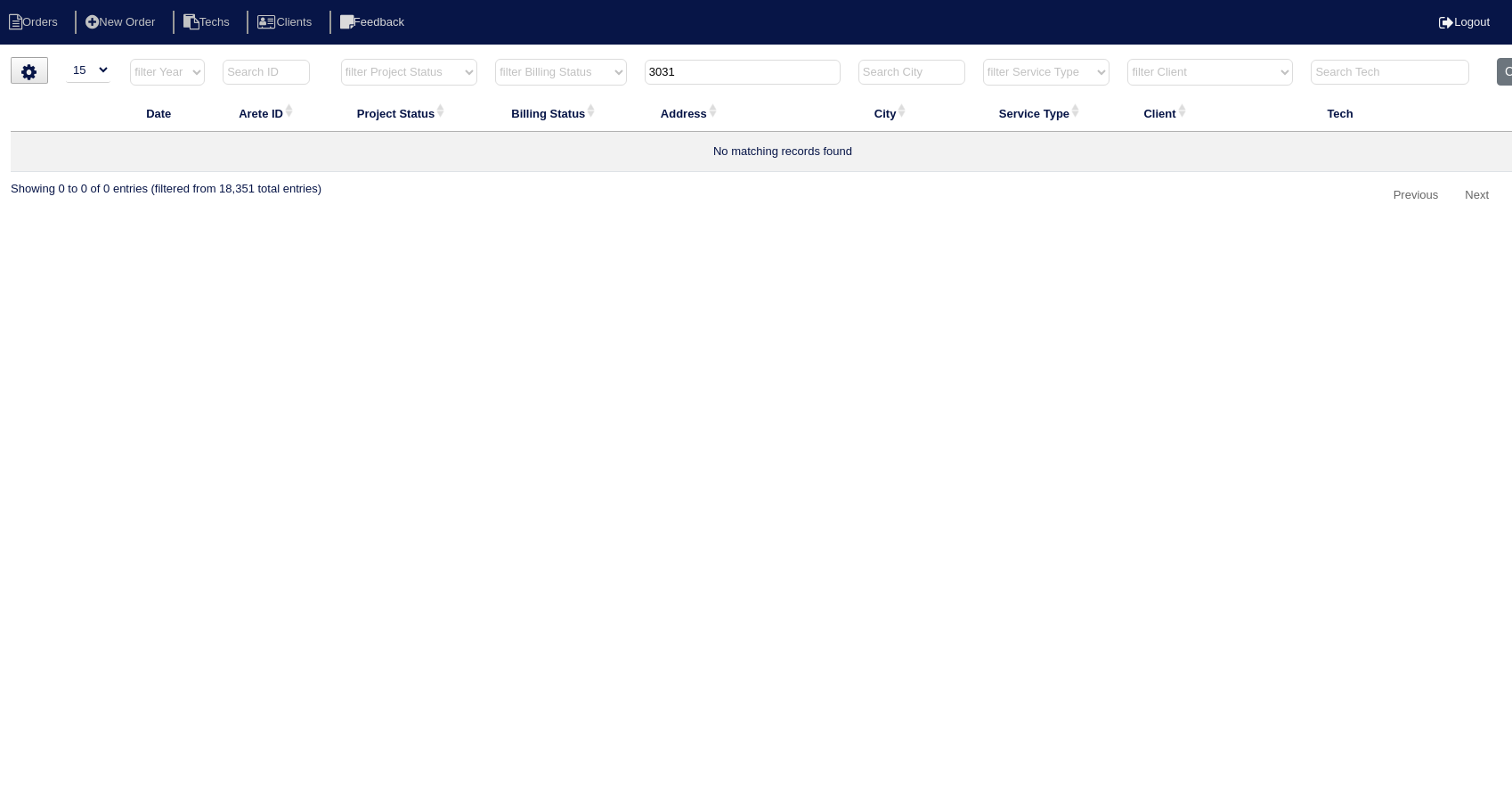
select select "15"
select select "need to invoice"
drag, startPoint x: 920, startPoint y: 498, endPoint x: 847, endPoint y: 372, distance: 145.6
click at [919, 228] on html "Orders New Order Techs Clients Feedback Logout Orders New Order Users Clients M…" at bounding box center [756, 114] width 1512 height 228
drag, startPoint x: 712, startPoint y: 70, endPoint x: 631, endPoint y: 91, distance: 83.7
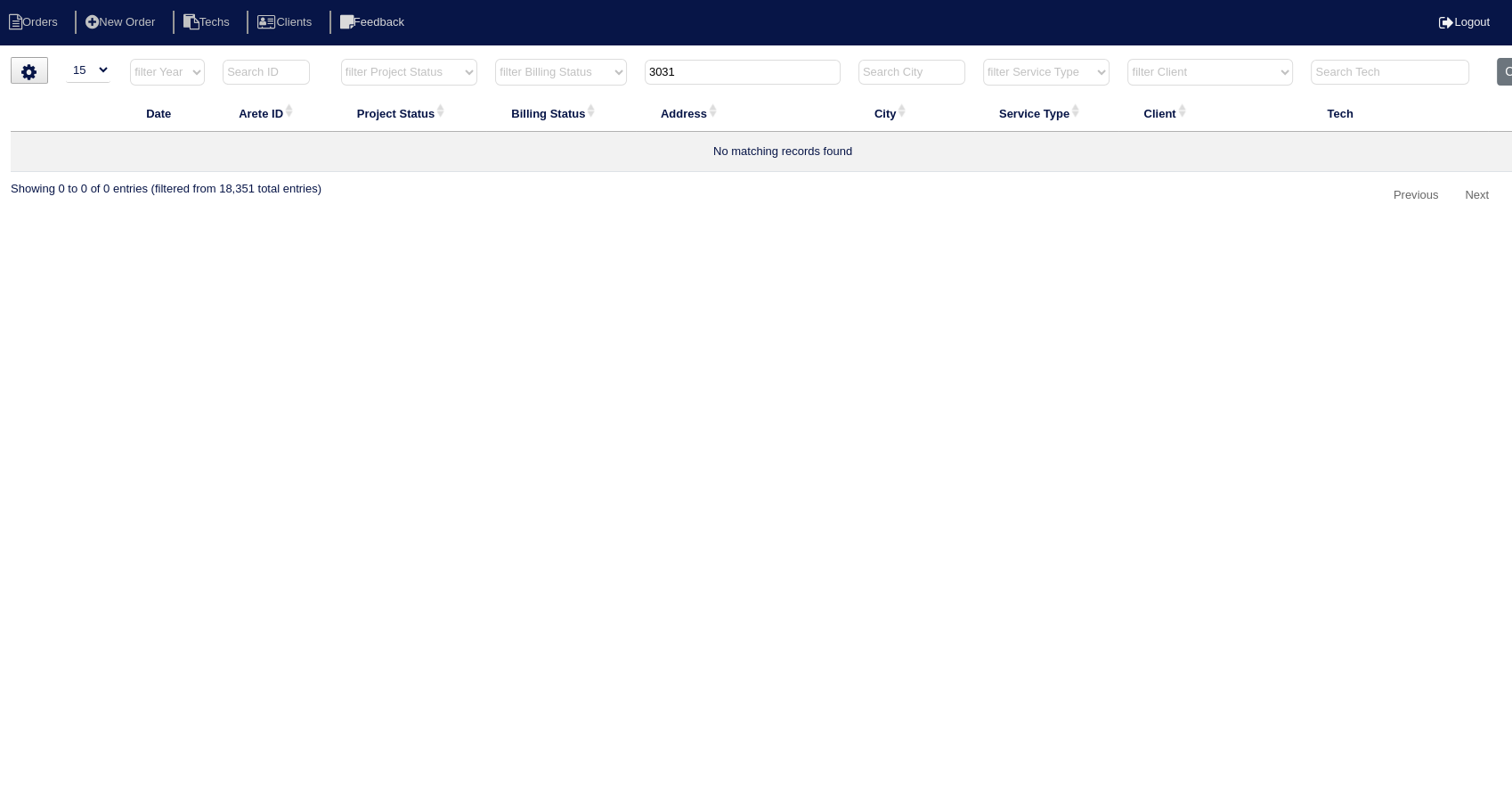
click at [631, 86] on tr "filter Year -- Any Year -- 2025 2024 2023 2022 2021 2020 2019 filter Project St…" at bounding box center [782, 76] width 1544 height 36
type input "4118"
select select "need to invoice"
type input "4118"
click at [1500, 69] on button "Clear" at bounding box center [1519, 72] width 45 height 27
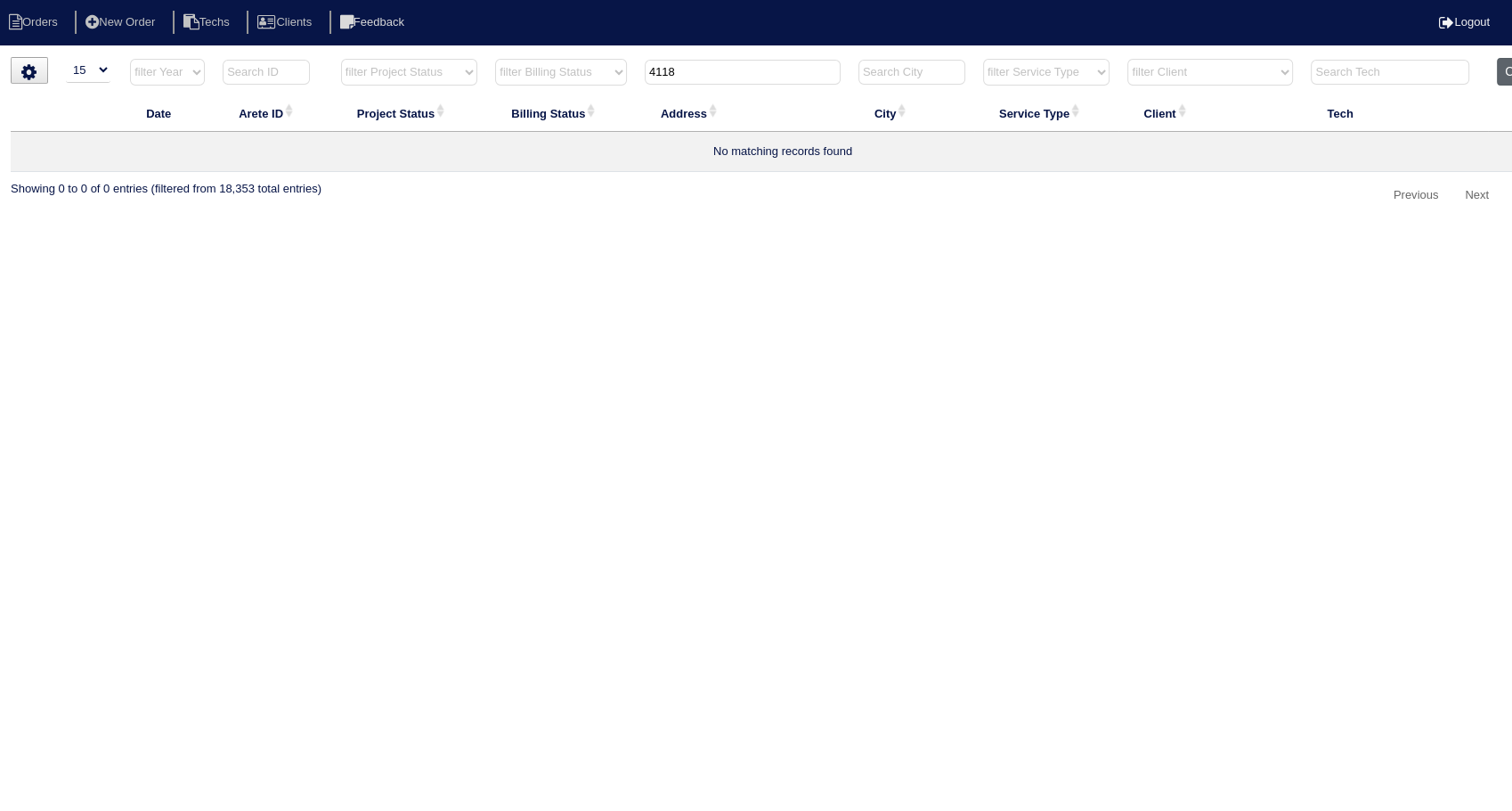
select select
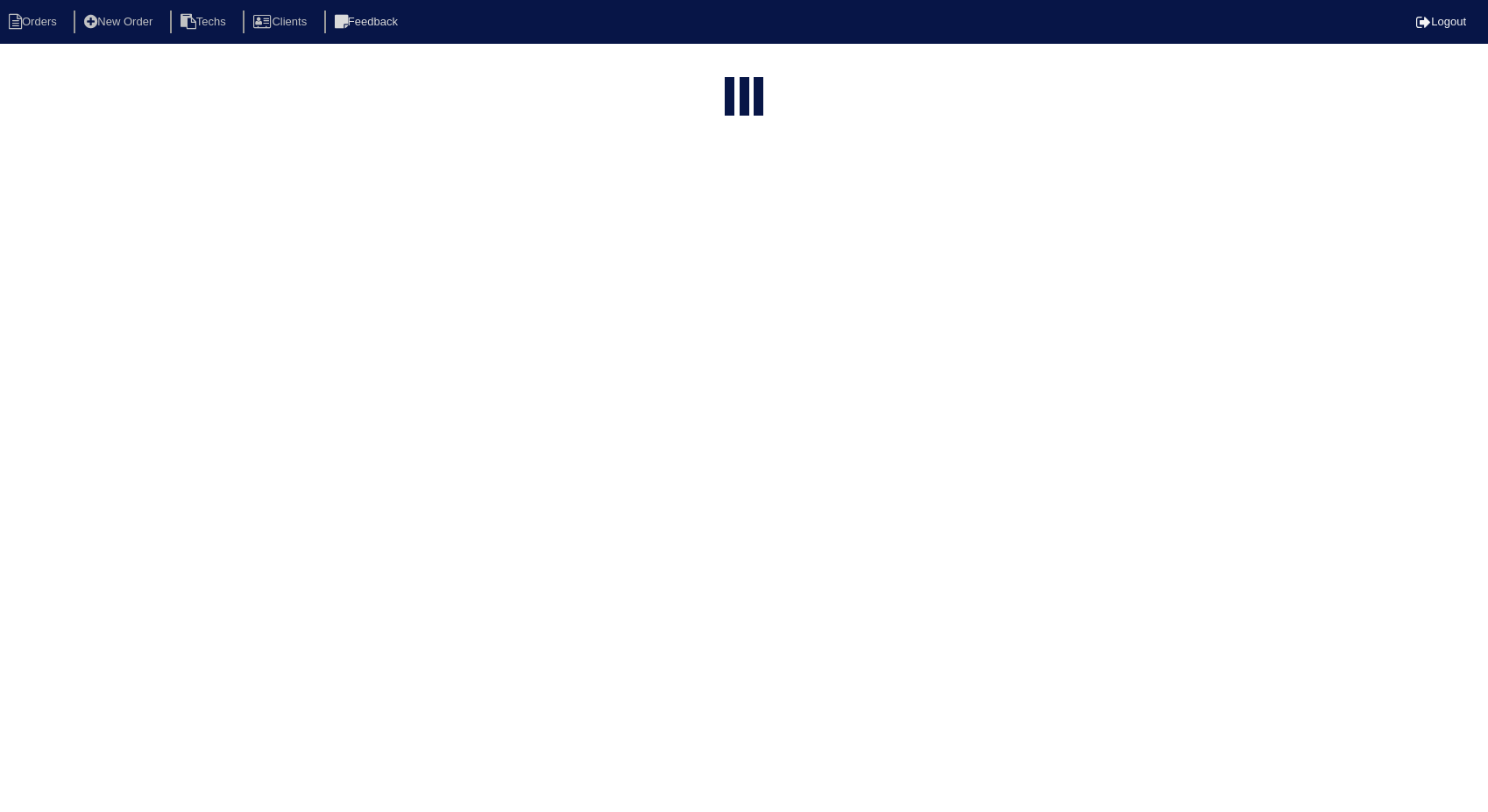
select select "15"
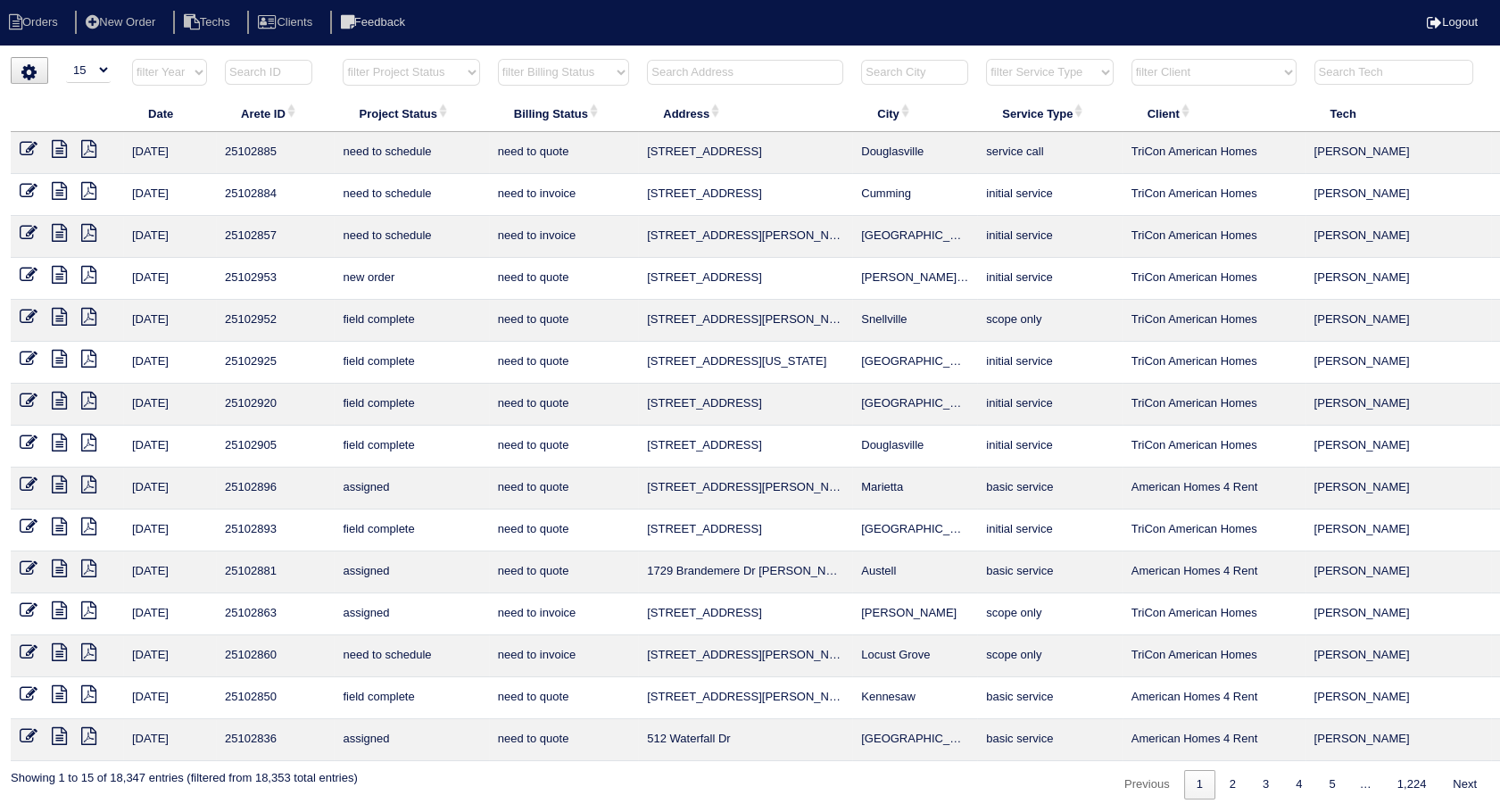
click at [689, 68] on input "text" at bounding box center [746, 72] width 197 height 25
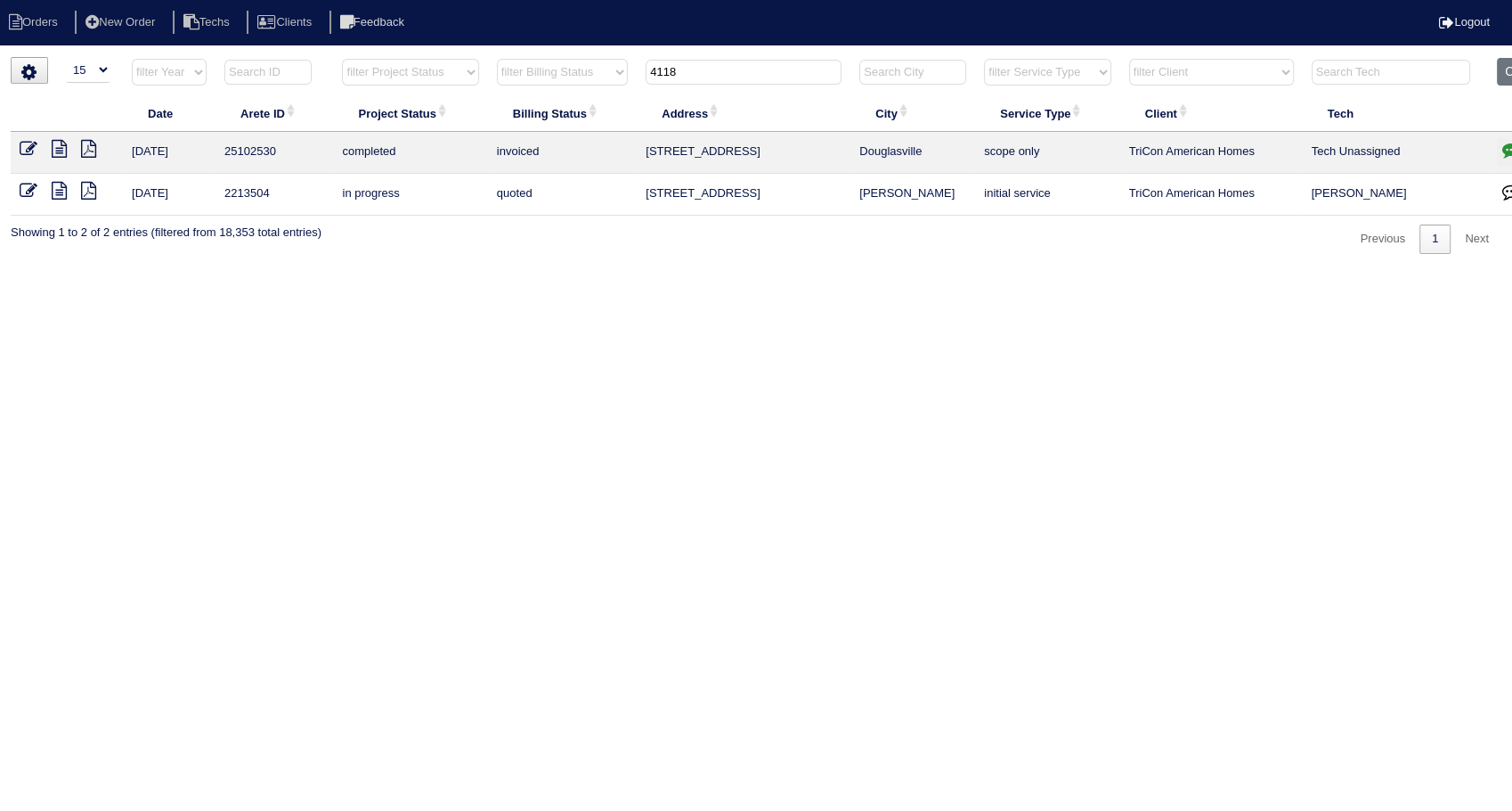
drag, startPoint x: 697, startPoint y: 75, endPoint x: 565, endPoint y: 101, distance: 134.5
click at [565, 101] on table "Date Arete ID Project Status Billing Status Address City Service Type Client Te…" at bounding box center [782, 136] width 1544 height 157
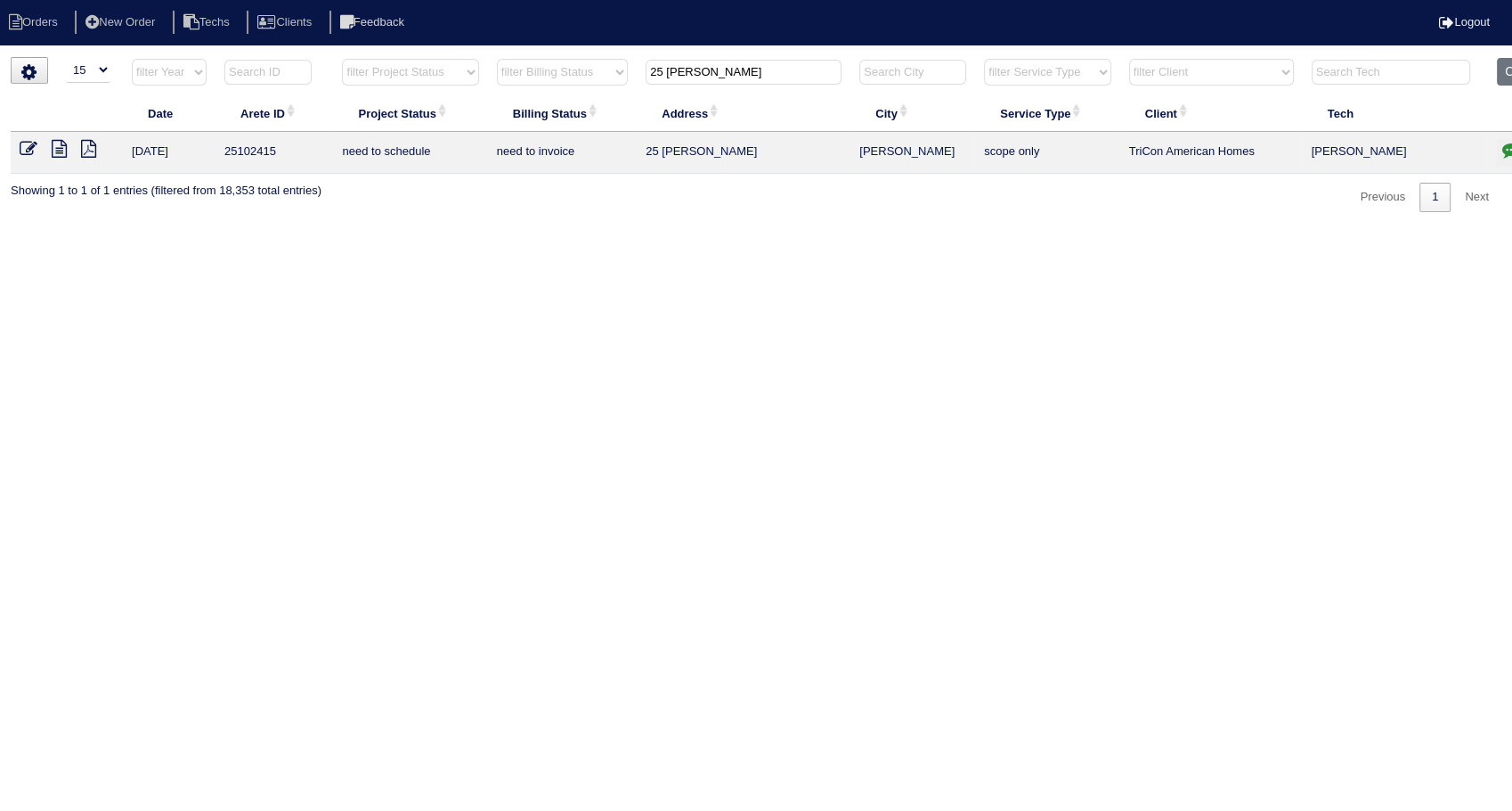
type input "25 vernon"
click at [1510, 150] on icon "button" at bounding box center [1511, 150] width 18 height 18
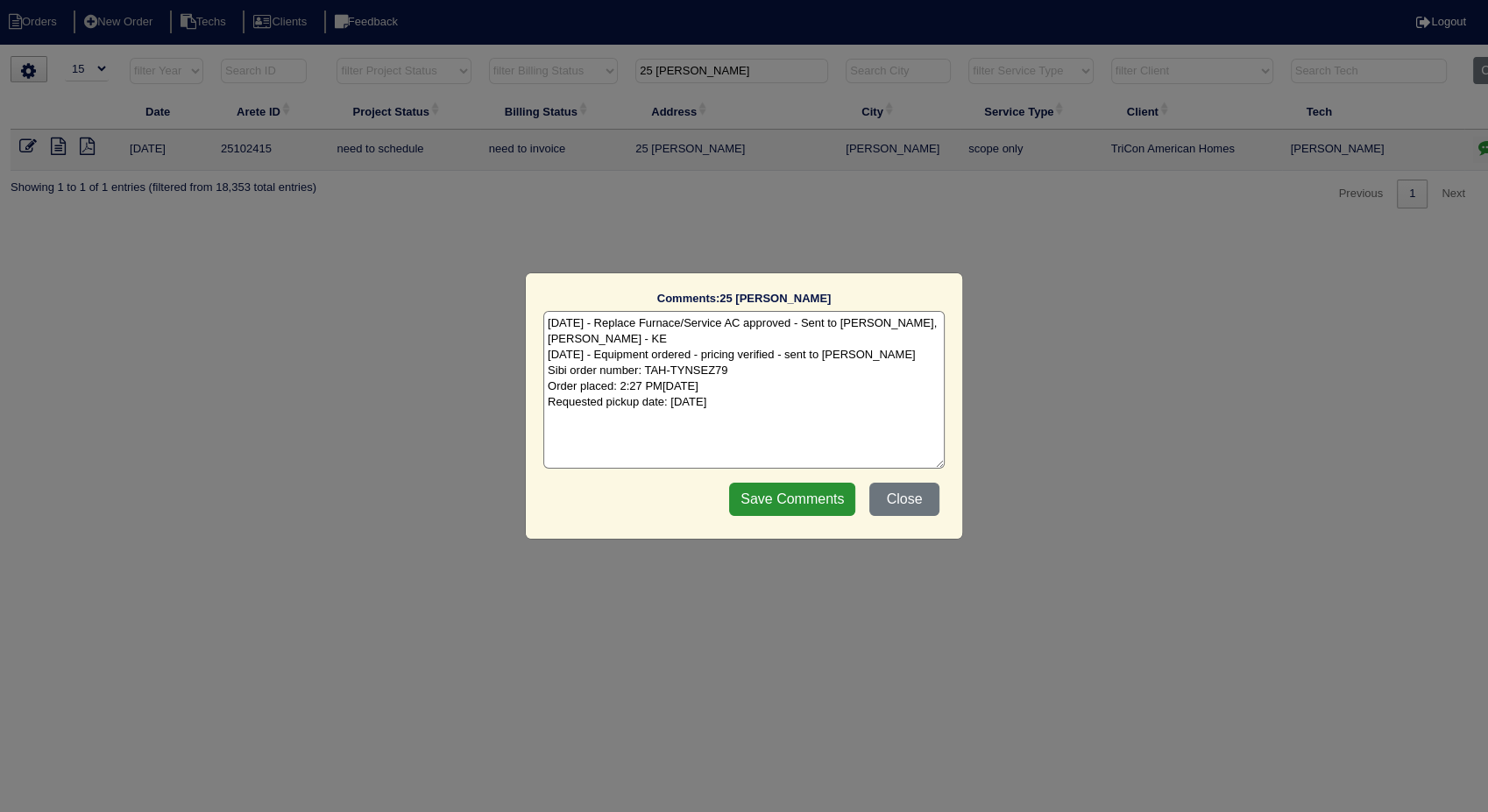
click at [835, 407] on textarea "8/1/25 - Replace Furnace/Service AC approved - Sent to Dan, Payton, Reeca - KE …" at bounding box center [744, 390] width 402 height 157
type textarea "8/1/25 - Replace Furnace/Service AC approved - Sent to Dan, Payton, Reeca - KE …"
click at [806, 505] on input "Save Comments" at bounding box center [791, 499] width 126 height 33
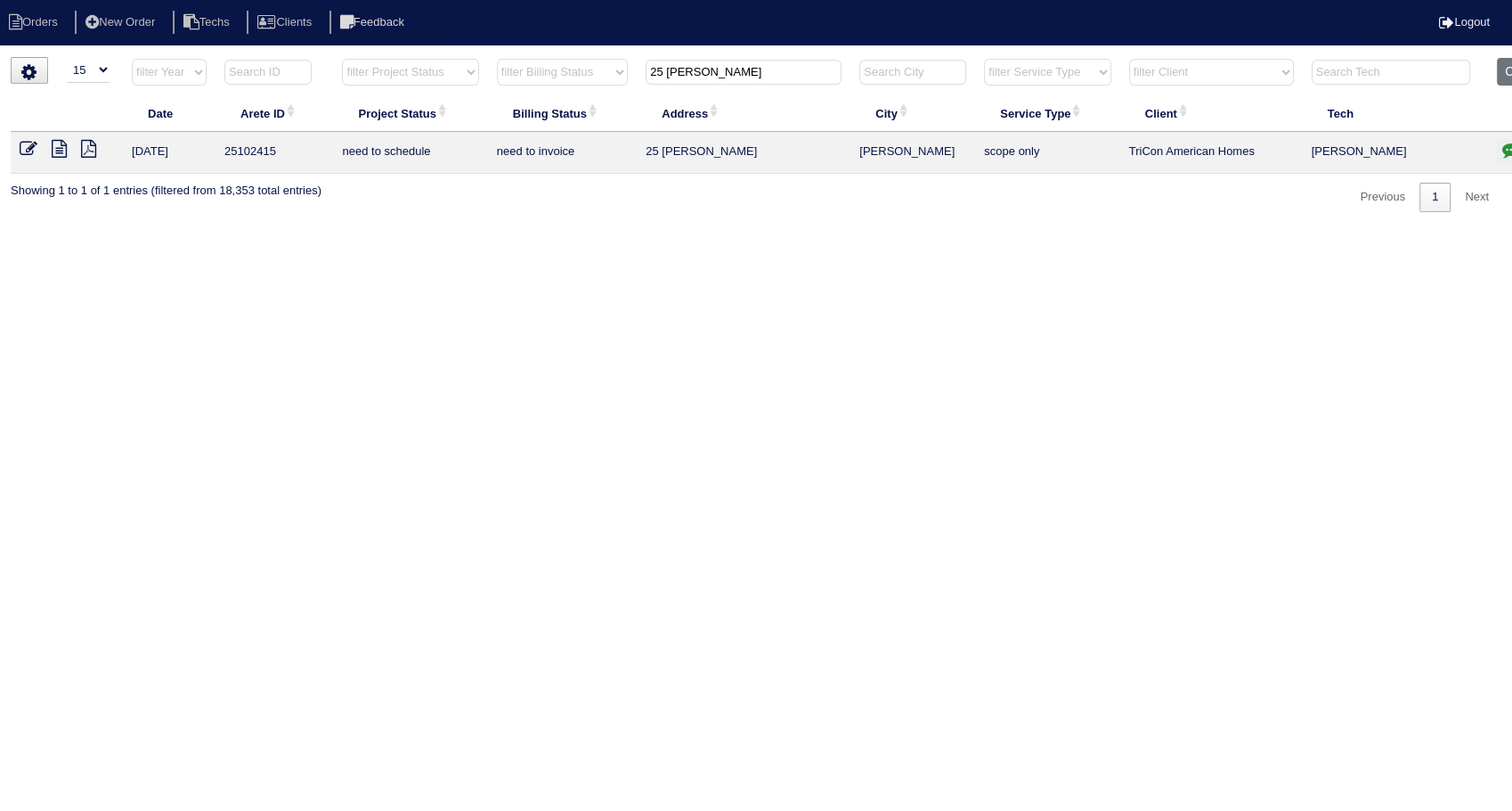
click at [17, 139] on td at bounding box center [66, 153] width 112 height 42
click at [27, 148] on icon at bounding box center [29, 149] width 18 height 18
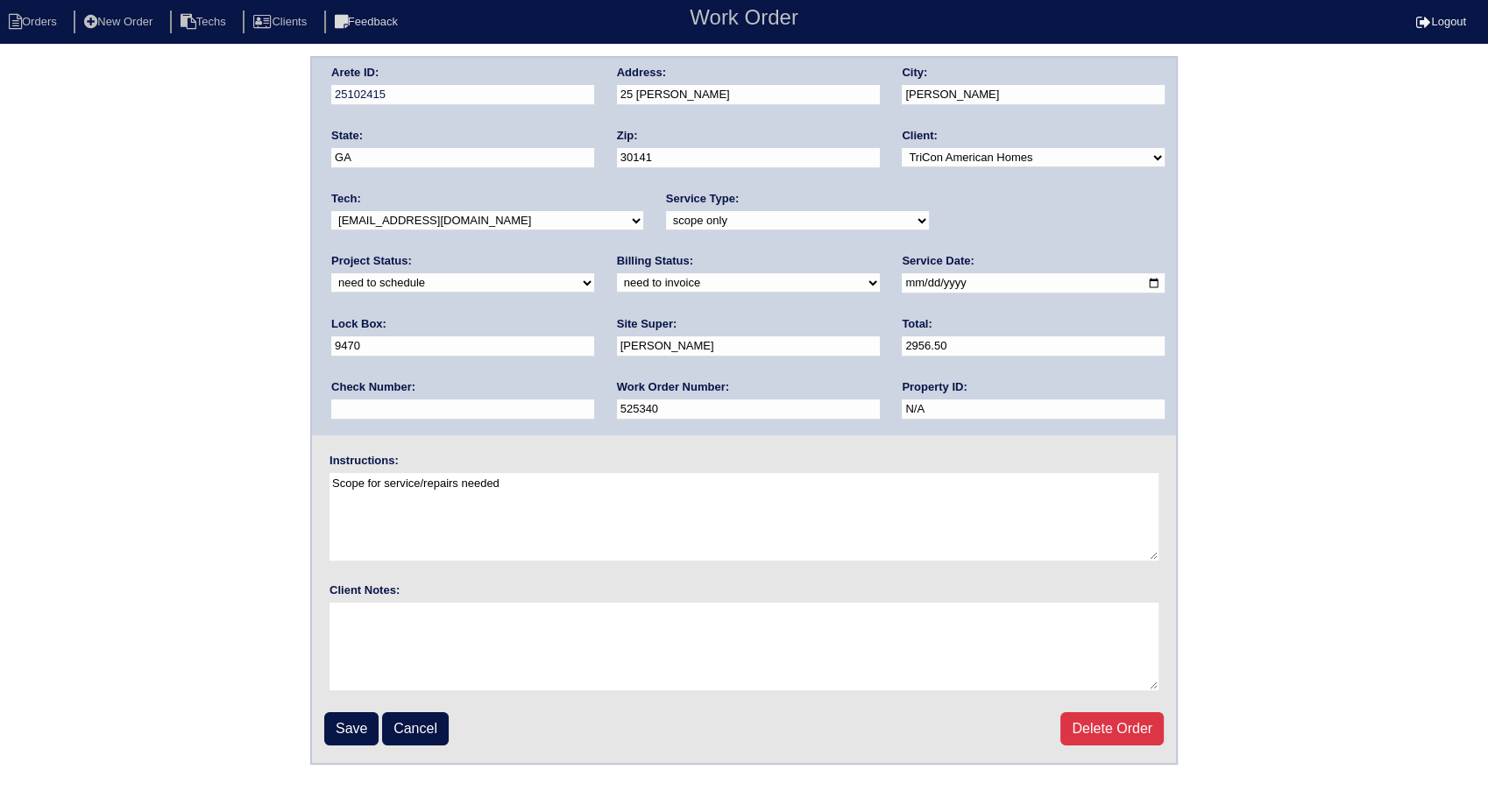
drag, startPoint x: 946, startPoint y: 219, endPoint x: 943, endPoint y: 232, distance: 13.3
click at [594, 274] on select "new order assigned in progress field complete need to schedule admin review arc…" at bounding box center [462, 283] width 263 height 20
select select "completed"
click at [594, 274] on select "new order assigned in progress field complete need to schedule admin review arc…" at bounding box center [462, 283] width 263 height 20
click at [617, 286] on select "need to quote quoted need to invoice invoiced paid warranty purchase order need…" at bounding box center [748, 283] width 263 height 20
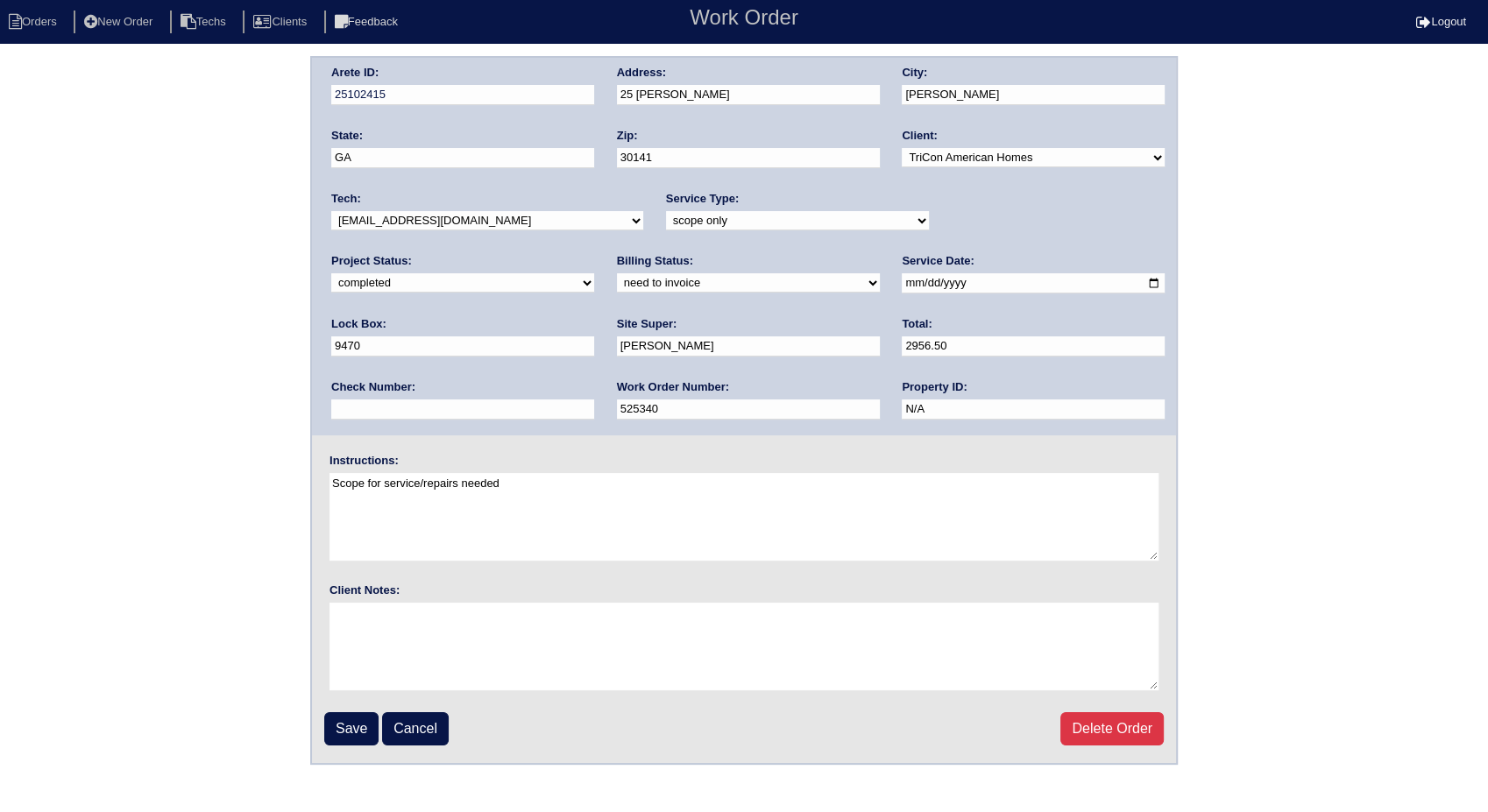
select select "invoiced"
click at [617, 274] on select "need to quote quoted need to invoice invoiced paid warranty purchase order need…" at bounding box center [748, 283] width 263 height 20
click at [350, 723] on input "Save" at bounding box center [351, 729] width 55 height 33
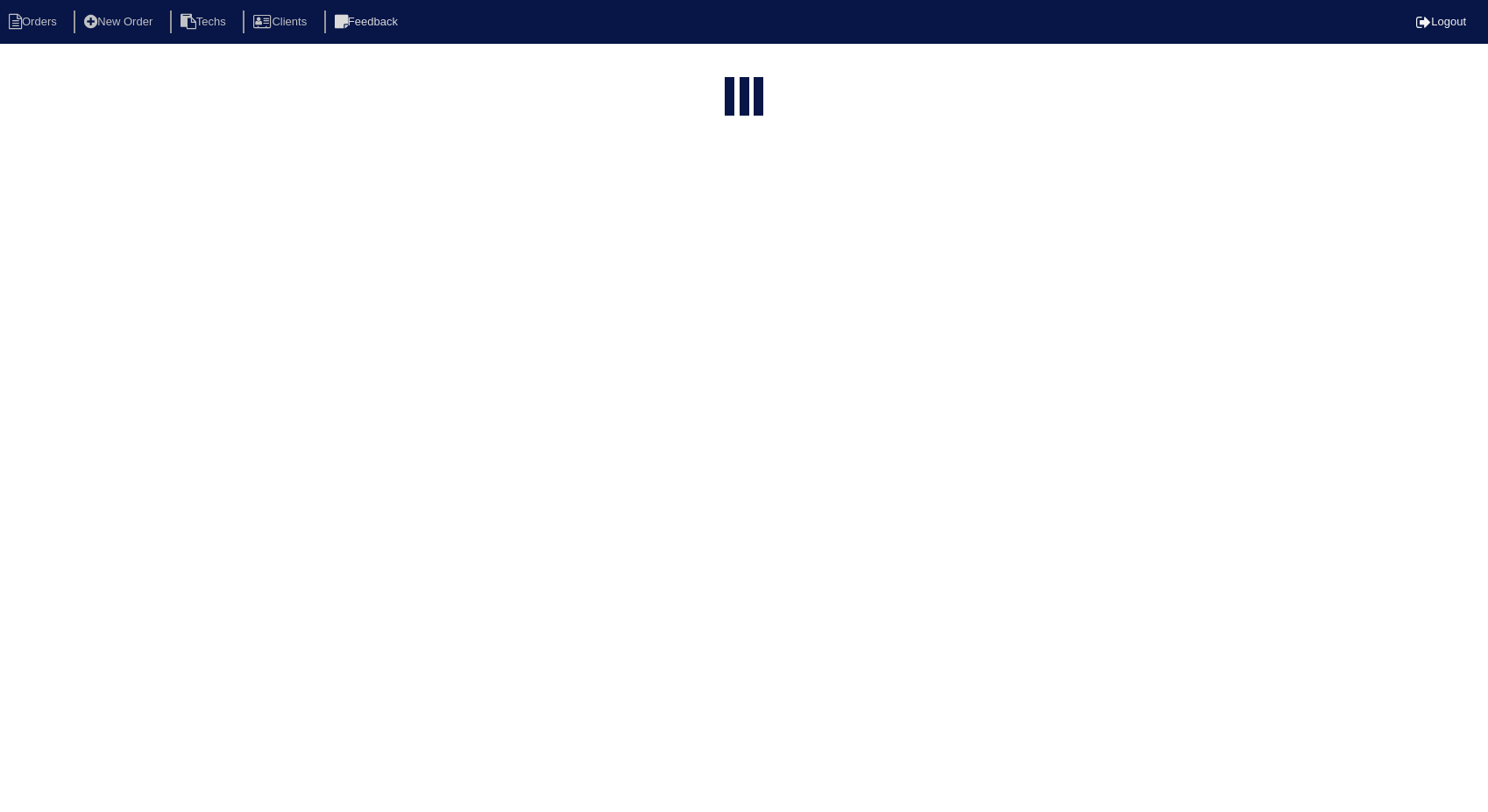
select select "15"
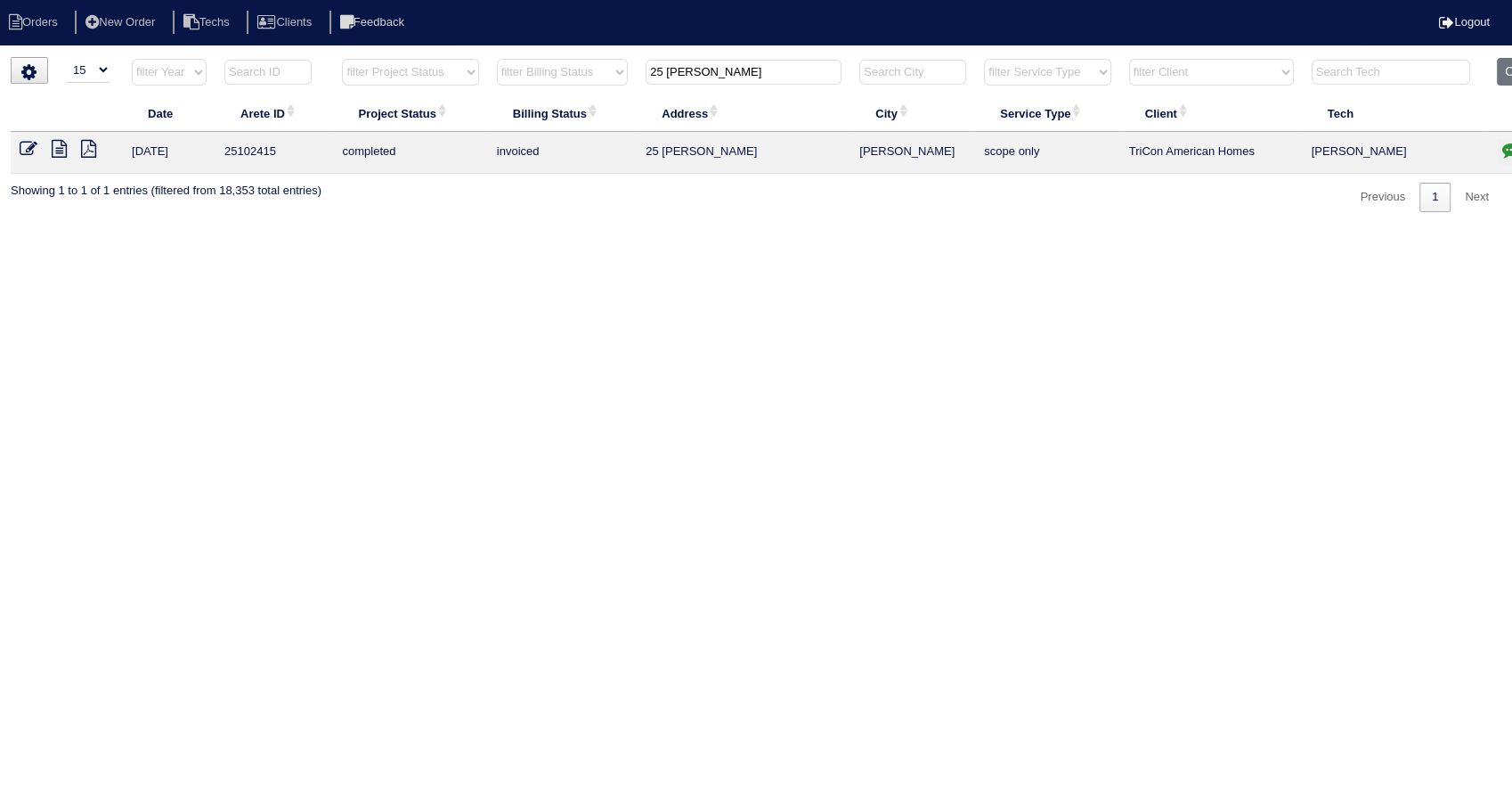
drag, startPoint x: 731, startPoint y: 75, endPoint x: 573, endPoint y: 103, distance: 160.5
click at [573, 103] on table "Date Arete ID Project Status Billing Status Address City Service Type Client Te…" at bounding box center [782, 115] width 1544 height 115
type input "135"
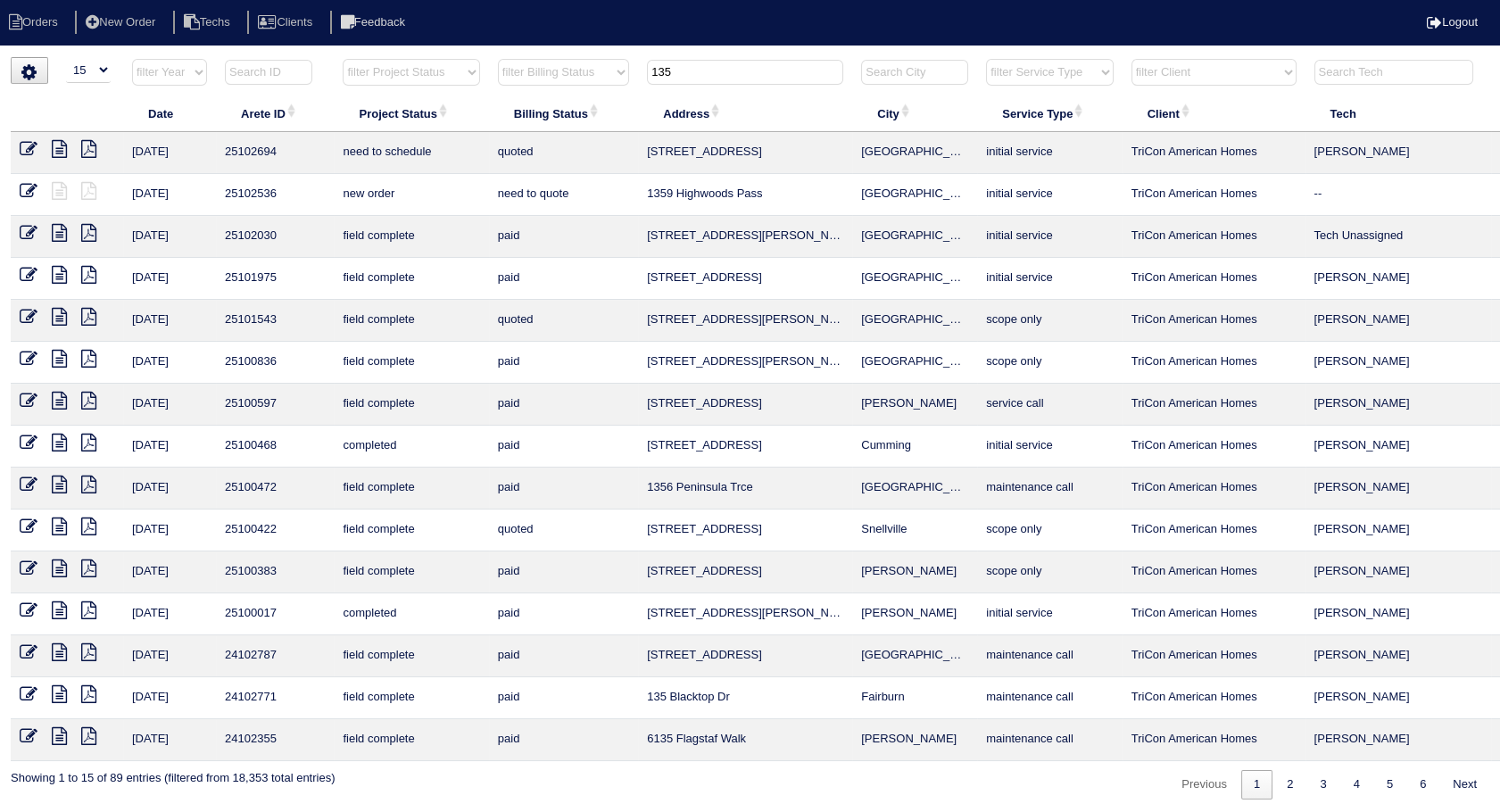
scroll to position [0, 57]
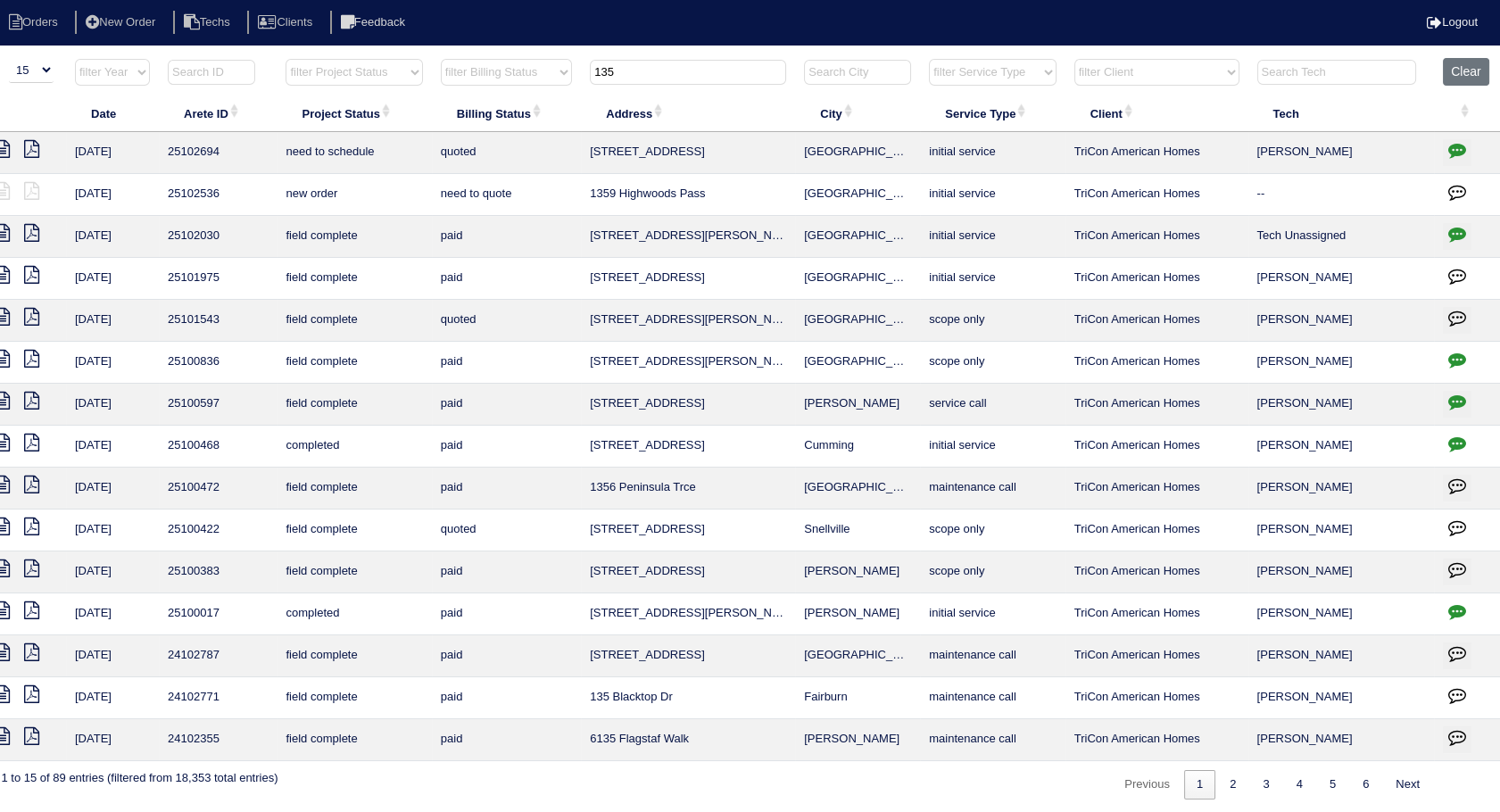
click at [1458, 150] on icon "button" at bounding box center [1458, 150] width 18 height 18
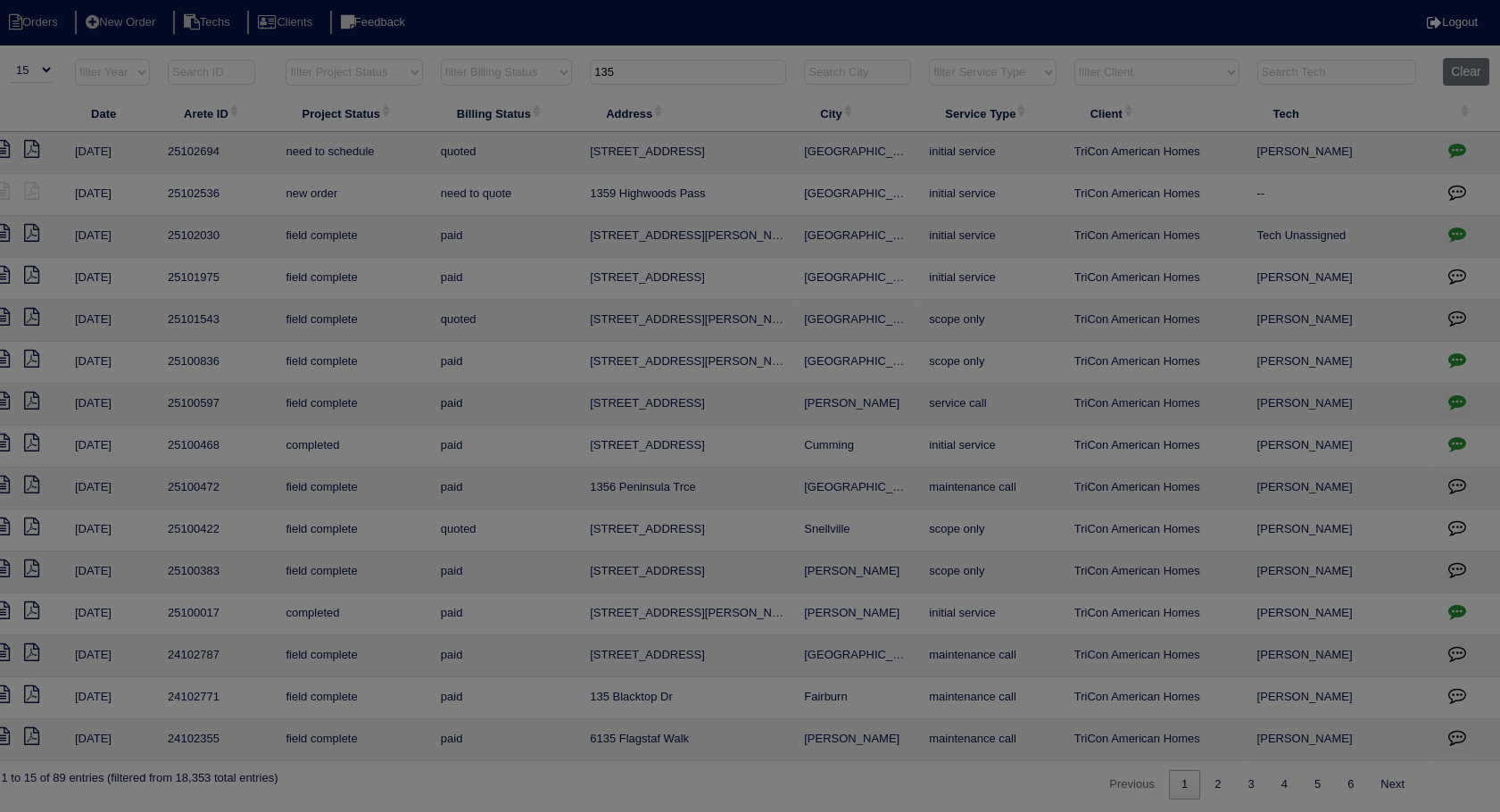
scroll to position [0, 43]
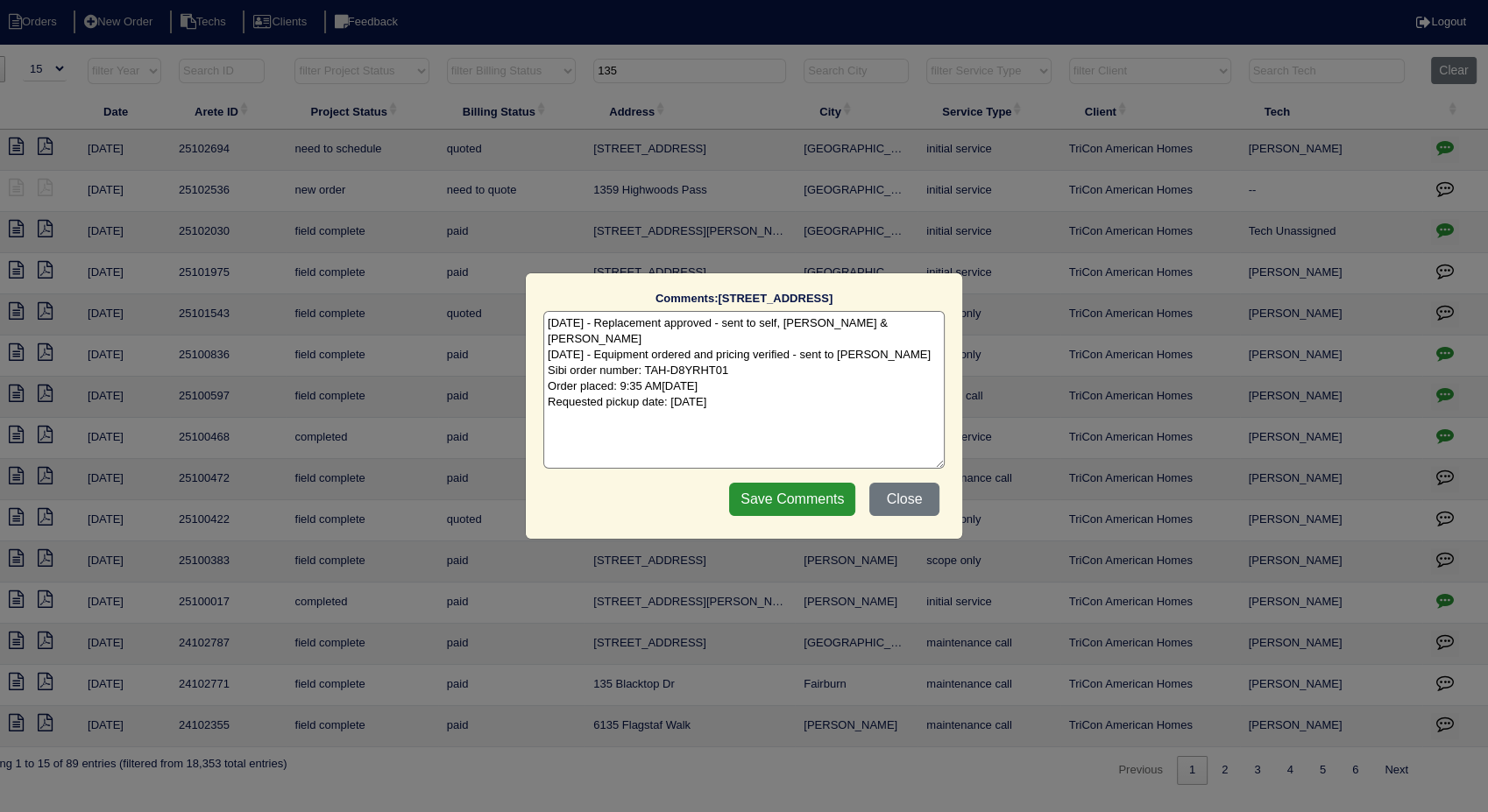
click at [792, 387] on textarea "7/31/25 - Replacement approved - sent to self, Dan & Payton - rk 8/1/25 - Equip…" at bounding box center [744, 390] width 402 height 157
type textarea "7/31/25 - Replacement approved - sent to self, Dan & Payton - rk 8/1/25 - Equip…"
click at [791, 496] on input "Save Comments" at bounding box center [791, 499] width 126 height 33
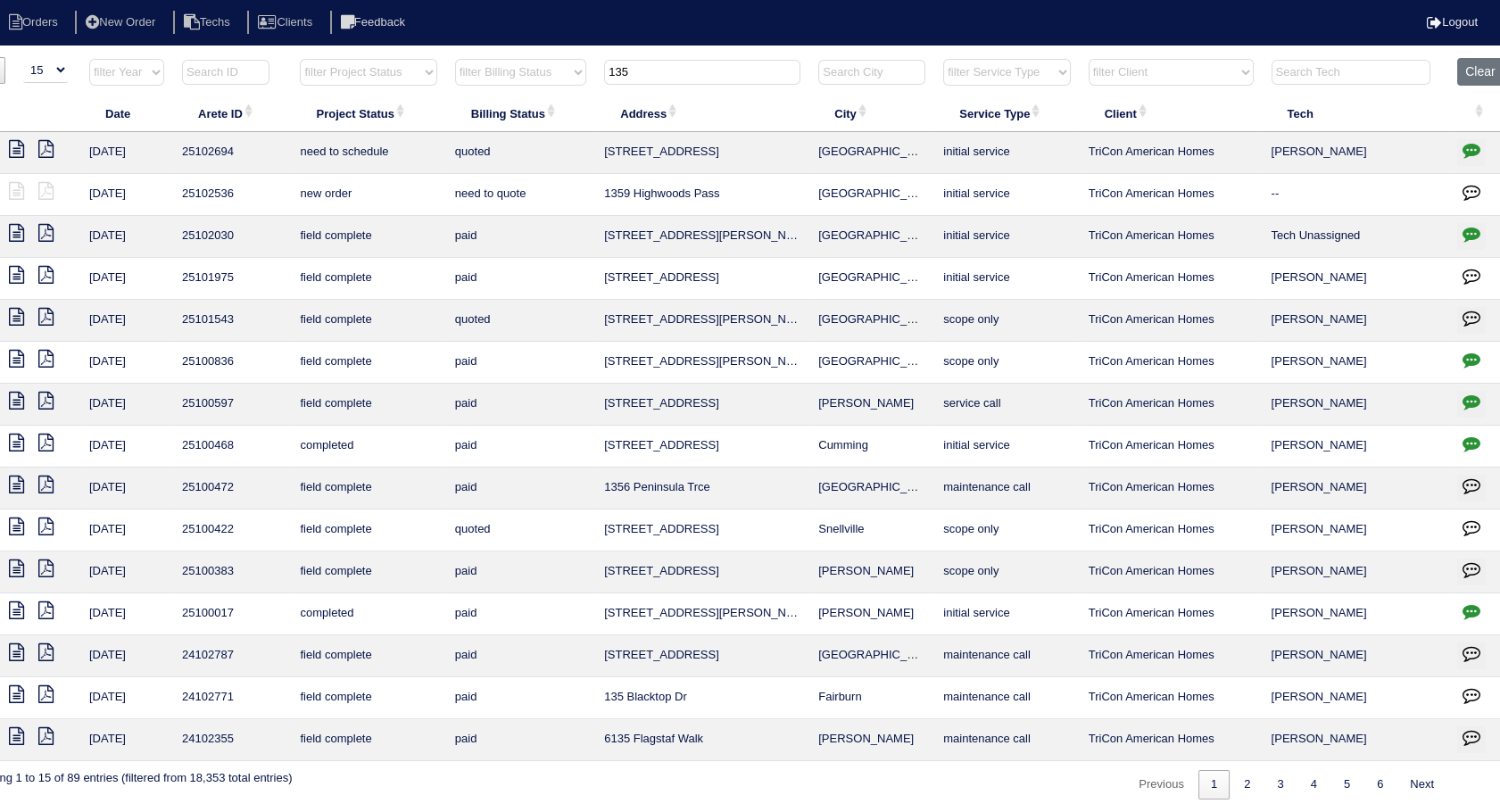
click at [20, 144] on icon at bounding box center [16, 149] width 15 height 18
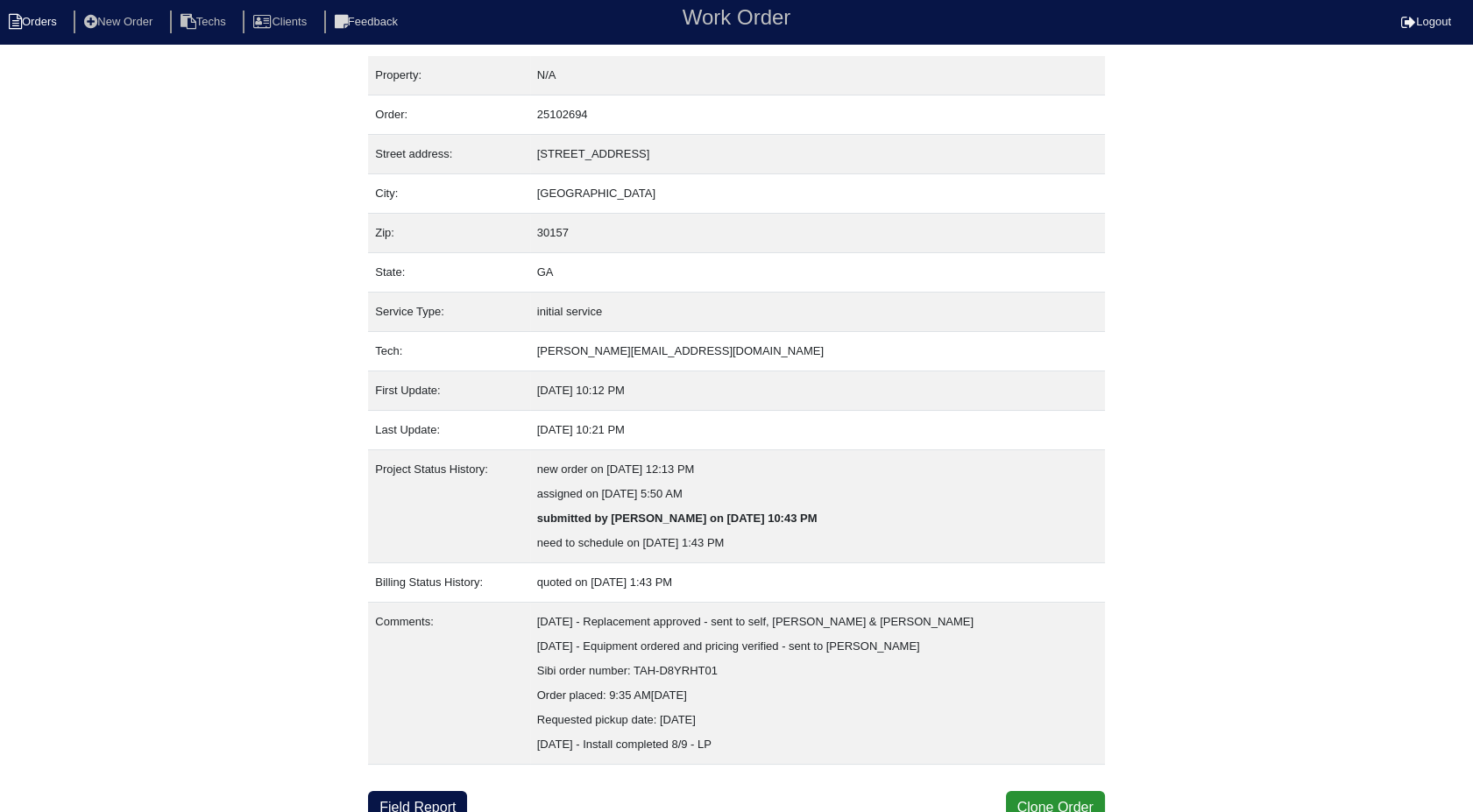
click at [41, 12] on li "Orders" at bounding box center [35, 22] width 71 height 23
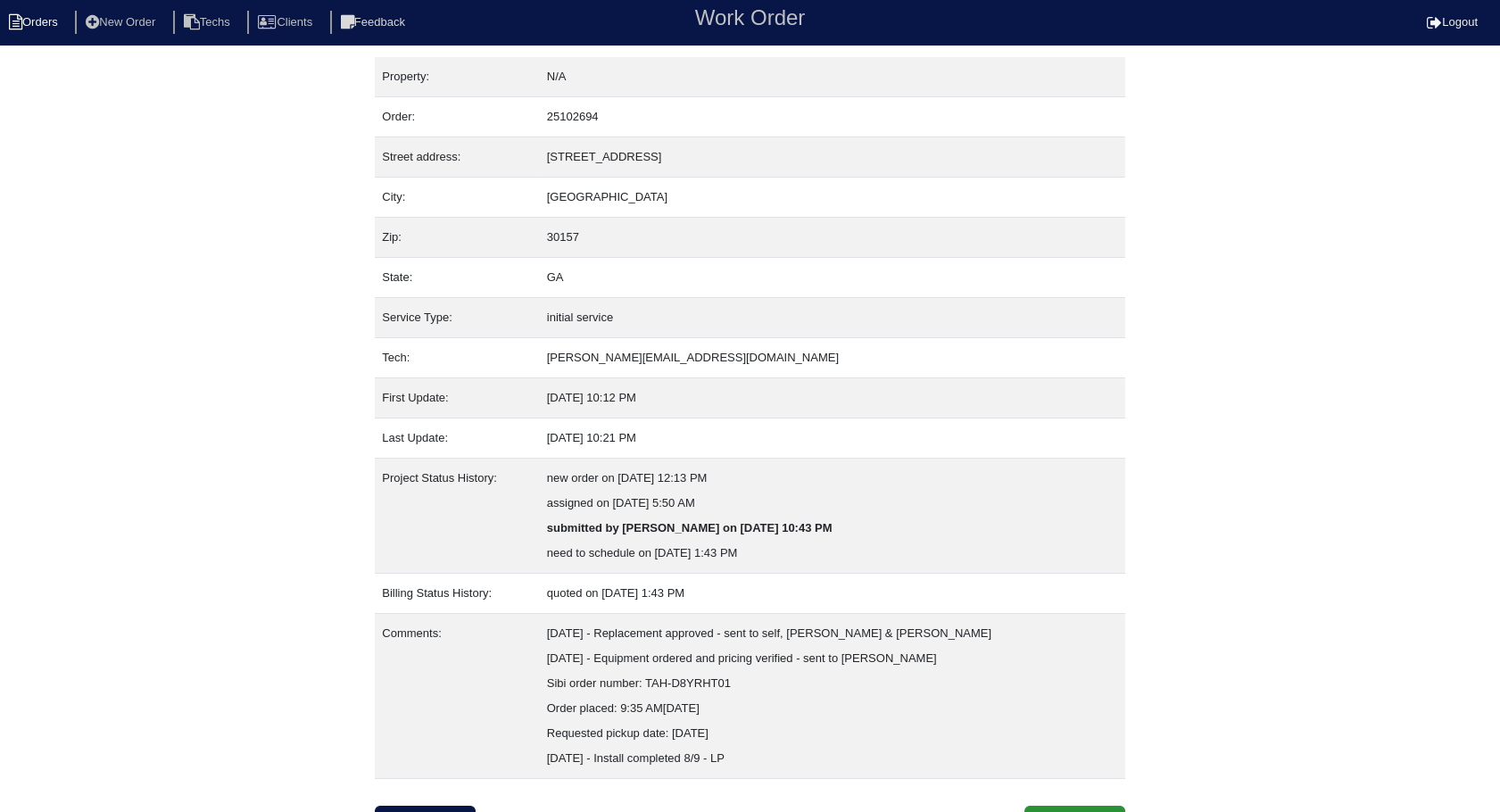
select select "15"
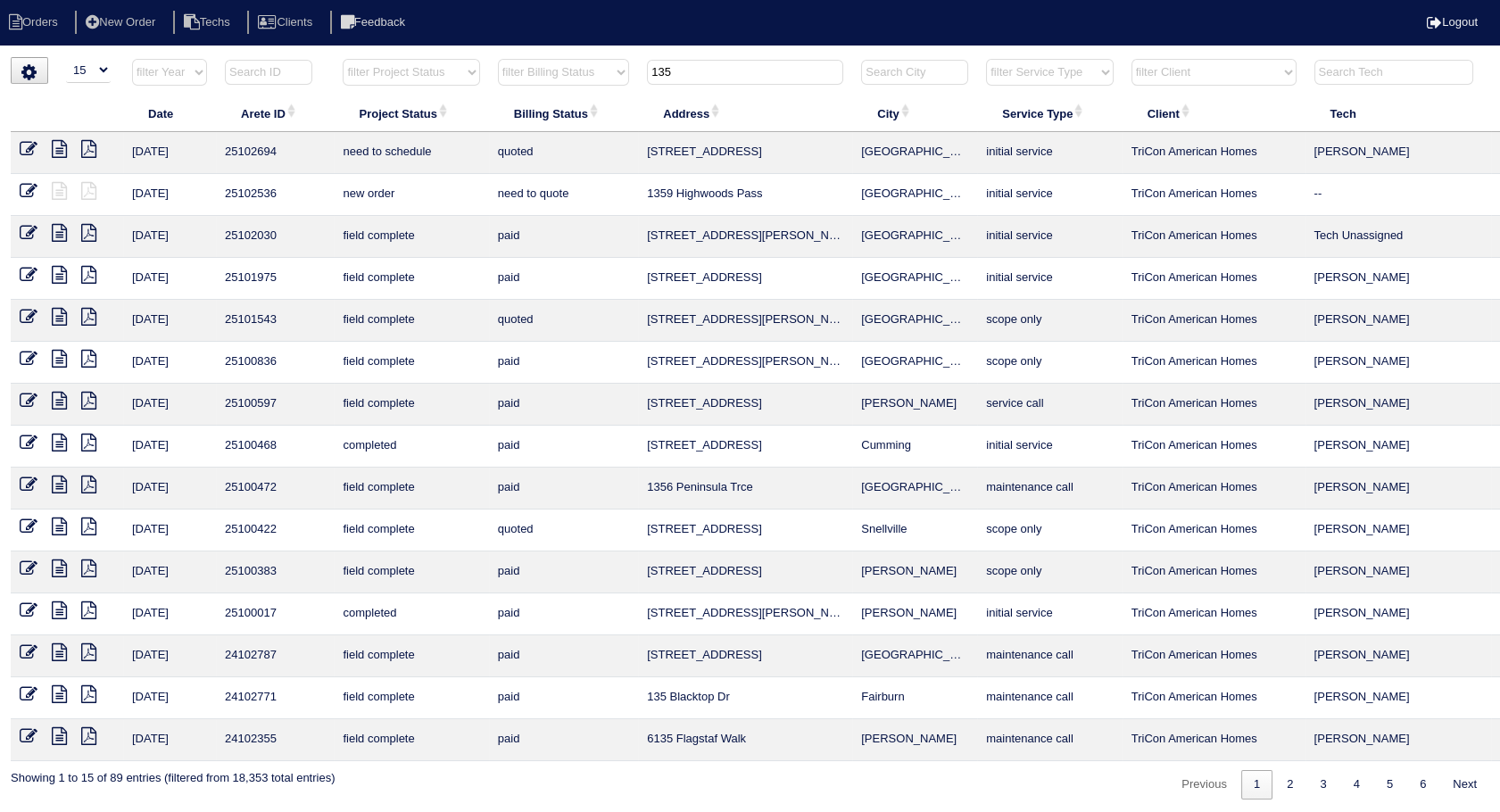
click at [23, 143] on icon at bounding box center [29, 149] width 18 height 18
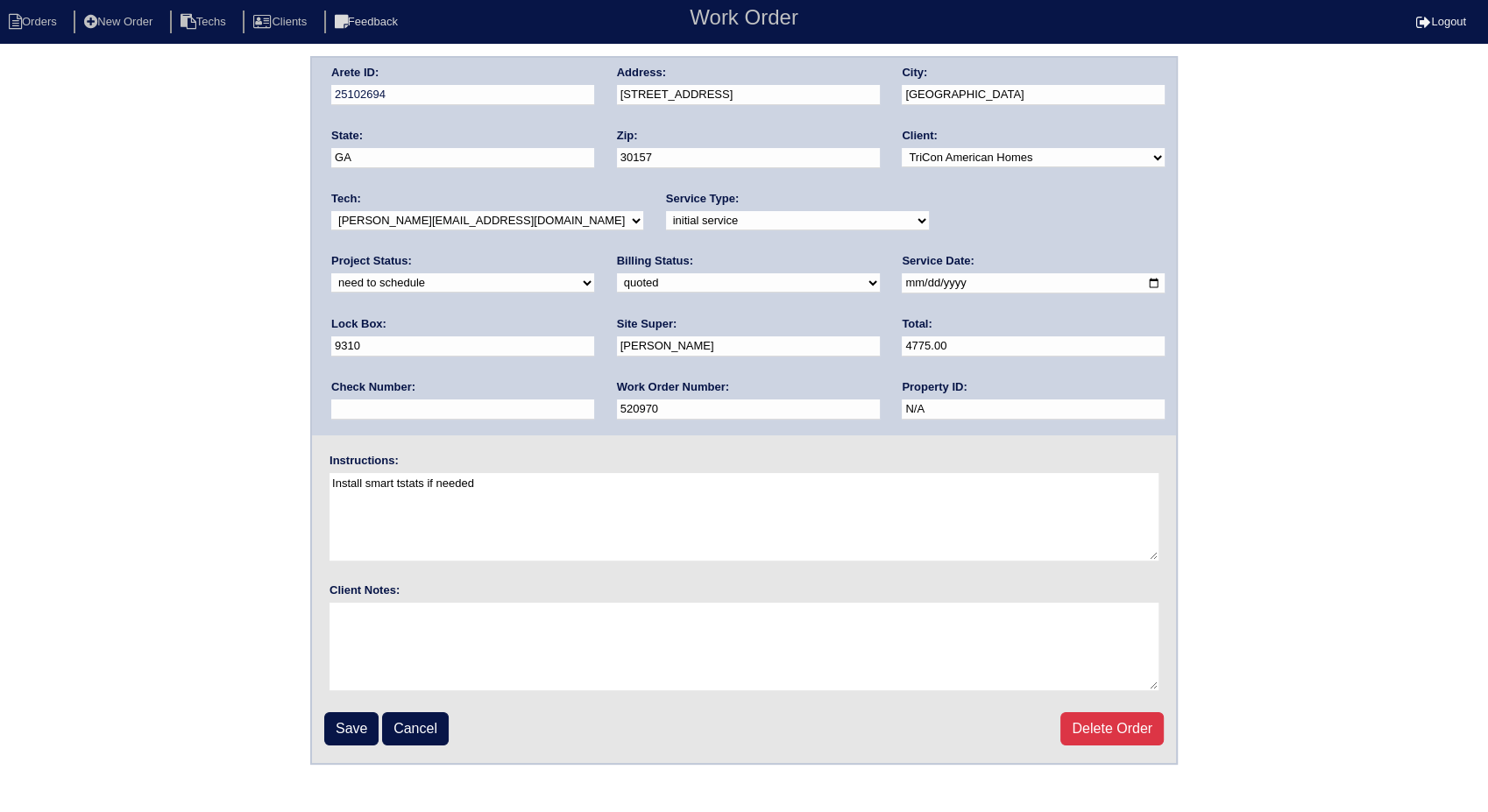
click at [594, 274] on select "new order assigned in progress field complete need to schedule admin review arc…" at bounding box center [462, 283] width 263 height 20
select select "completed"
click at [594, 274] on select "new order assigned in progress field complete need to schedule admin review arc…" at bounding box center [462, 283] width 263 height 20
click at [617, 276] on select "need to quote quoted need to invoice invoiced paid warranty purchase order need…" at bounding box center [748, 283] width 263 height 20
select select "invoiced"
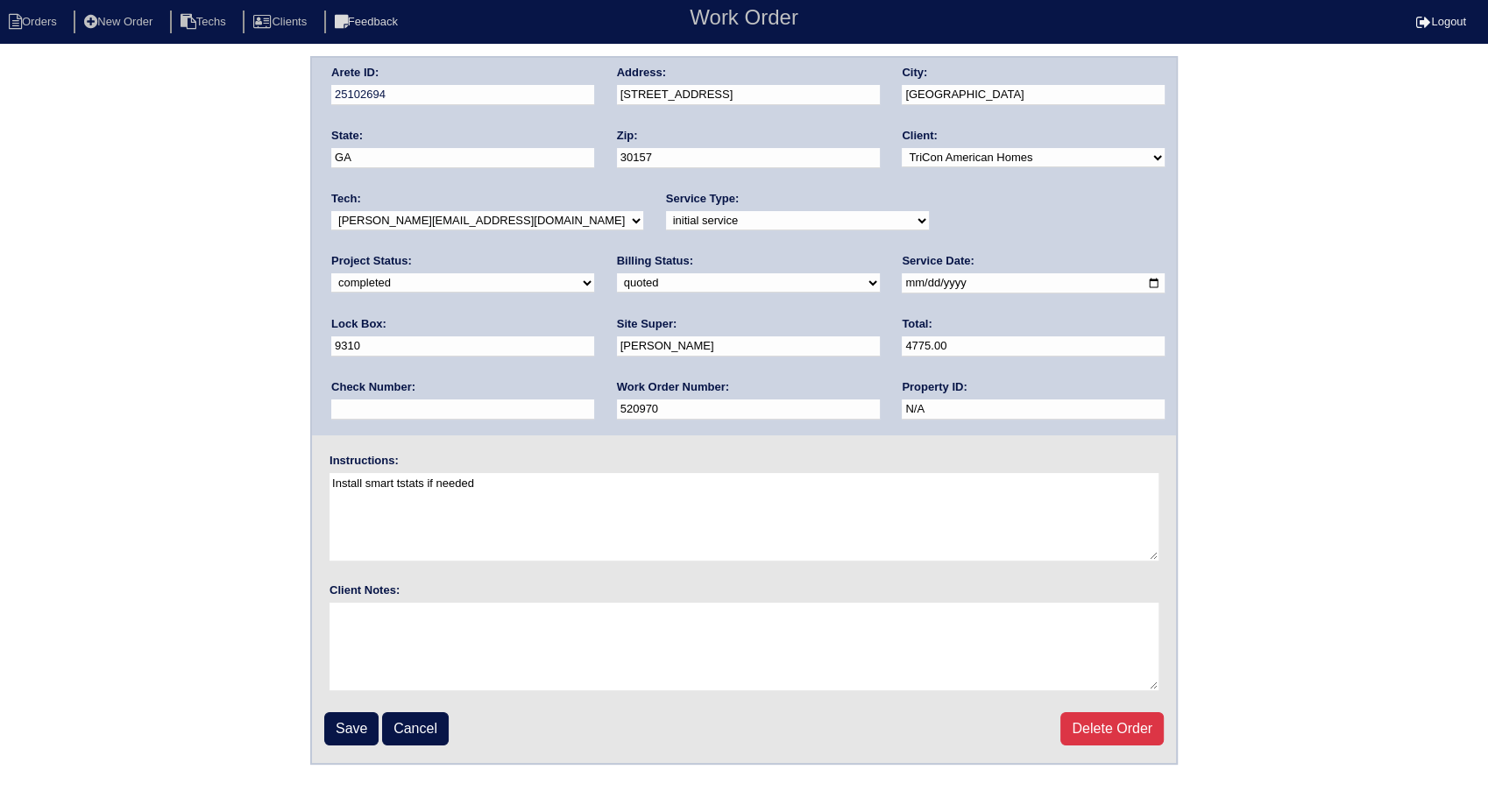
click at [617, 274] on select "need to quote quoted need to invoice invoiced paid warranty purchase order need…" at bounding box center [748, 283] width 263 height 20
drag, startPoint x: 352, startPoint y: 732, endPoint x: 588, endPoint y: 499, distance: 331.6
click at [353, 732] on input "Save" at bounding box center [351, 729] width 55 height 33
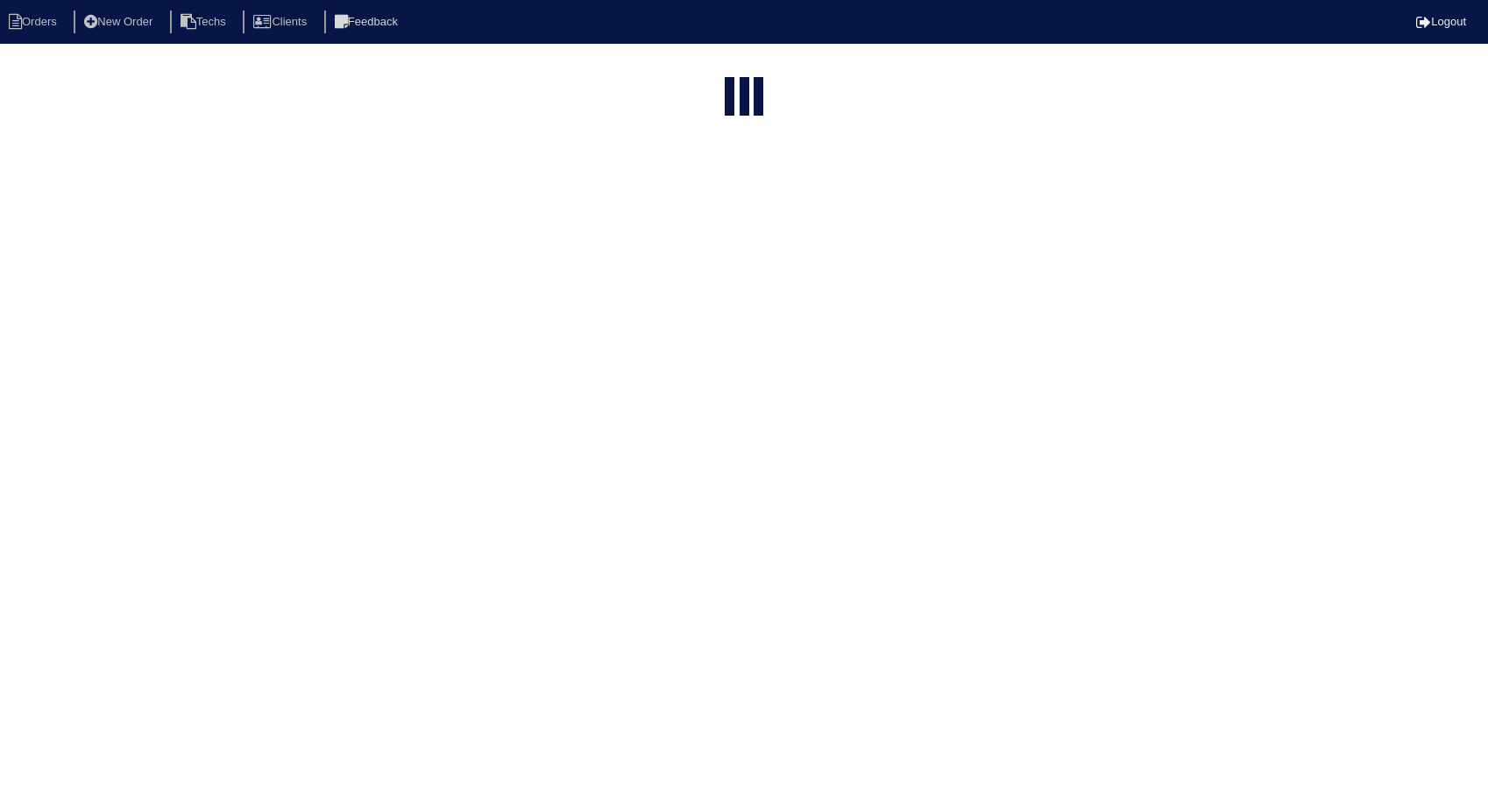
select select "15"
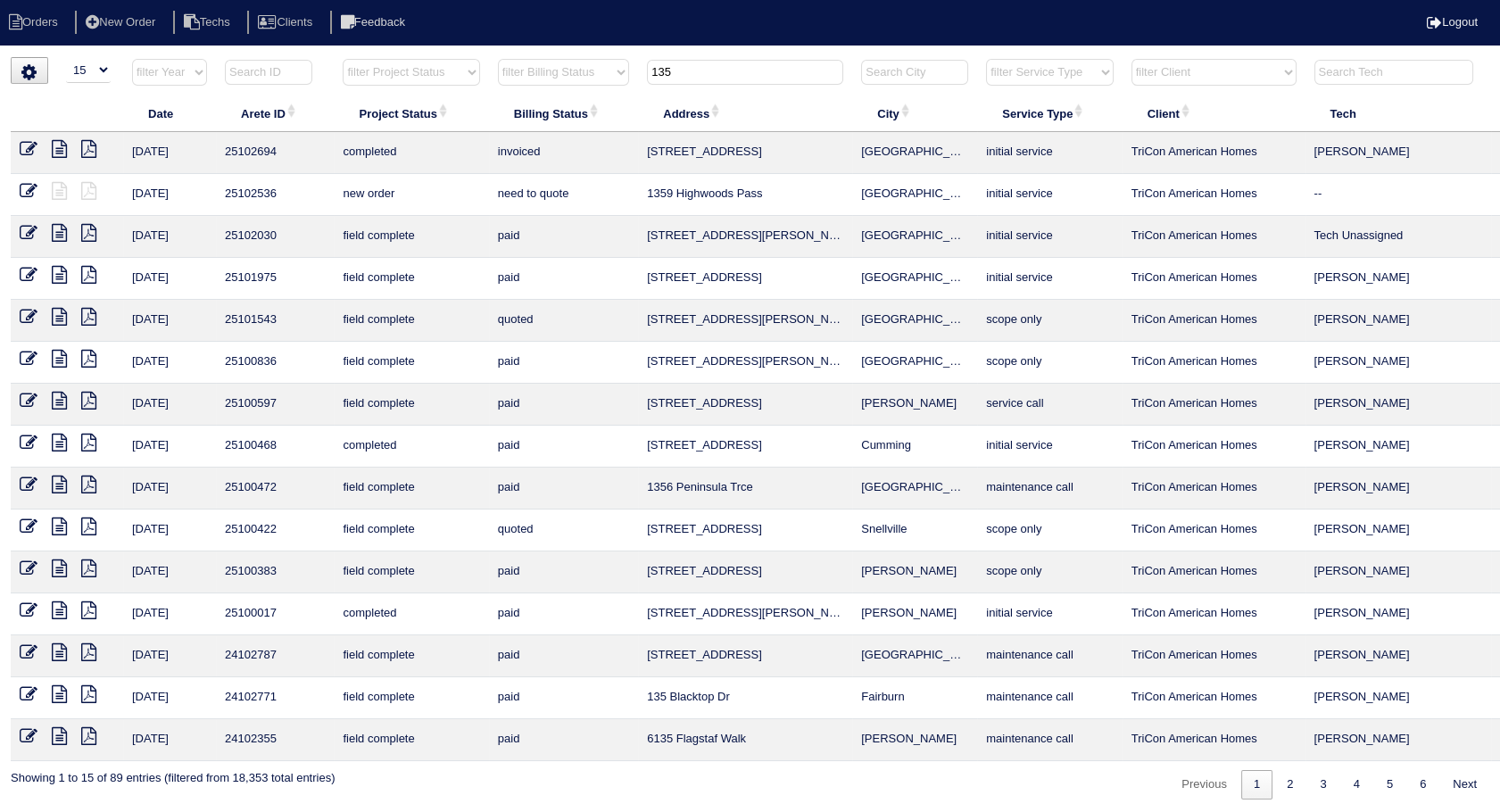
drag, startPoint x: 682, startPoint y: 75, endPoint x: 589, endPoint y: 88, distance: 93.9
click at [589, 88] on tr "filter Year -- Any Year -- 2025 2024 2023 2022 2021 2020 2019 filter Project St…" at bounding box center [784, 76] width 1547 height 36
type input "1731"
click at [753, 83] on input "1731" at bounding box center [746, 72] width 197 height 25
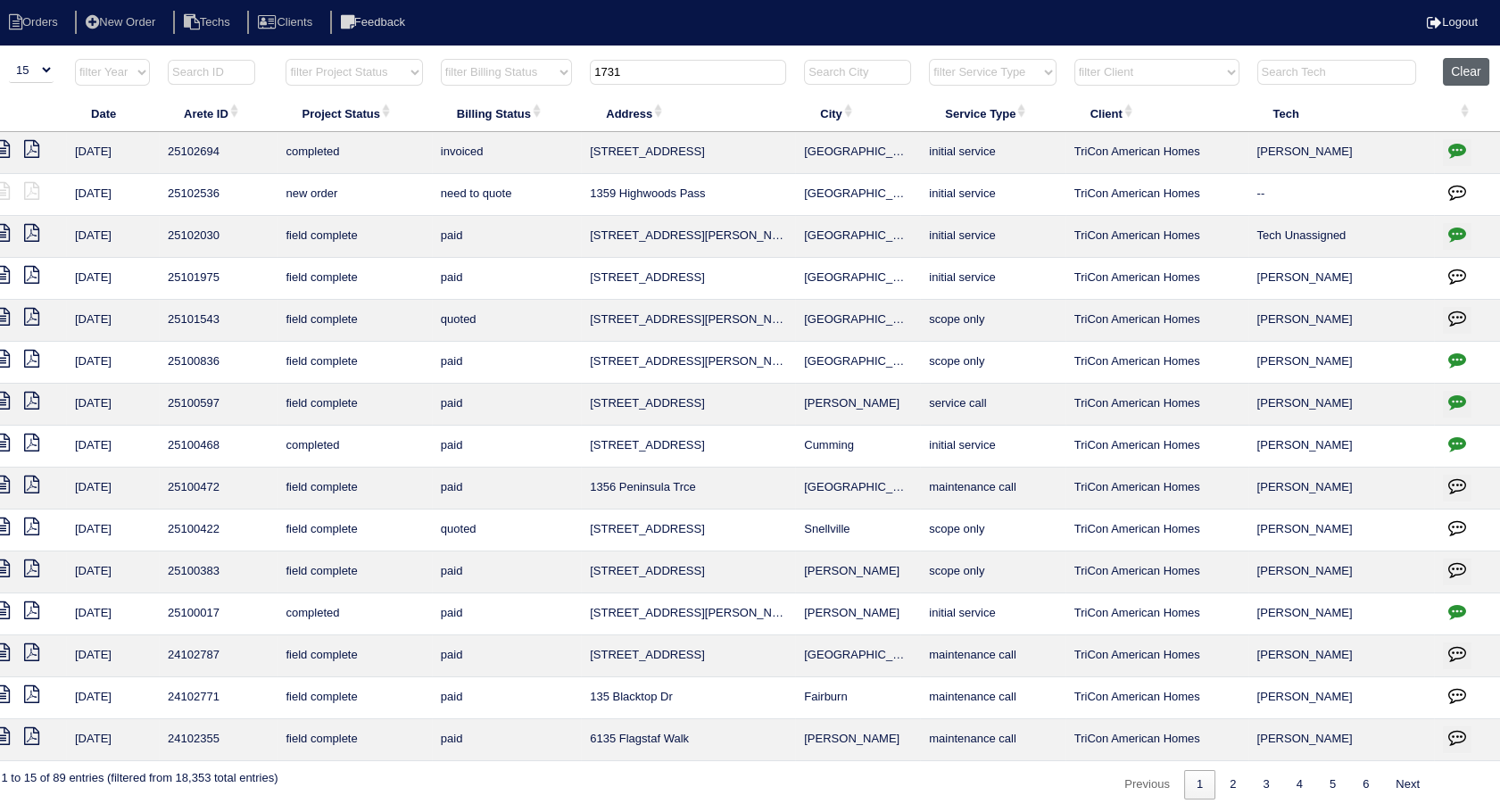
click at [1466, 72] on button "Clear" at bounding box center [1466, 72] width 46 height 27
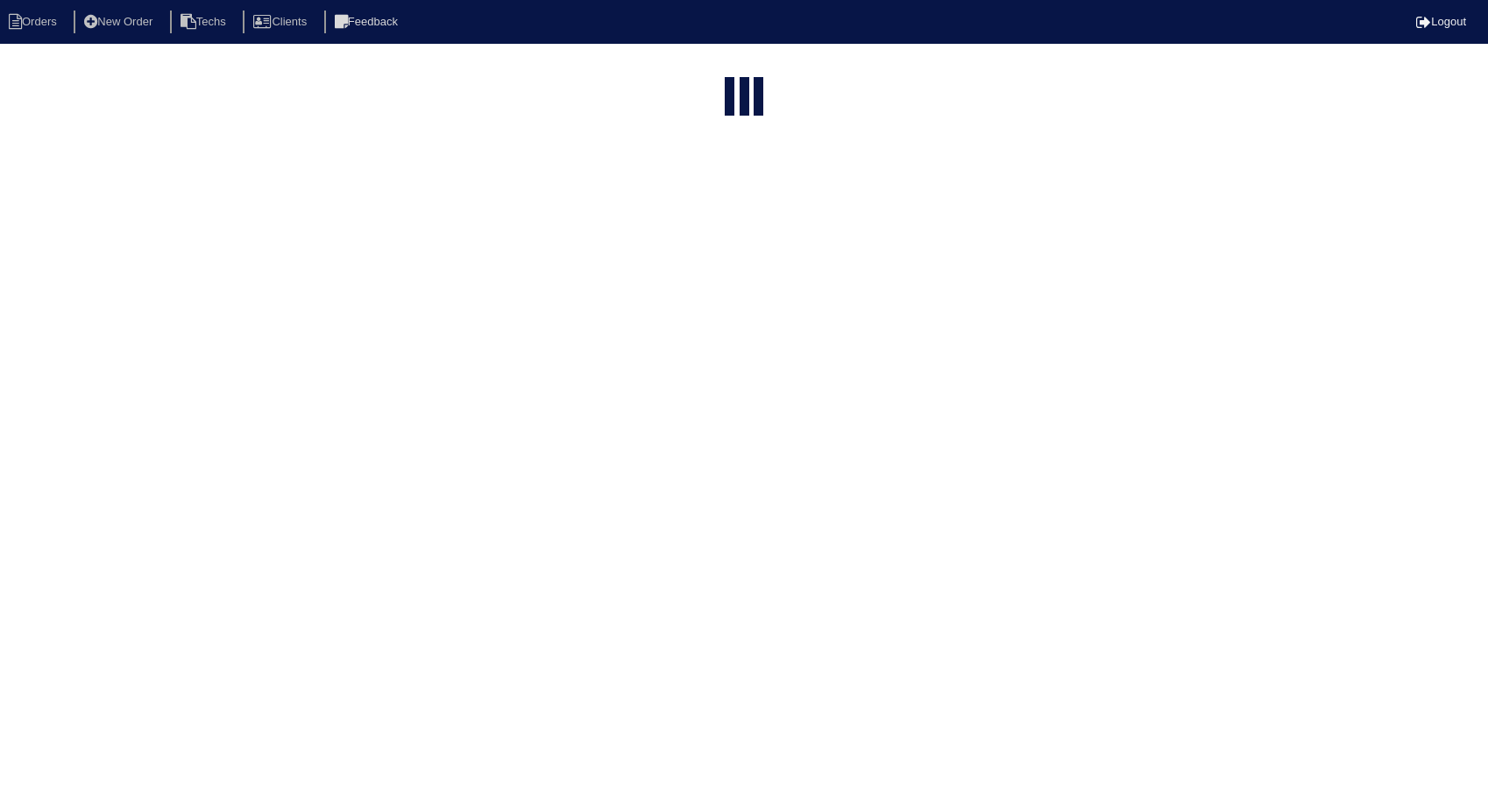
select select "15"
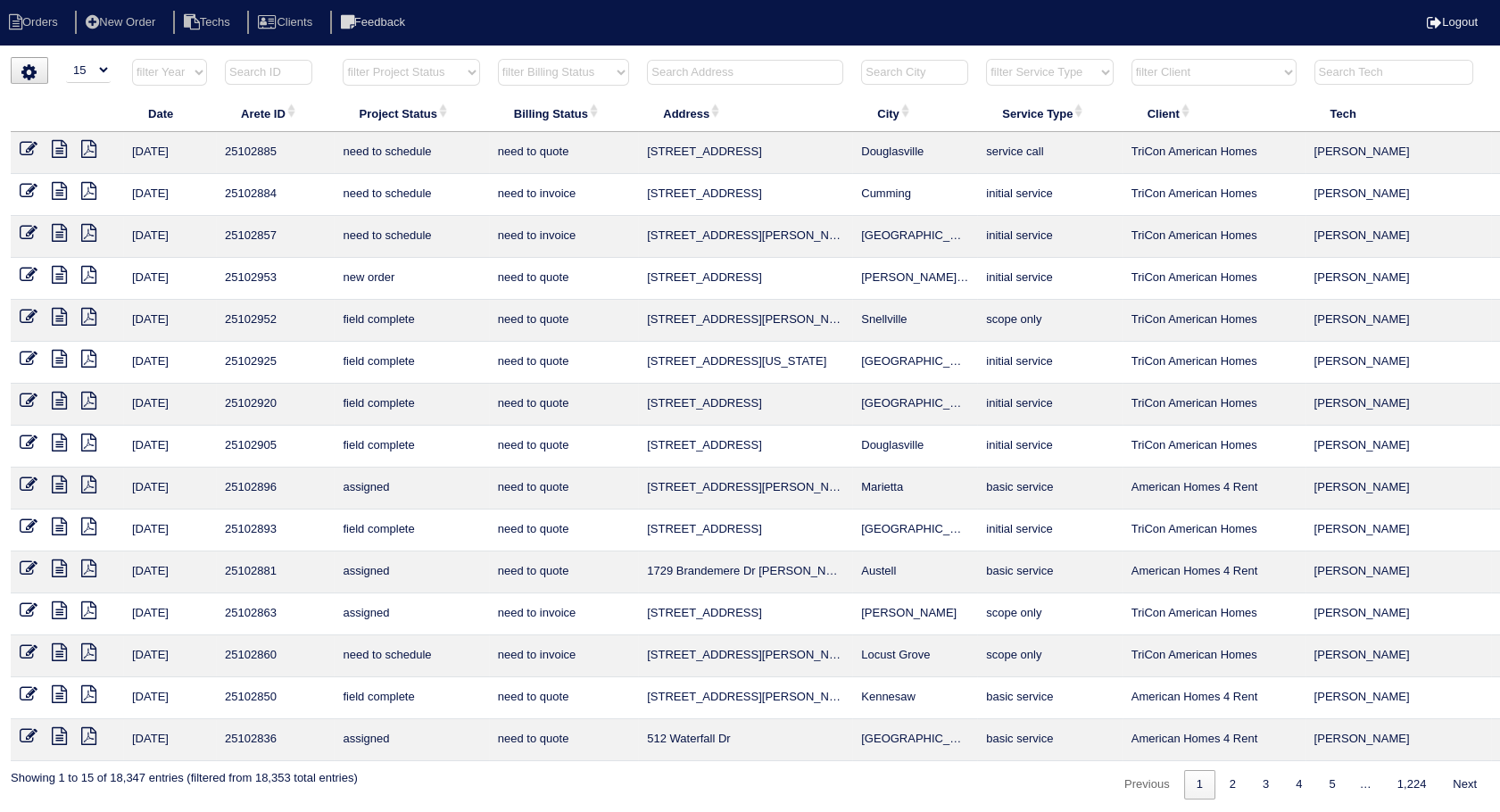
click at [721, 75] on input "text" at bounding box center [746, 72] width 197 height 25
type input "1731"
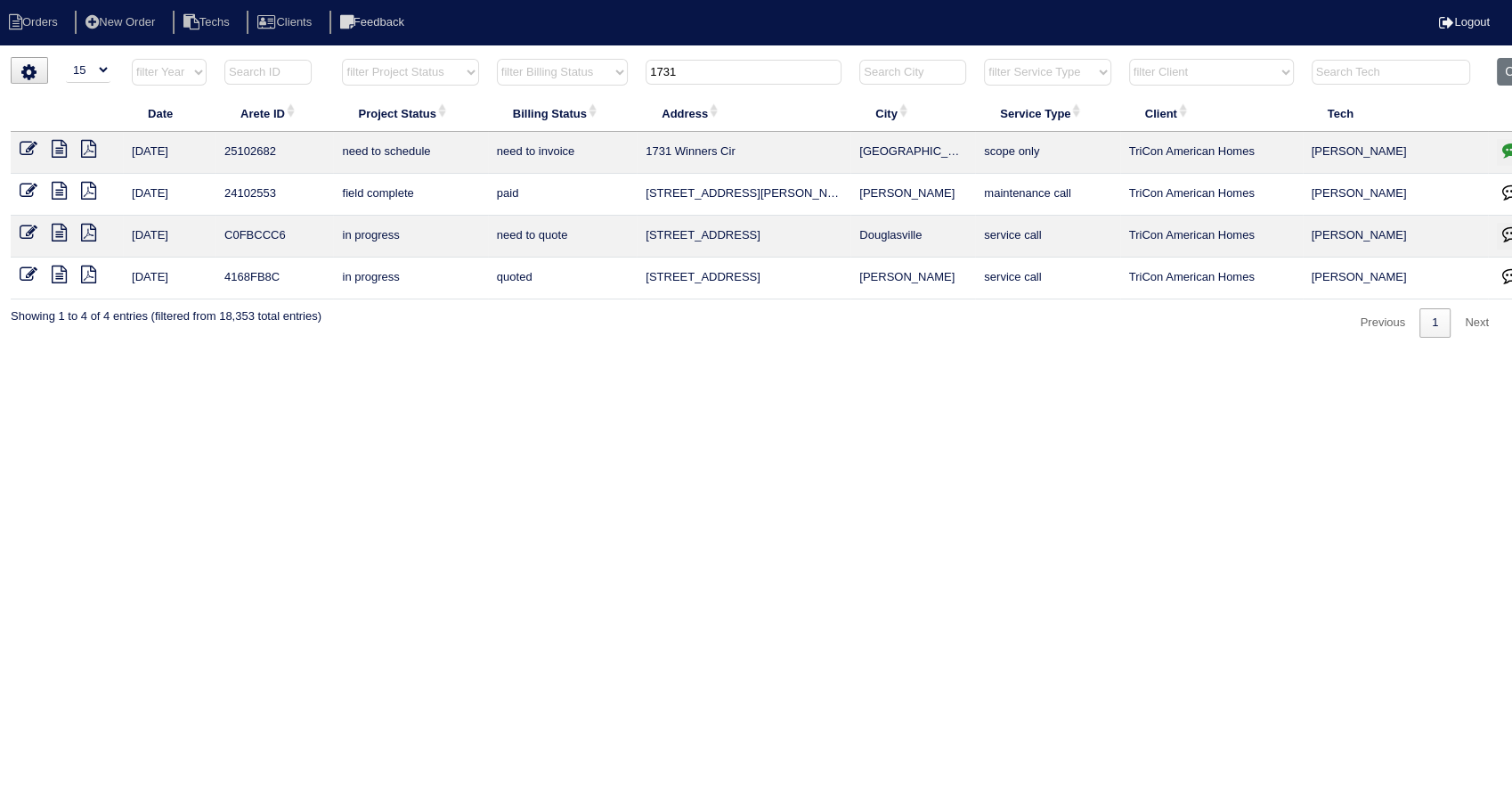
click at [1510, 155] on icon "button" at bounding box center [1511, 150] width 18 height 18
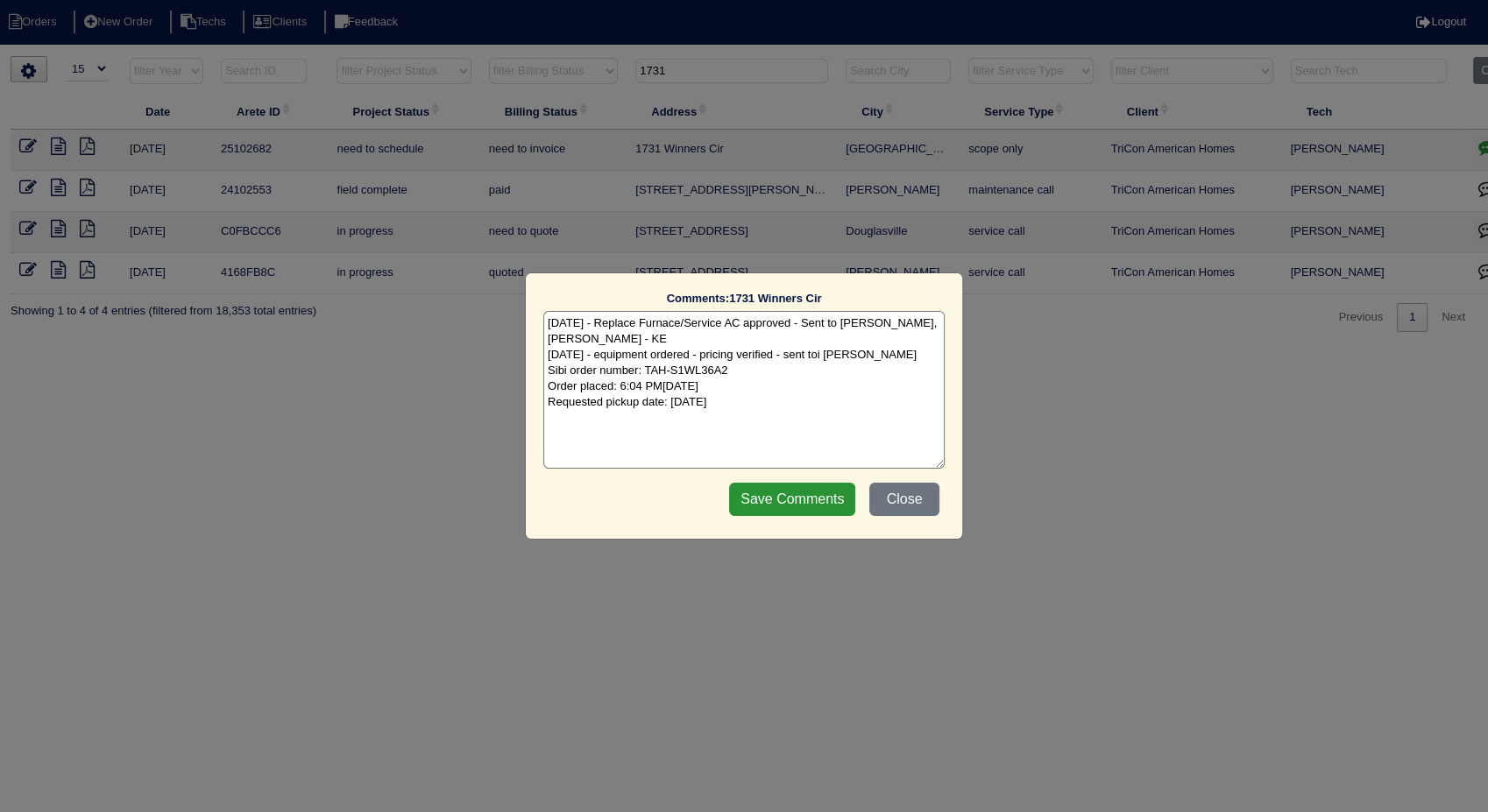
click at [762, 417] on textarea "7/29/25 - Replace Furnace/Service AC approved - Sent to Dan, Payton, Reeca - KE…" at bounding box center [744, 390] width 402 height 157
type textarea "7/29/25 - Replace Furnace/Service AC approved - Sent to Dan, Payton, Reeca - KE…"
click at [775, 505] on input "Save Comments" at bounding box center [791, 499] width 126 height 33
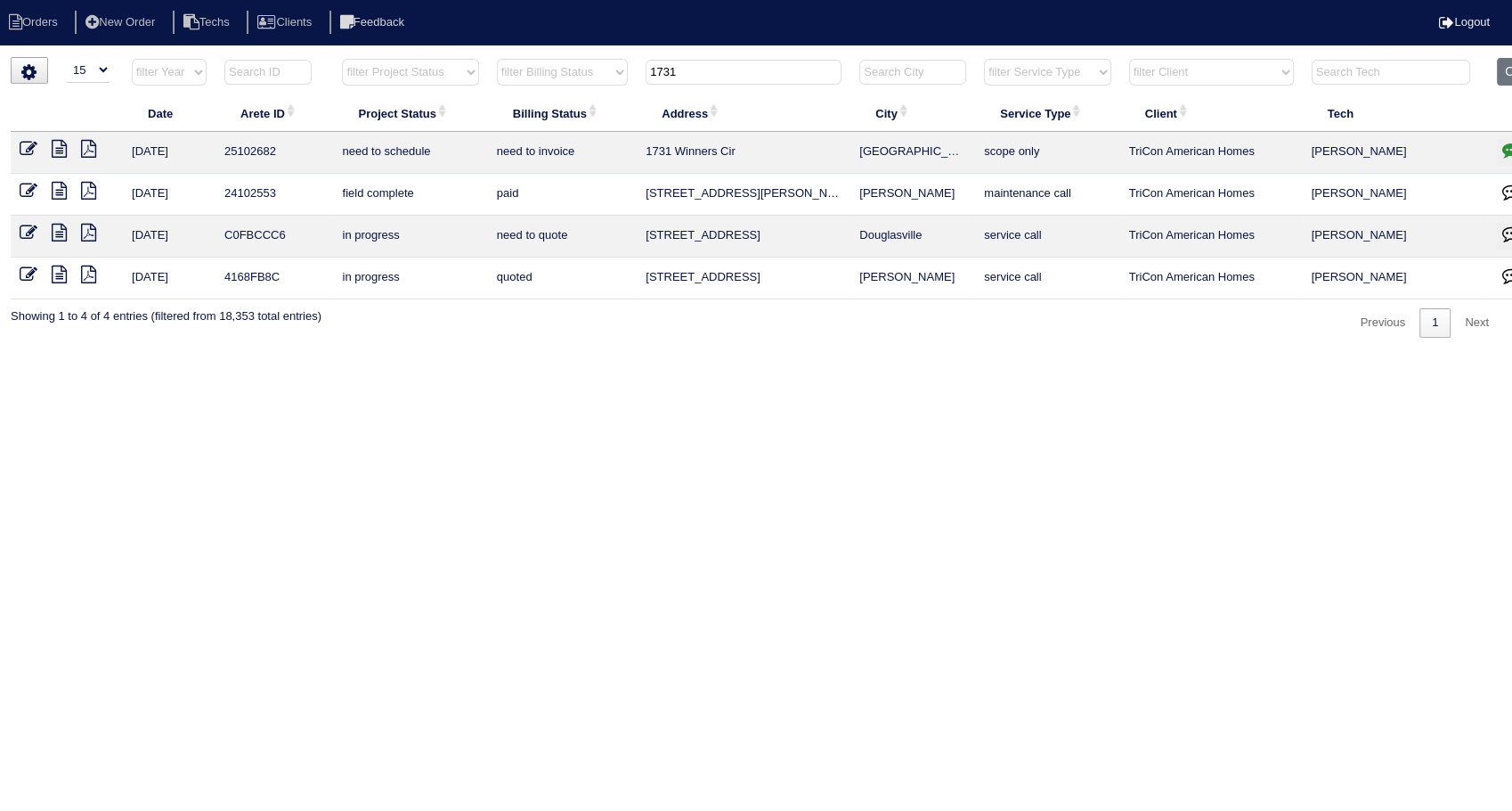
click at [25, 152] on icon at bounding box center [29, 149] width 18 height 18
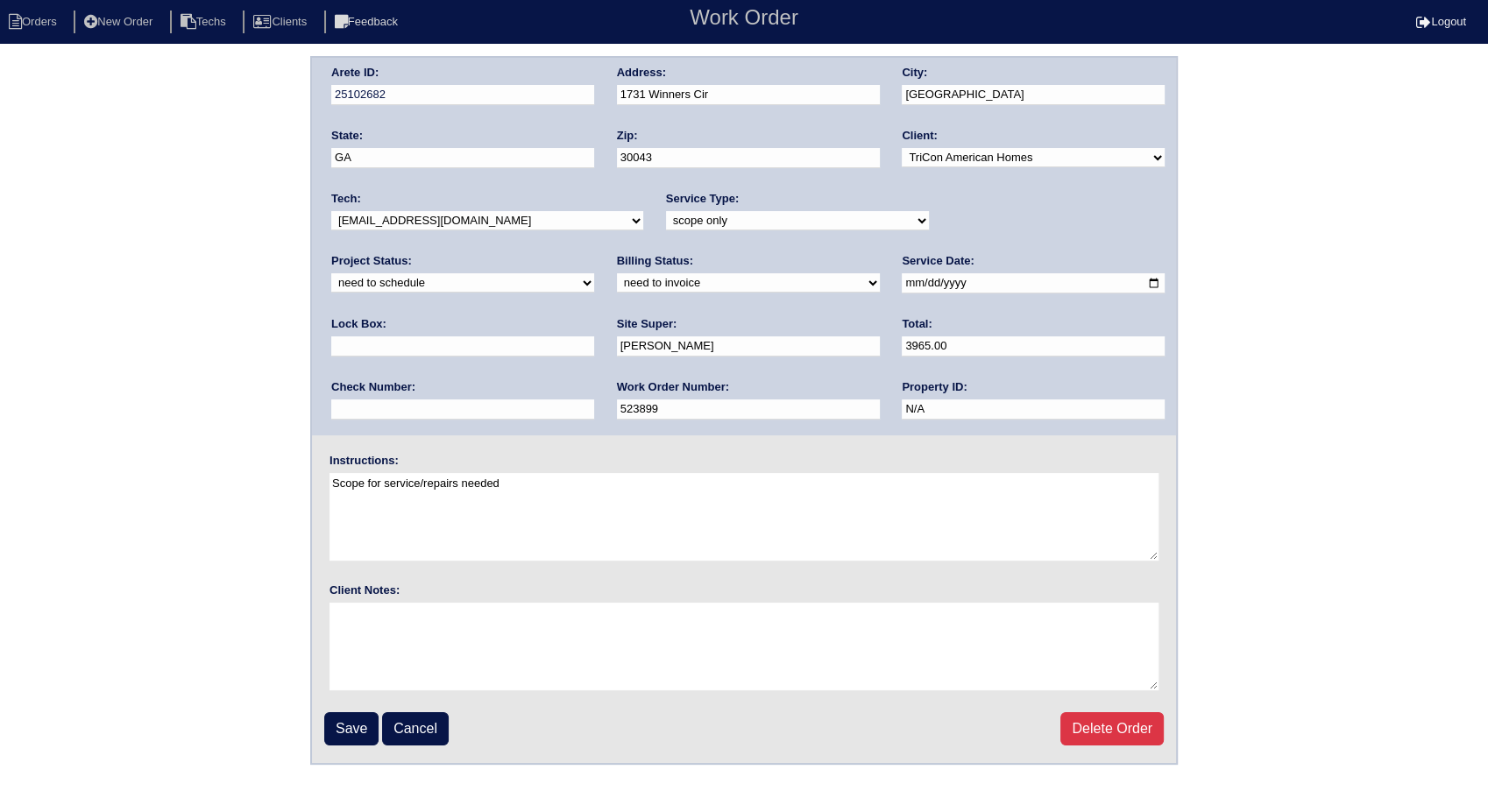
click at [594, 274] on select "new order assigned in progress field complete need to schedule admin review arc…" at bounding box center [462, 283] width 263 height 20
select select "completed"
click at [594, 274] on select "new order assigned in progress field complete need to schedule admin review arc…" at bounding box center [462, 283] width 263 height 20
click at [617, 282] on select "need to quote quoted need to invoice invoiced paid warranty purchase order need…" at bounding box center [748, 283] width 263 height 20
select select "invoiced"
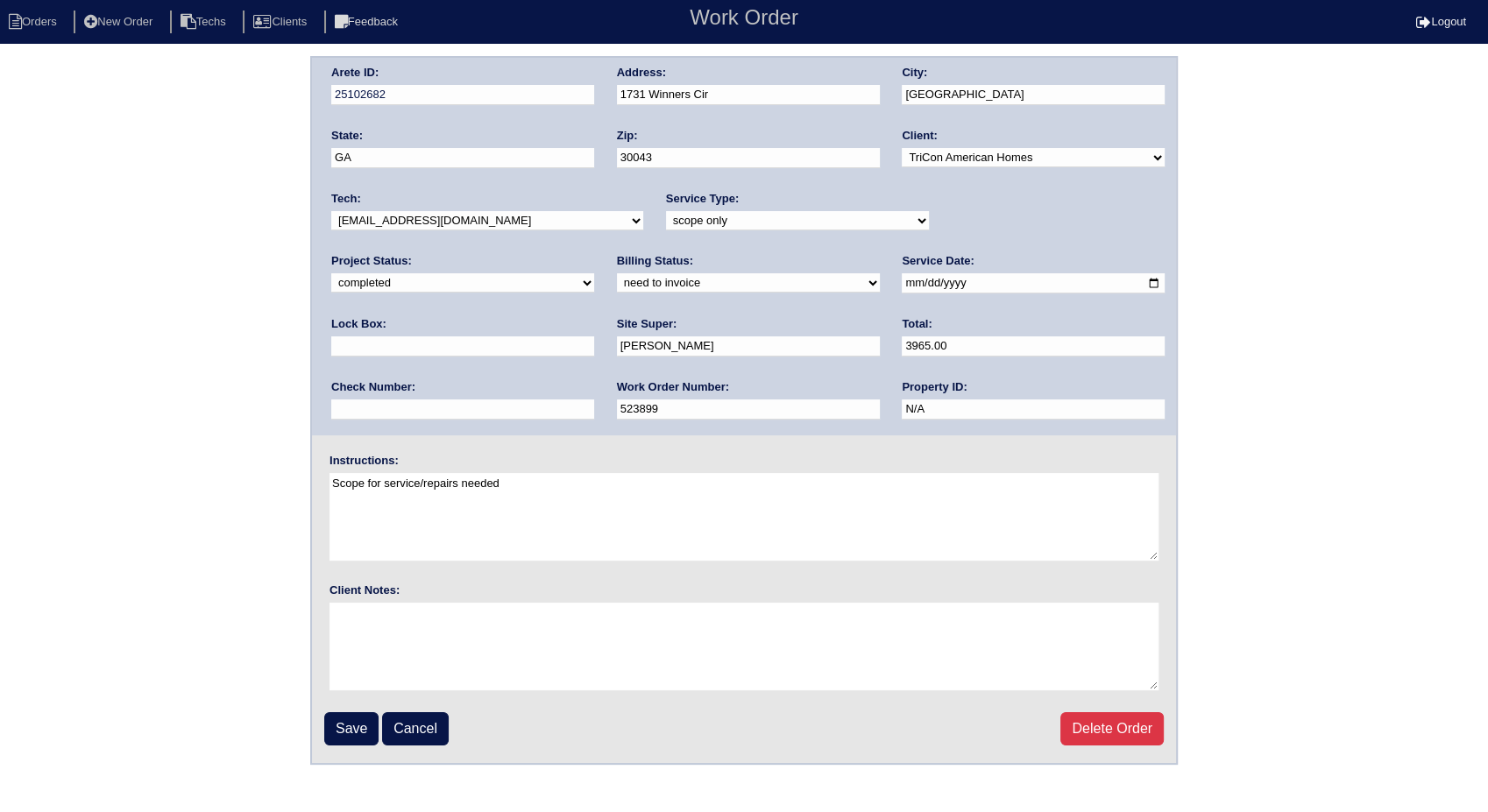
click at [617, 274] on select "need to quote quoted need to invoice invoiced paid warranty purchase order need…" at bounding box center [748, 283] width 263 height 20
click at [349, 724] on input "Save" at bounding box center [351, 729] width 55 height 33
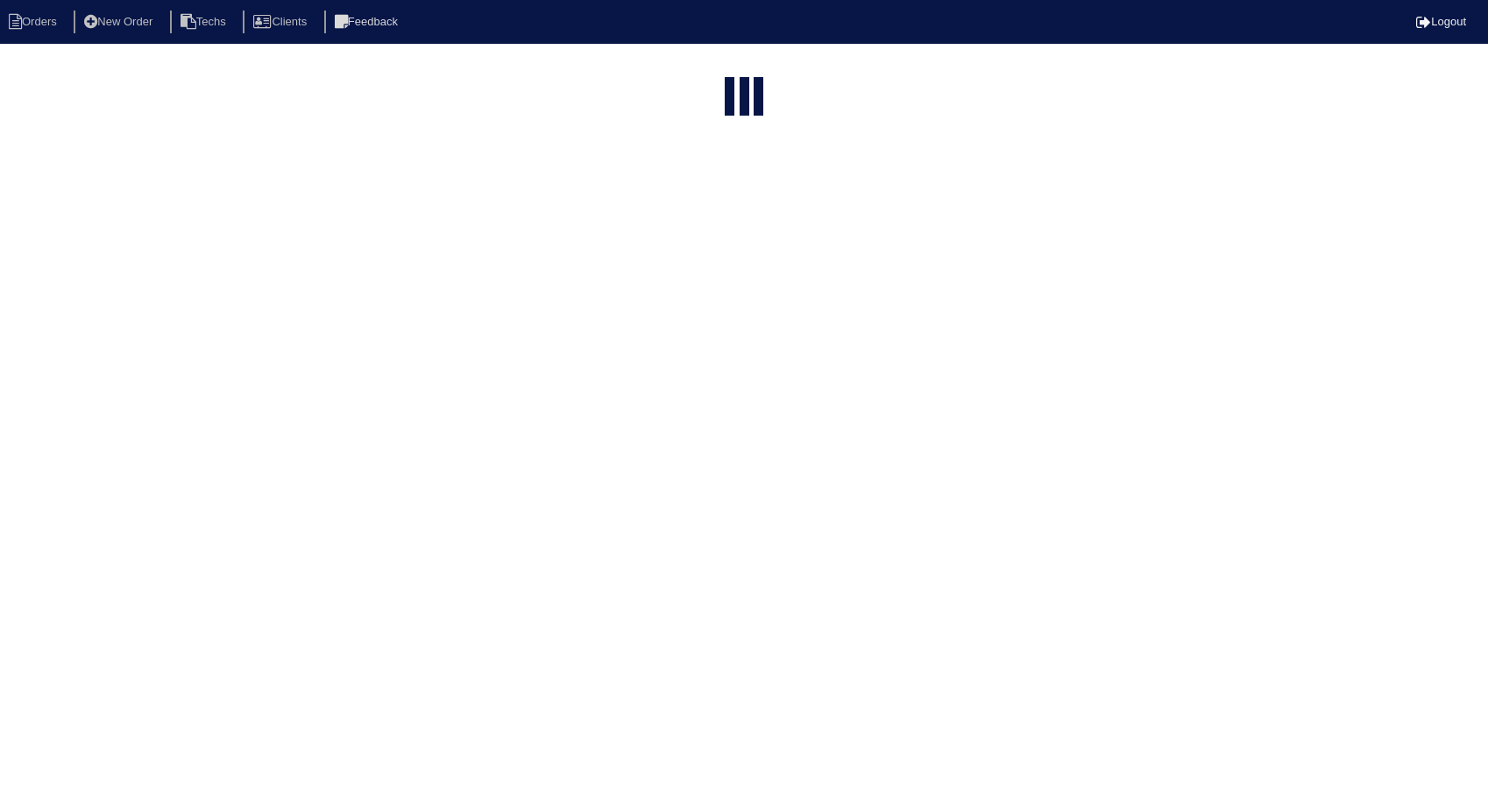
select select "15"
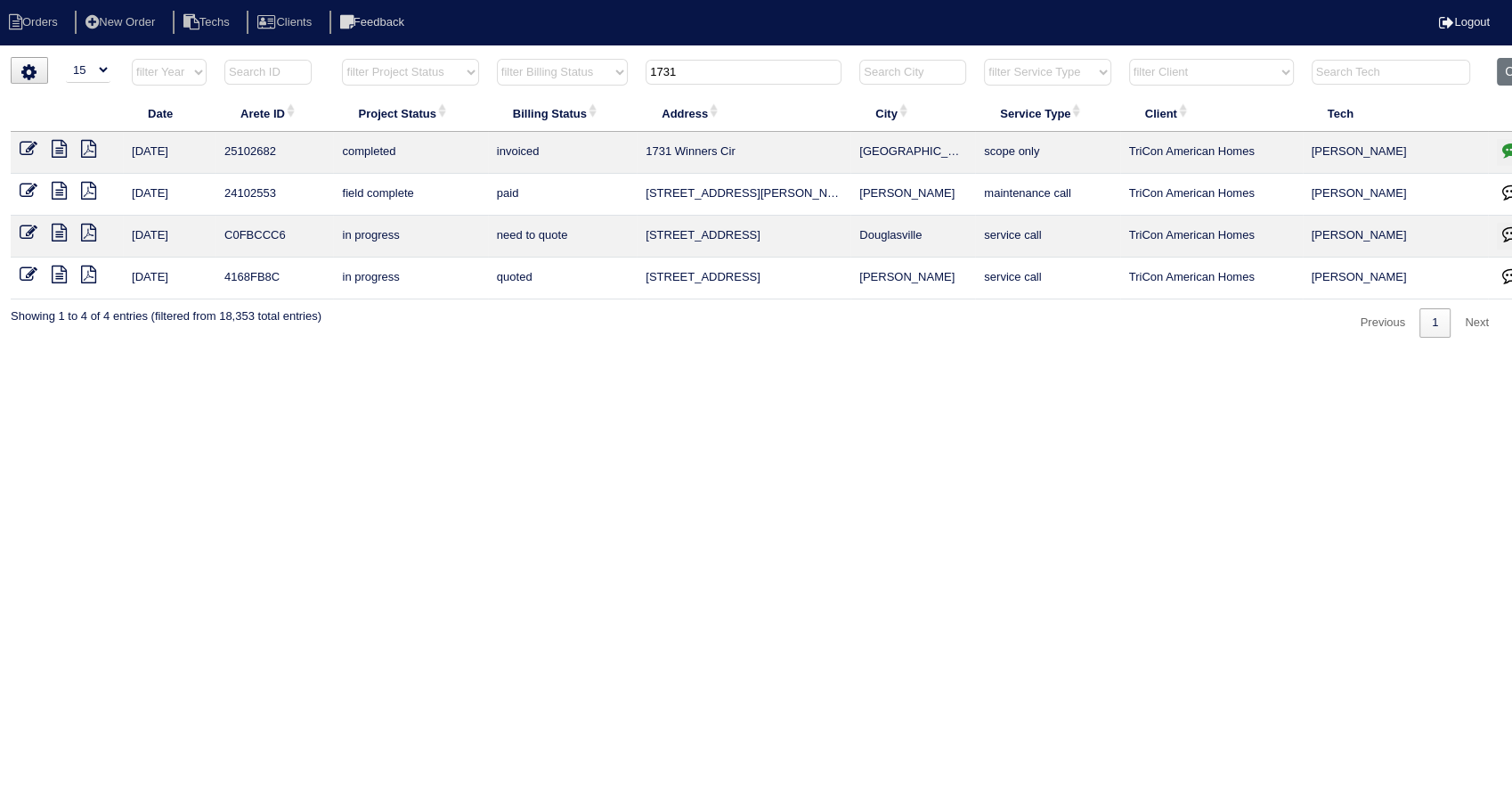
drag, startPoint x: 696, startPoint y: 66, endPoint x: 514, endPoint y: 104, distance: 185.9
click at [514, 104] on table "Date Arete ID Project Status Billing Status Address City Service Type Client Te…" at bounding box center [782, 179] width 1544 height 242
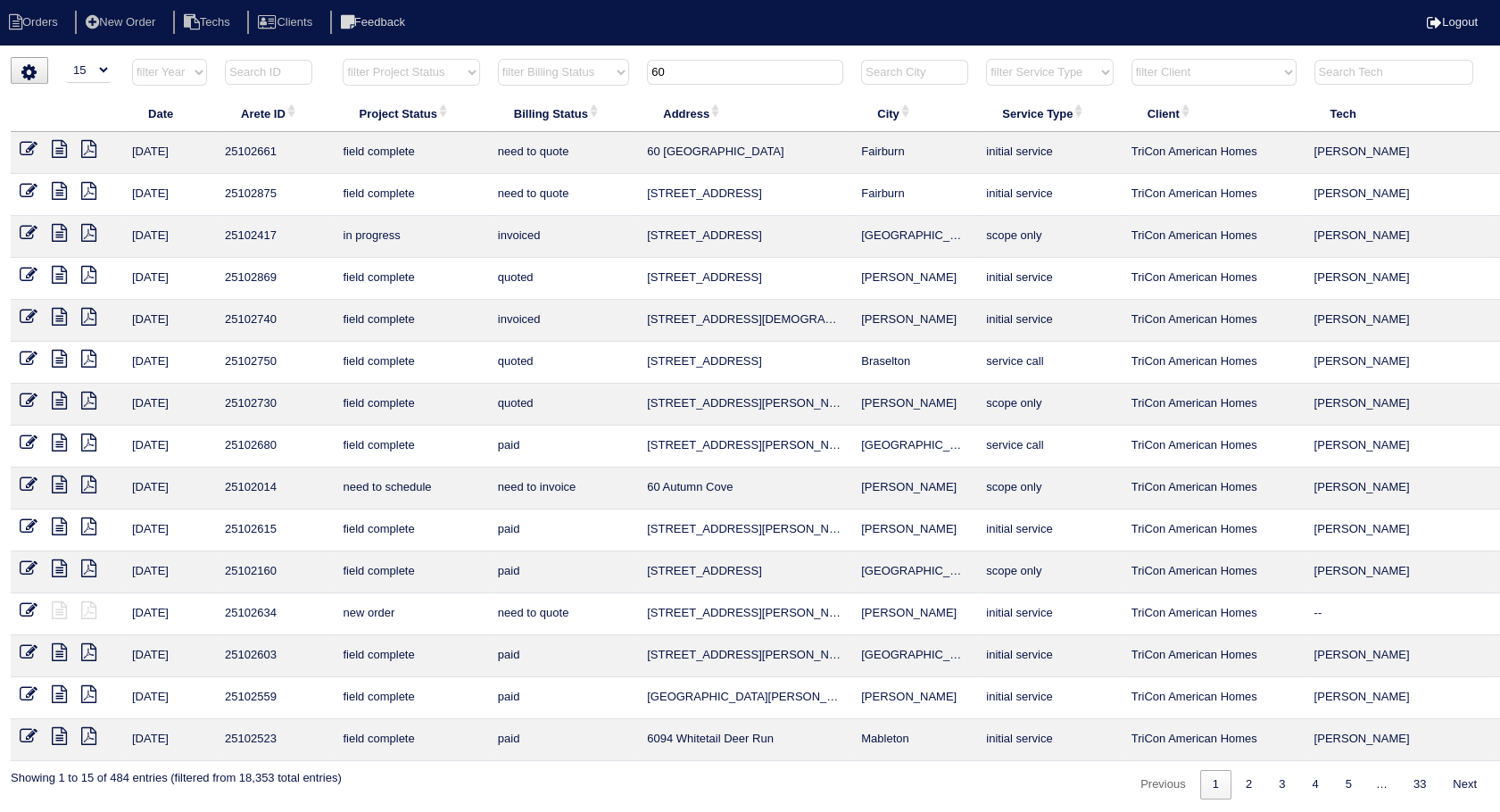
click at [659, 81] on input "60" at bounding box center [746, 72] width 197 height 25
click at [497, 111] on table "Date Arete ID Project Status Billing Status Address City Service Type Client Te…" at bounding box center [784, 410] width 1547 height 703
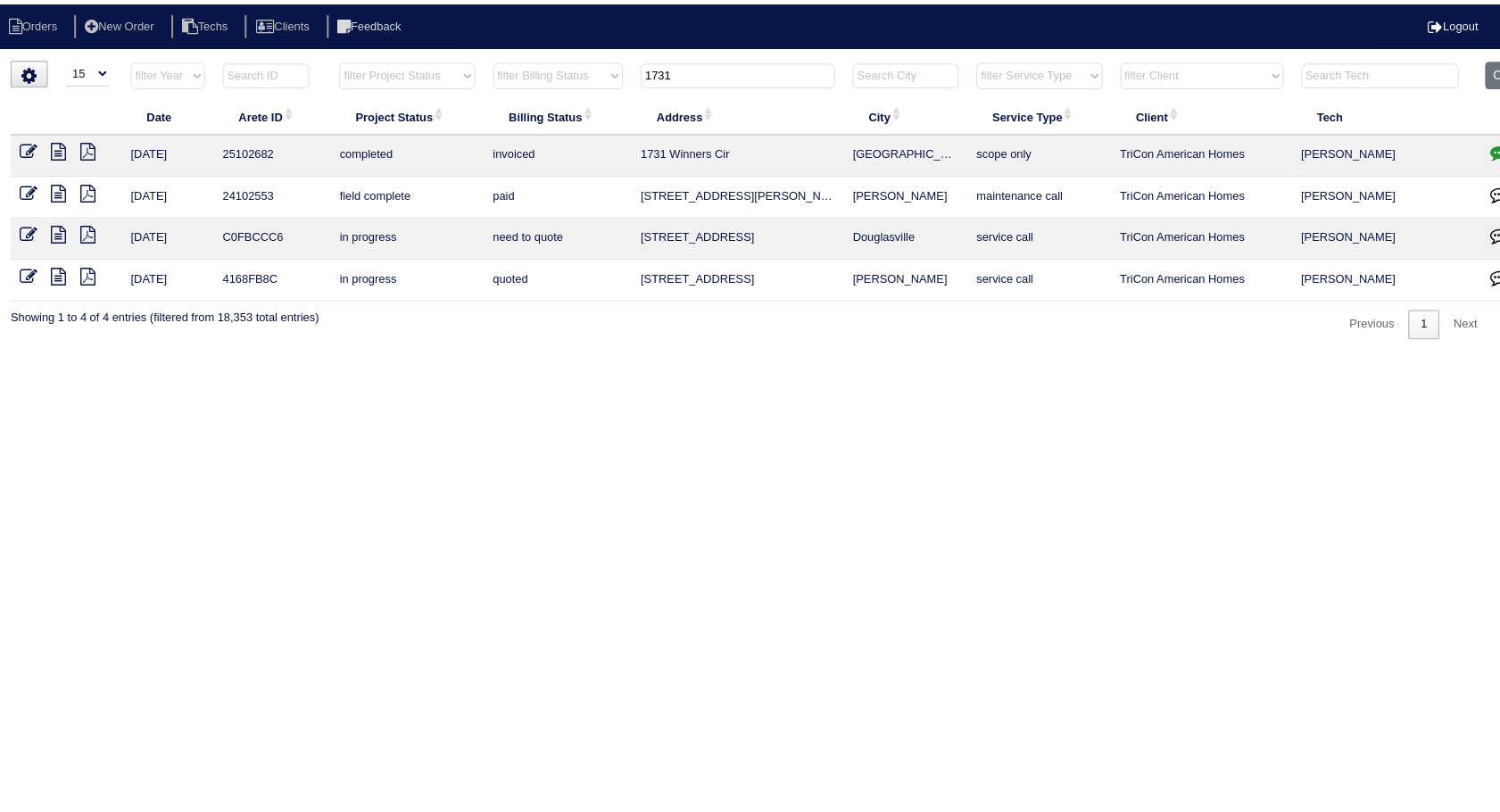
scroll to position [0, 43]
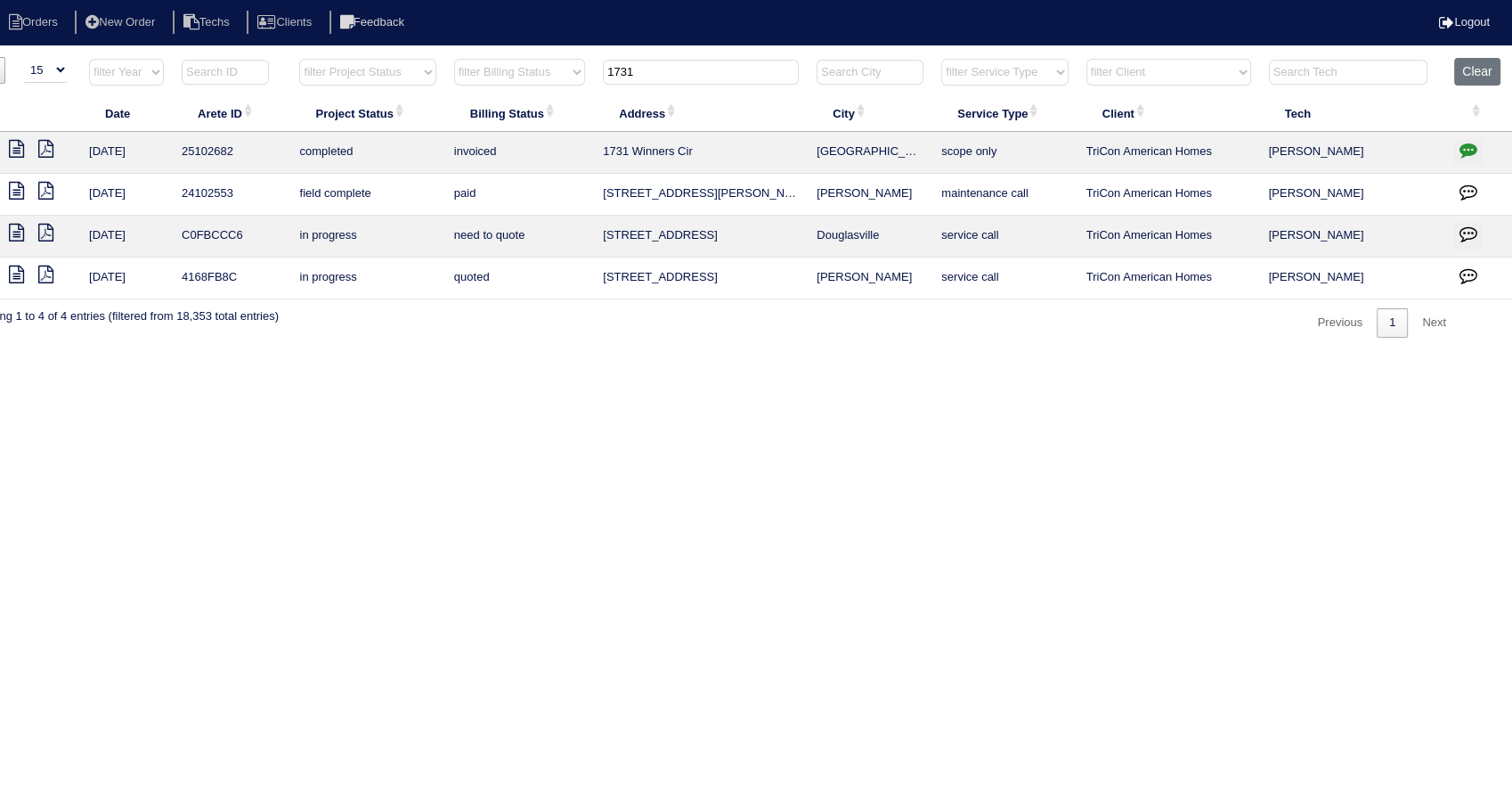
click at [1471, 153] on icon "button" at bounding box center [1468, 150] width 18 height 18
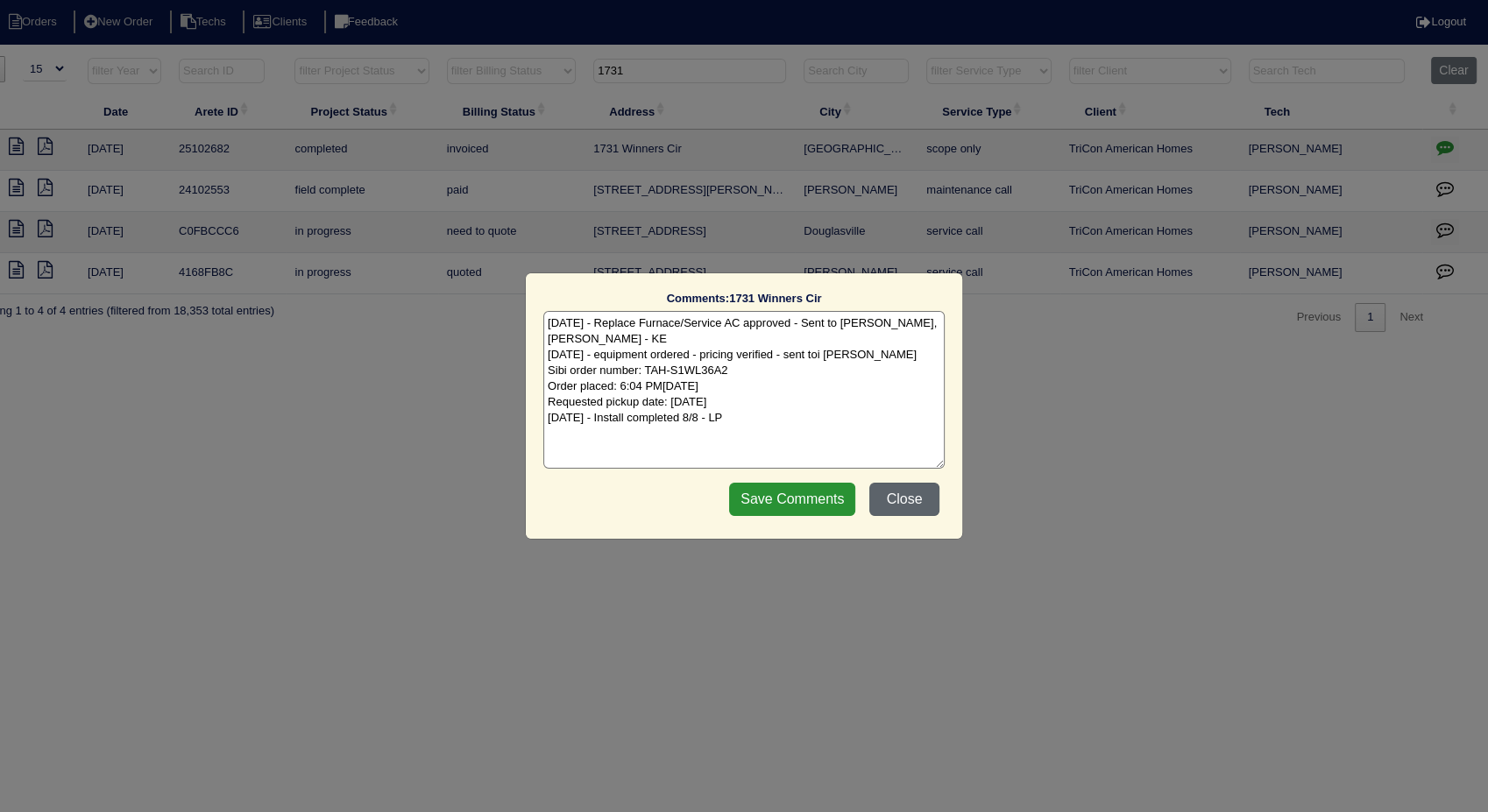
click at [909, 497] on button "Close" at bounding box center [904, 499] width 70 height 33
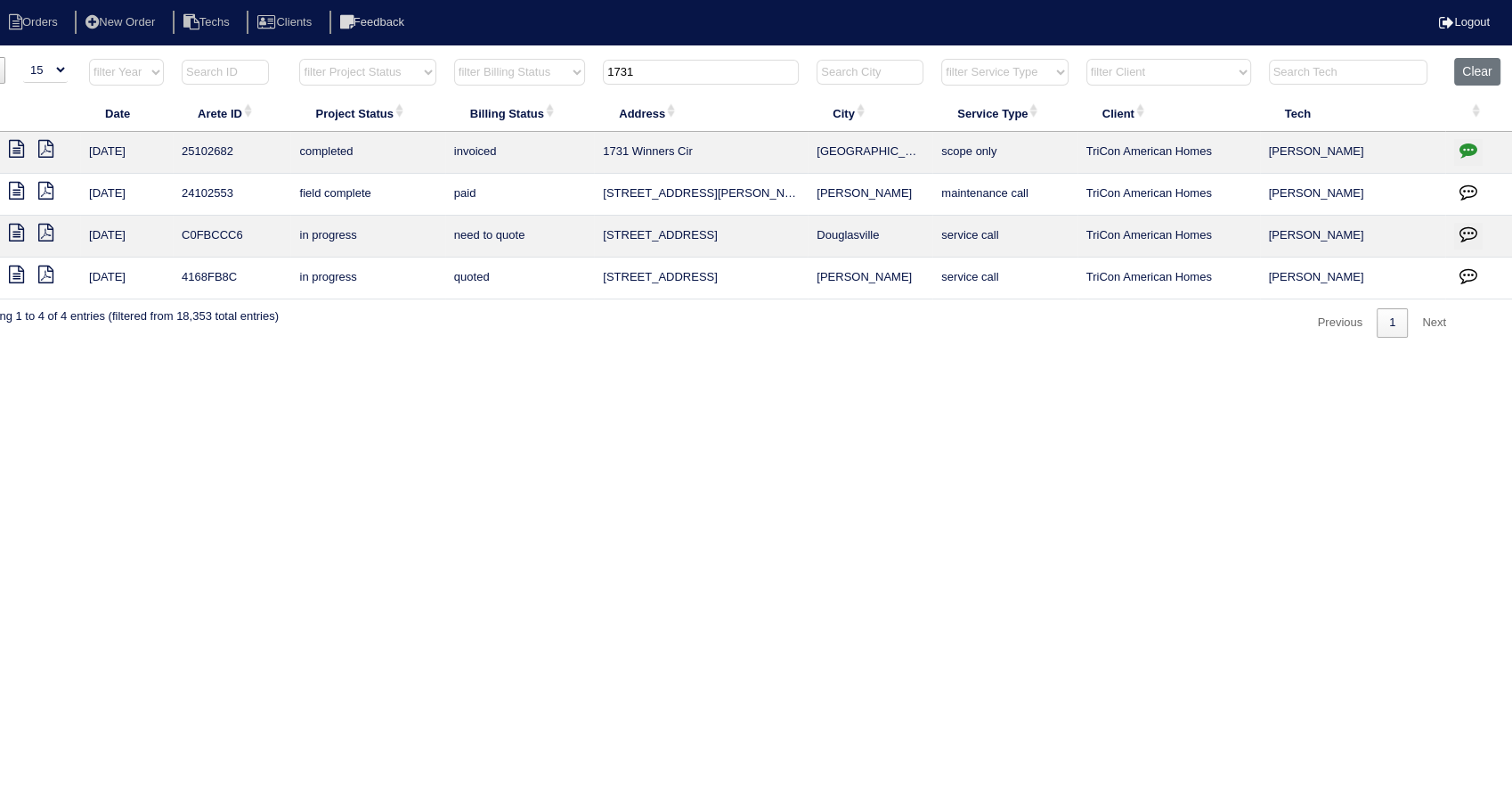
click at [678, 355] on html "Orders New Order Techs Clients Feedback Logout Orders New Order Users Clients M…" at bounding box center [713, 177] width 1512 height 355
drag, startPoint x: 739, startPoint y: 345, endPoint x: 741, endPoint y: 321, distance: 24.1
click at [740, 333] on html "Orders New Order Techs Clients Feedback Logout Orders New Order Users Clients M…" at bounding box center [713, 177] width 1512 height 355
click at [634, 52] on html "Orders New Order Techs Clients Feedback Logout Orders New Order Users Clients M…" at bounding box center [713, 177] width 1512 height 355
click at [652, 68] on input "1731" at bounding box center [701, 72] width 196 height 25
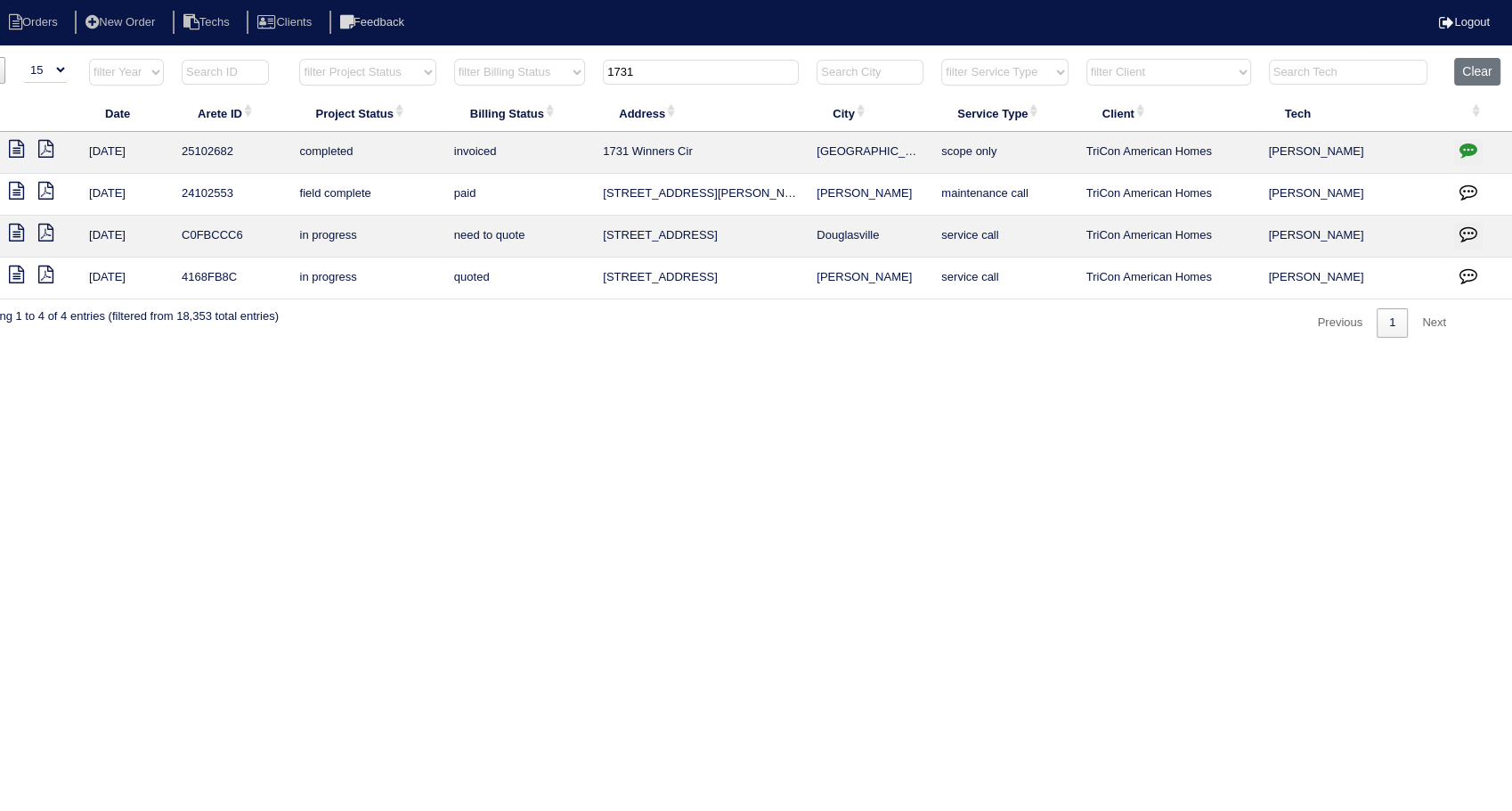
click at [665, 355] on html "Orders New Order Techs Clients Feedback Logout Orders New Order Users Clients M…" at bounding box center [713, 177] width 1512 height 355
drag, startPoint x: 667, startPoint y: 72, endPoint x: 494, endPoint y: 105, distance: 176.1
click at [494, 105] on table "Date Arete ID Project Status Billing Status Address City Service Type Client Te…" at bounding box center [740, 179] width 1544 height 242
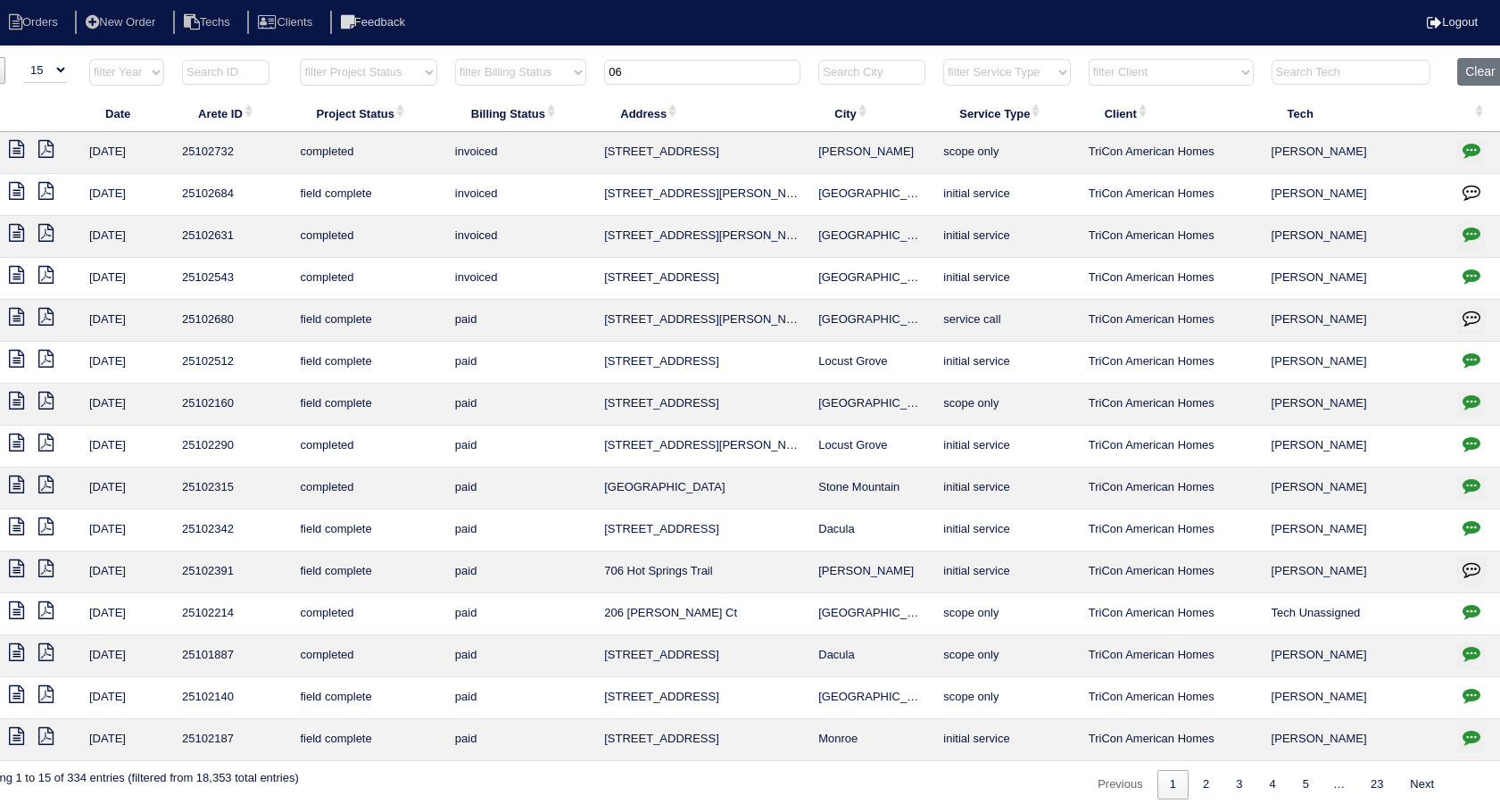
type input "0"
type input "60"
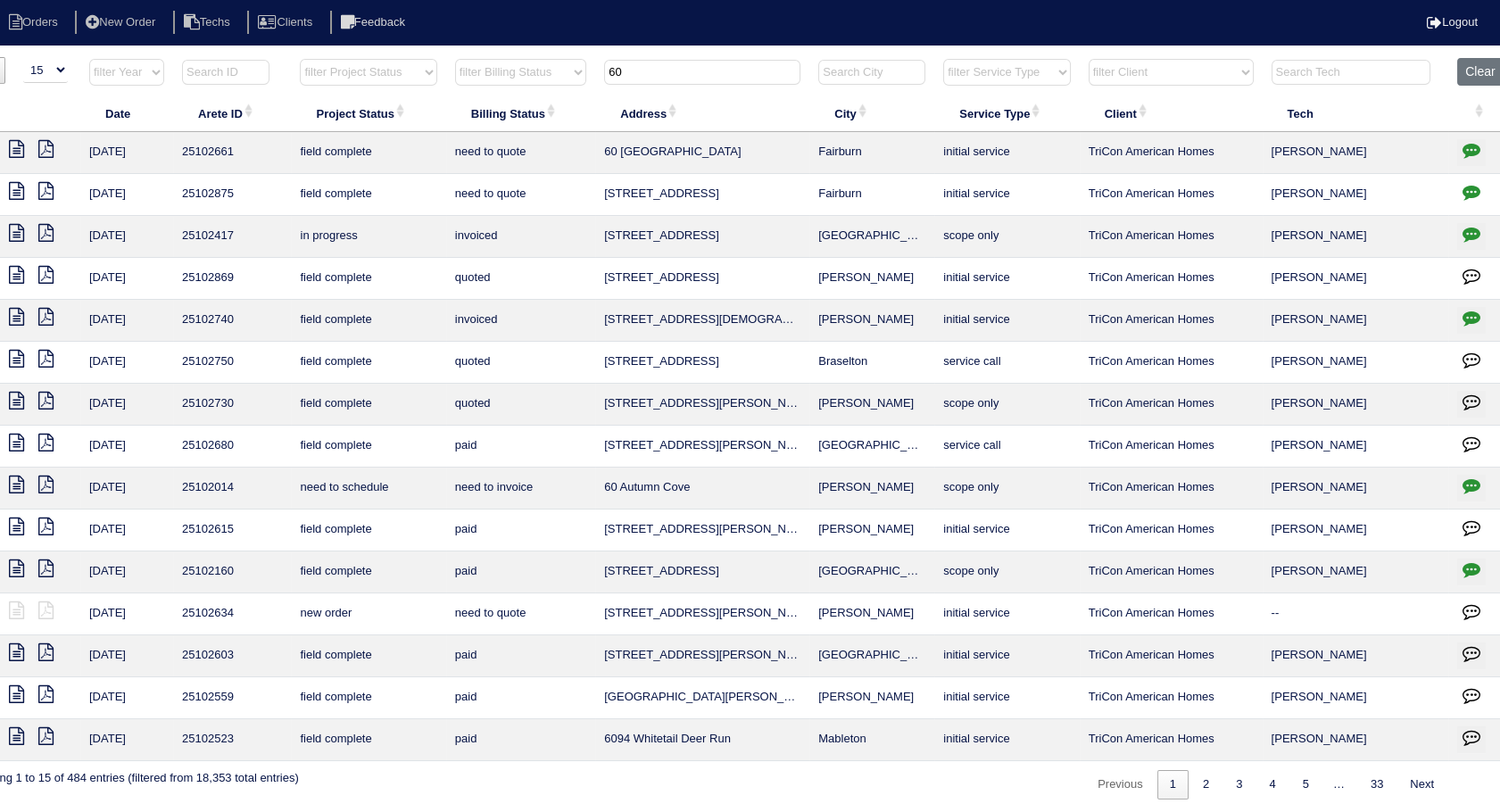
type input "60"
click at [1479, 481] on icon "button" at bounding box center [1472, 485] width 18 height 18
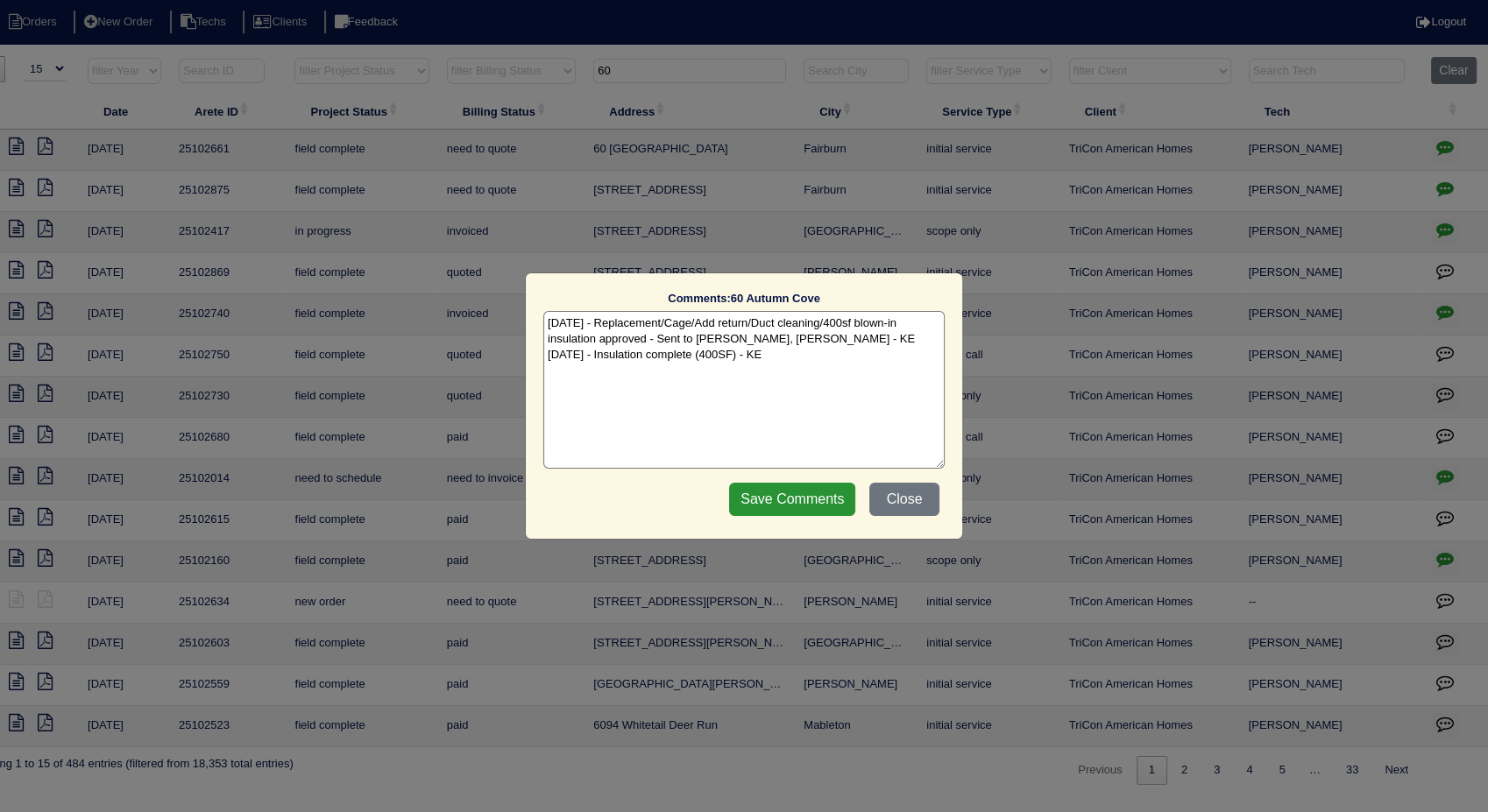
click at [845, 359] on textarea "7/23/25 - Replacement/Cage/Add return/Duct cleaning/400sf blown-in insulation a…" at bounding box center [744, 390] width 402 height 157
type textarea "7/23/25 - Replacement/Cage/Add return/Duct cleaning/400sf blown-in insulation a…"
click at [799, 516] on div "Save Comments Close" at bounding box center [834, 499] width 221 height 44
click at [785, 499] on input "Save Comments" at bounding box center [791, 499] width 126 height 33
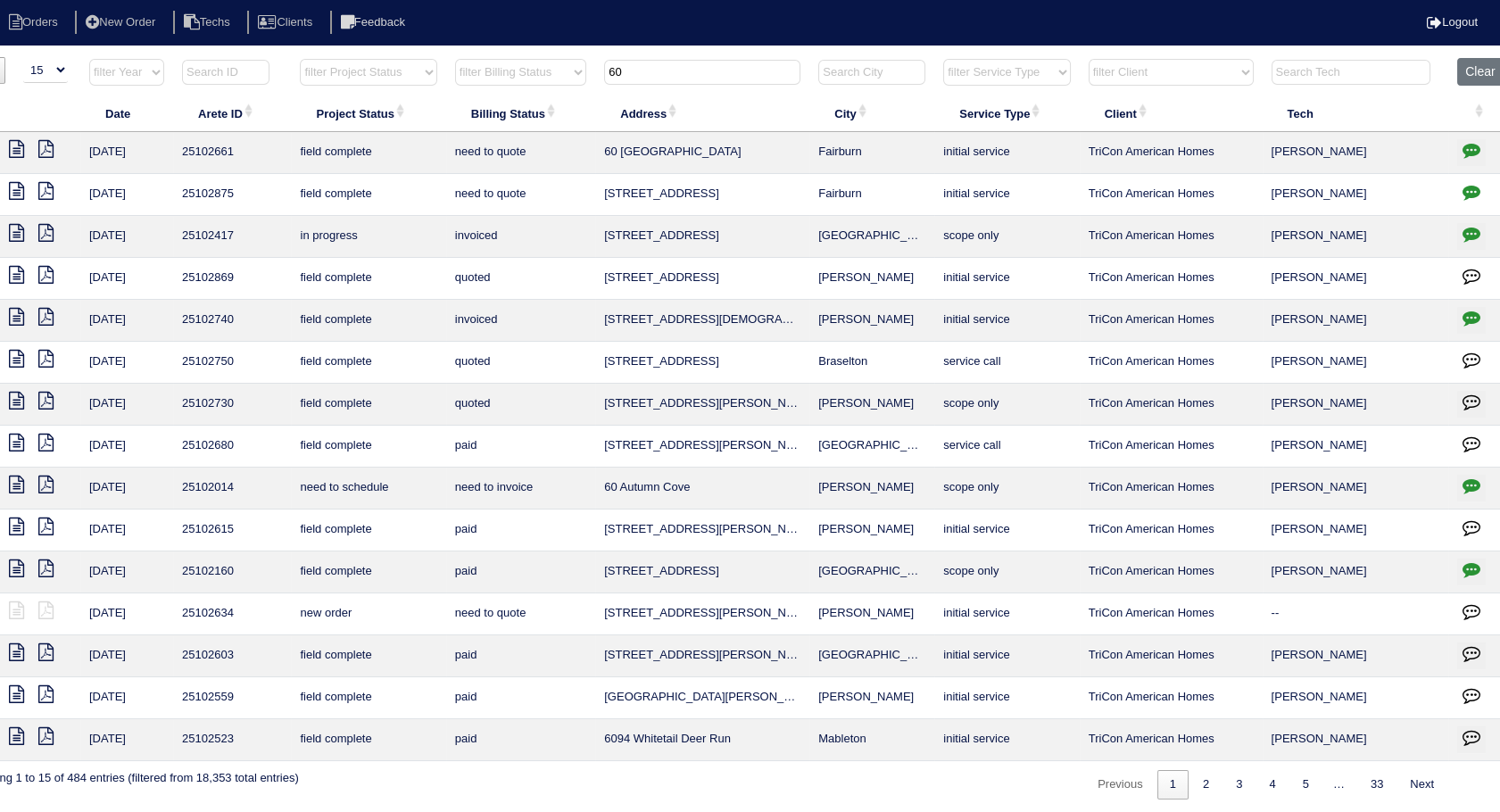
click at [16, 482] on icon at bounding box center [16, 484] width 15 height 18
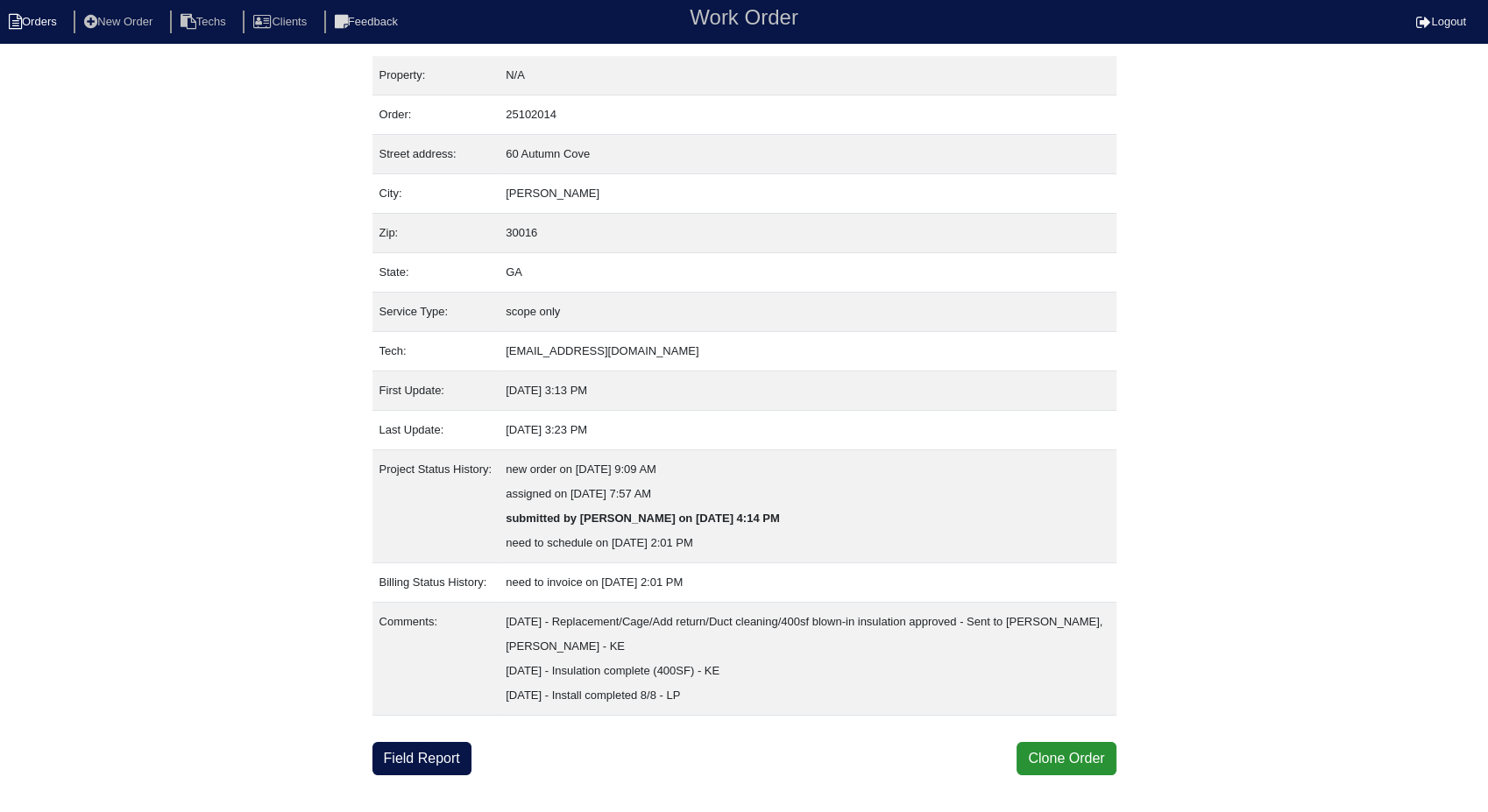
click at [25, 20] on li "Orders" at bounding box center [35, 22] width 71 height 23
select select "15"
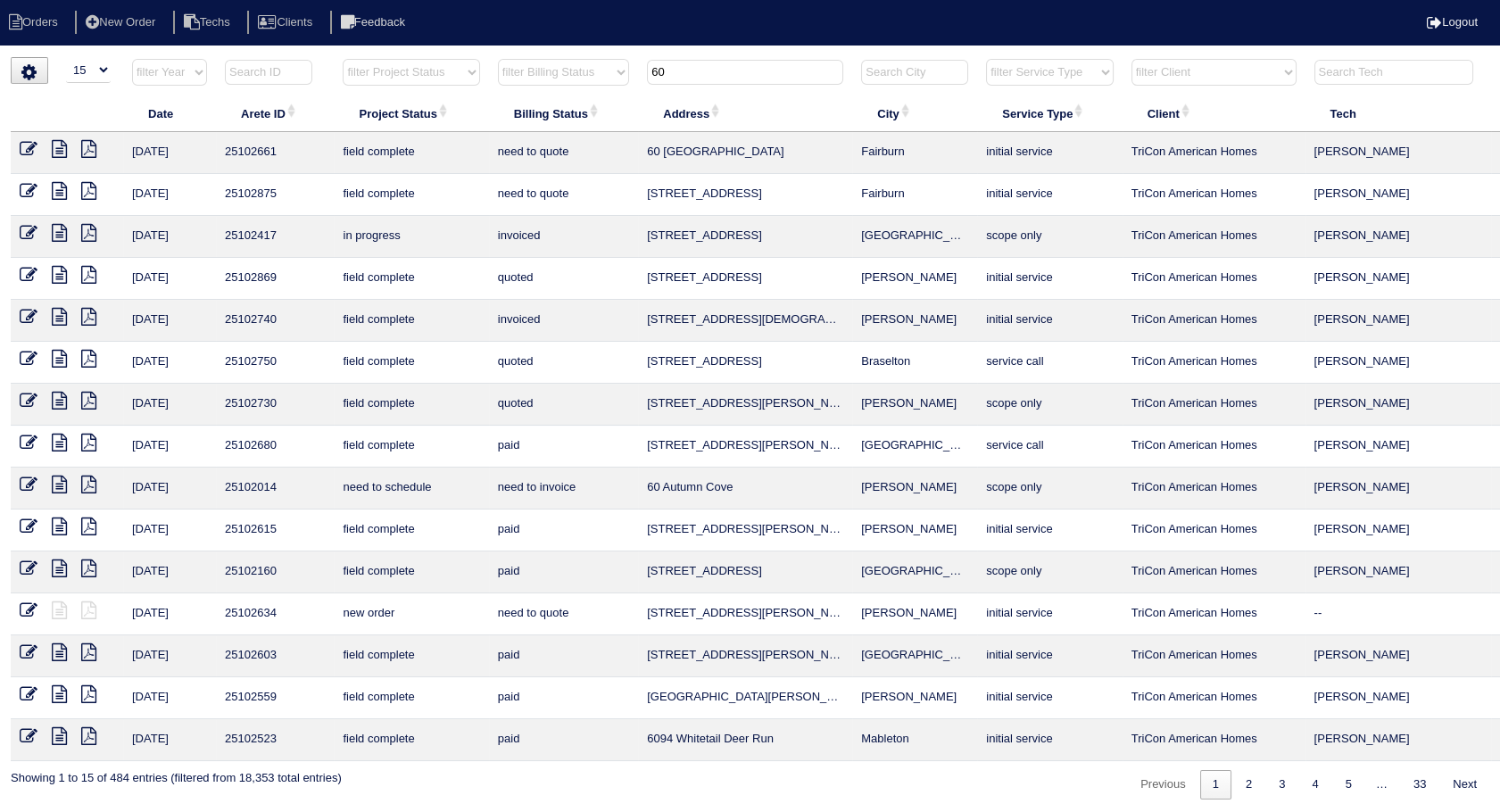
click at [26, 475] on icon at bounding box center [29, 484] width 18 height 18
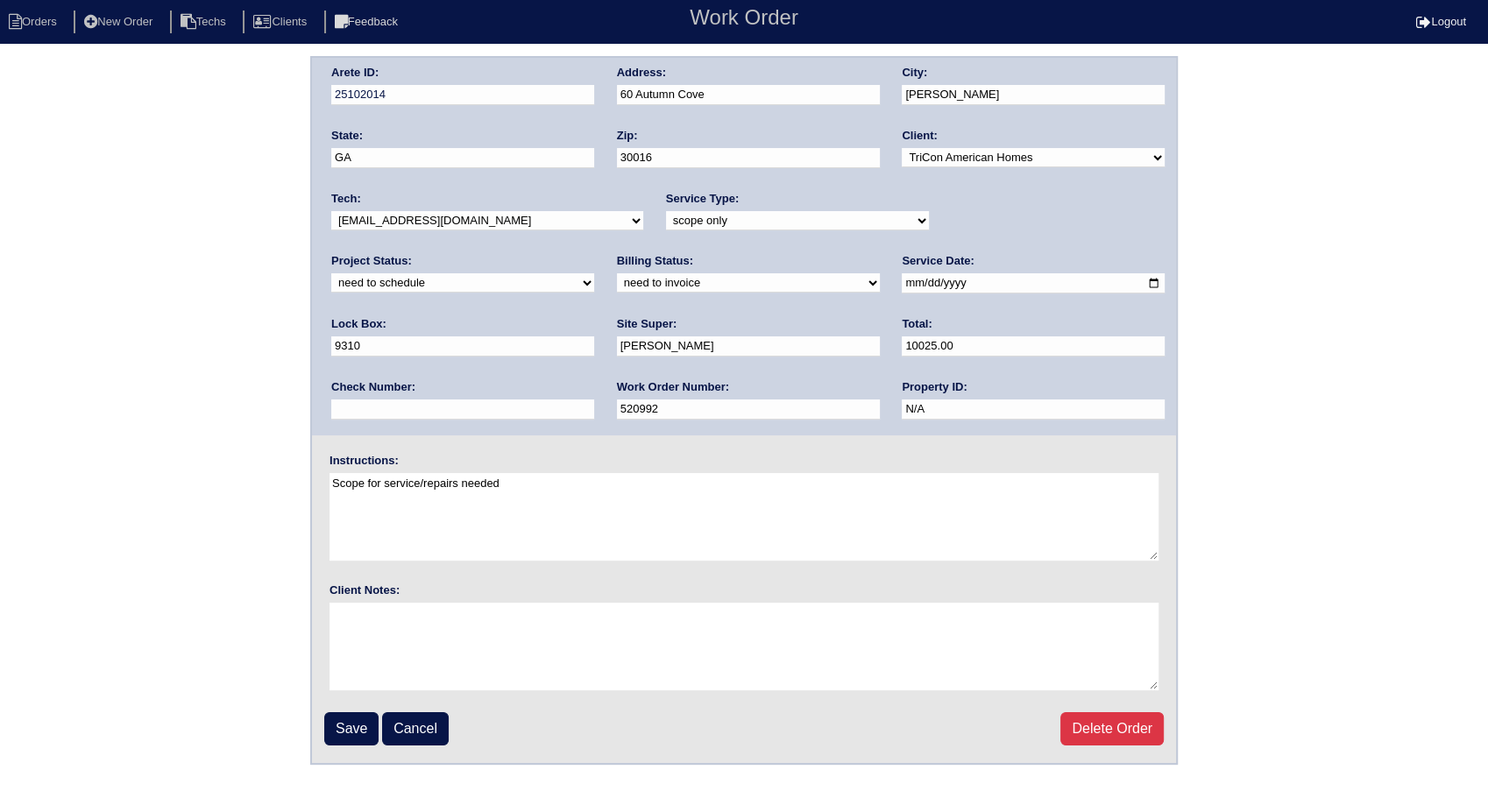
drag, startPoint x: 1009, startPoint y: 216, endPoint x: 988, endPoint y: 233, distance: 27.0
click at [594, 274] on select "new order assigned in progress field complete need to schedule admin review arc…" at bounding box center [462, 283] width 263 height 20
select select "completed"
click at [594, 274] on select "new order assigned in progress field complete need to schedule admin review arc…" at bounding box center [462, 283] width 263 height 20
drag, startPoint x: 388, startPoint y: 277, endPoint x: 379, endPoint y: 283, distance: 10.8
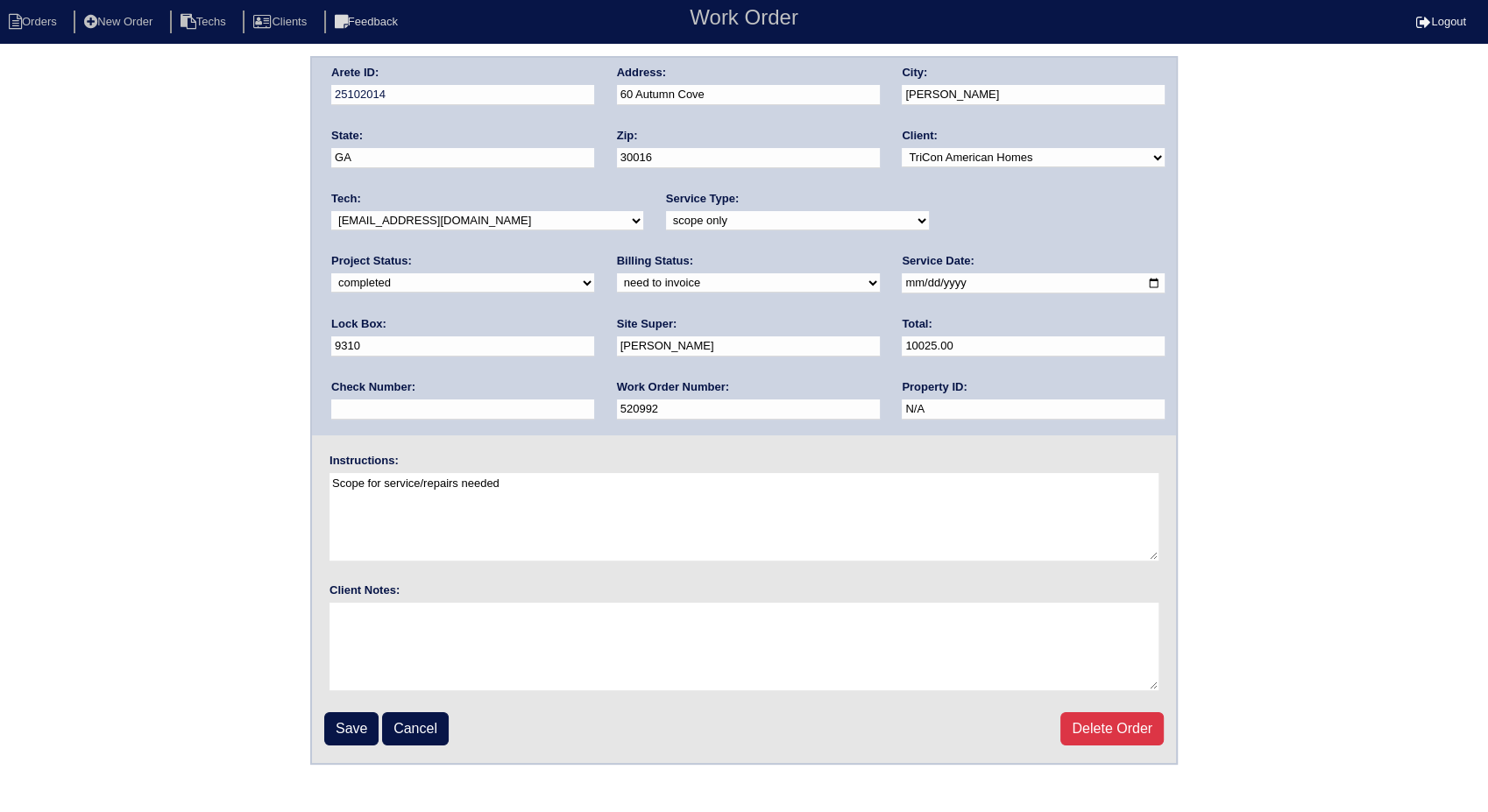
click at [617, 277] on select "need to quote quoted need to invoice invoiced paid warranty purchase order need…" at bounding box center [748, 283] width 263 height 20
select select "invoiced"
click at [617, 274] on select "need to quote quoted need to invoice invoiced paid warranty purchase order need…" at bounding box center [748, 283] width 263 height 20
click at [343, 718] on input "Save" at bounding box center [351, 729] width 55 height 33
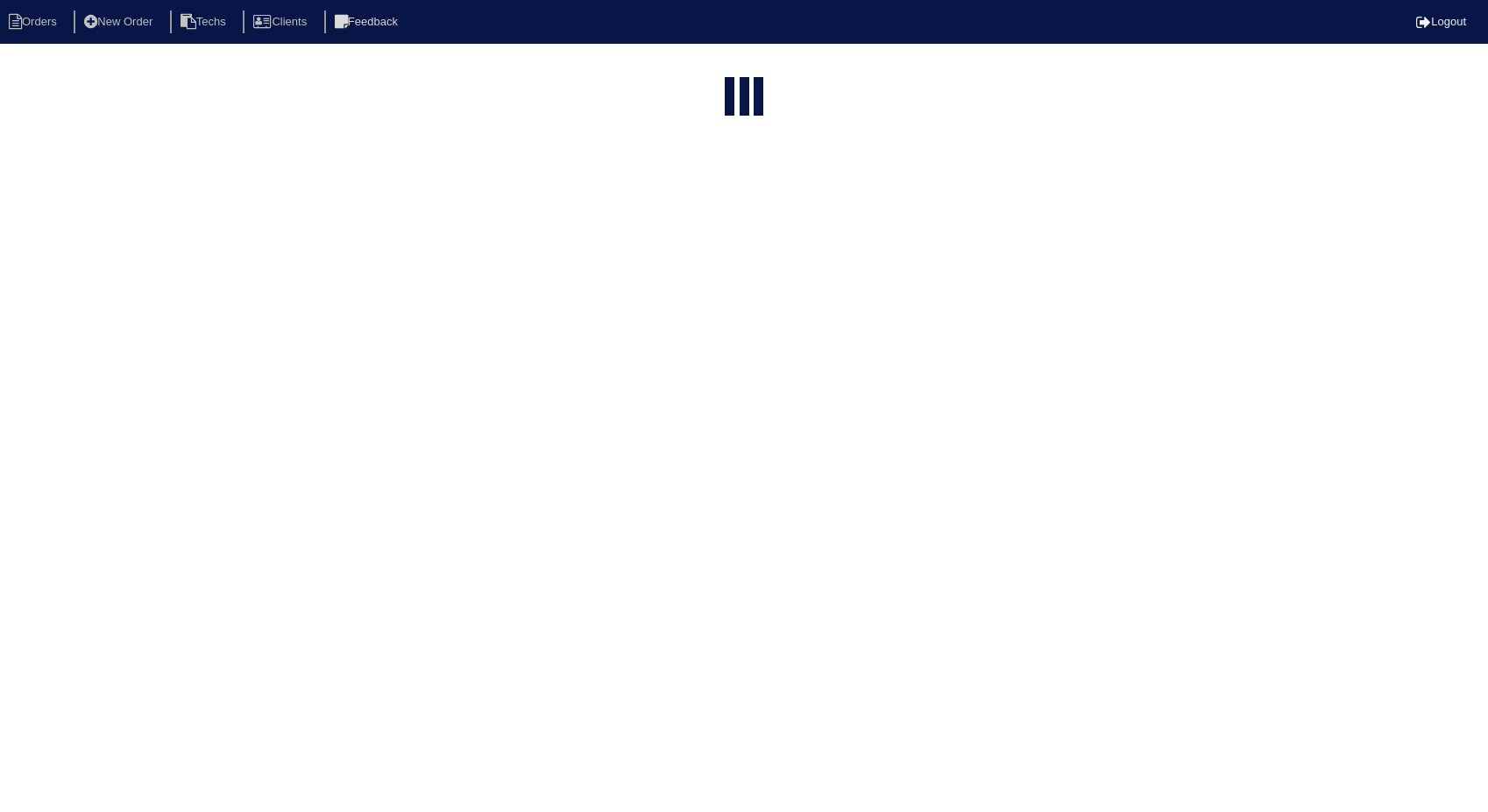
select select "15"
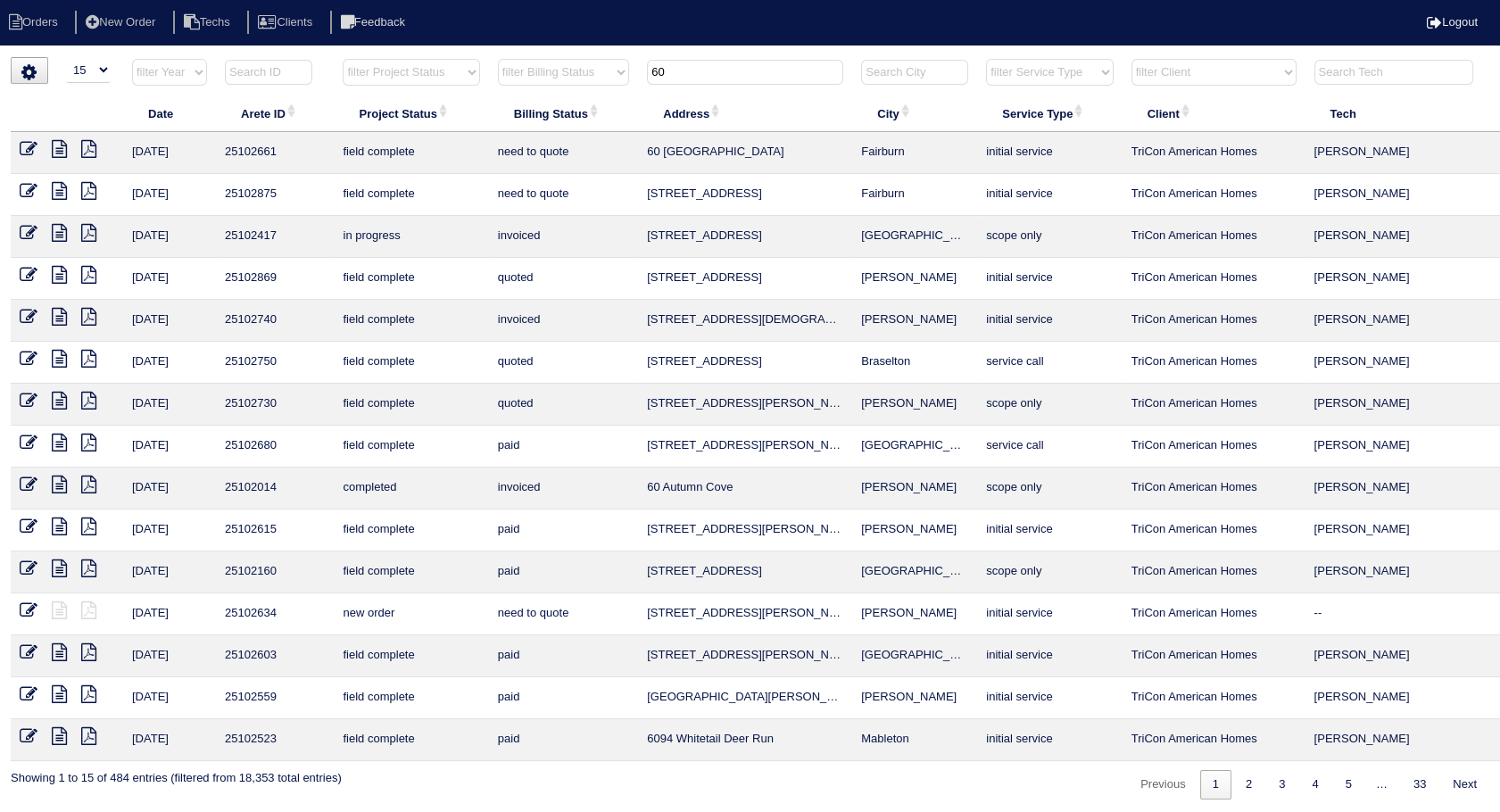
drag, startPoint x: 707, startPoint y: 75, endPoint x: 546, endPoint y: 81, distance: 161.1
click at [546, 81] on tr "filter Year -- Any Year -- 2025 2024 2023 2022 2021 2020 2019 filter Project St…" at bounding box center [784, 76] width 1547 height 36
type input "12242"
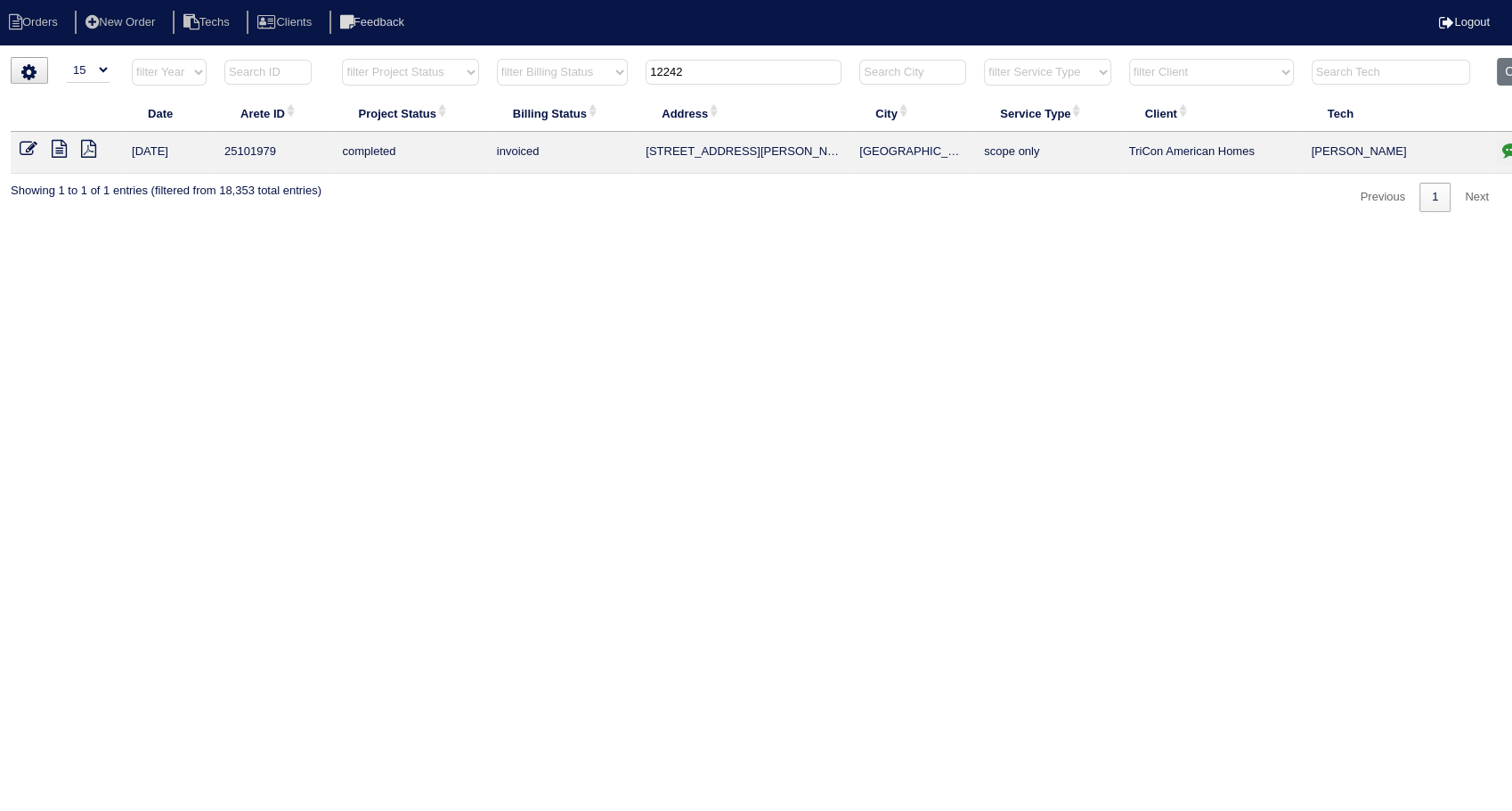
click at [1509, 150] on icon "button" at bounding box center [1511, 150] width 18 height 18
type textarea "7/9/25 - Replacement/Reconf Zoning/Add damper approved - Sent to Dan, Payton, R…"
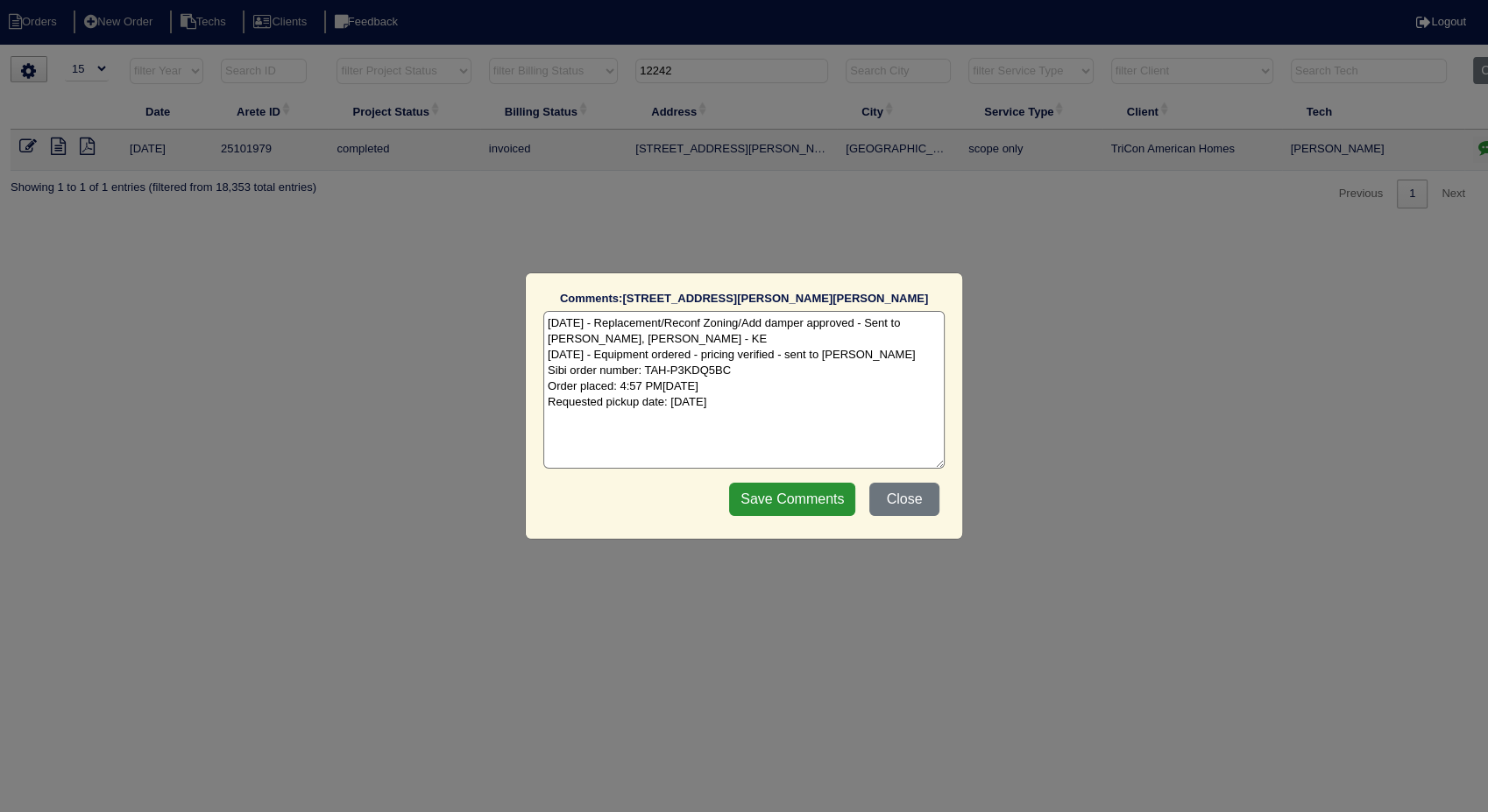
drag, startPoint x: 905, startPoint y: 505, endPoint x: 915, endPoint y: 440, distance: 65.8
click at [905, 498] on button "Close" at bounding box center [904, 499] width 70 height 33
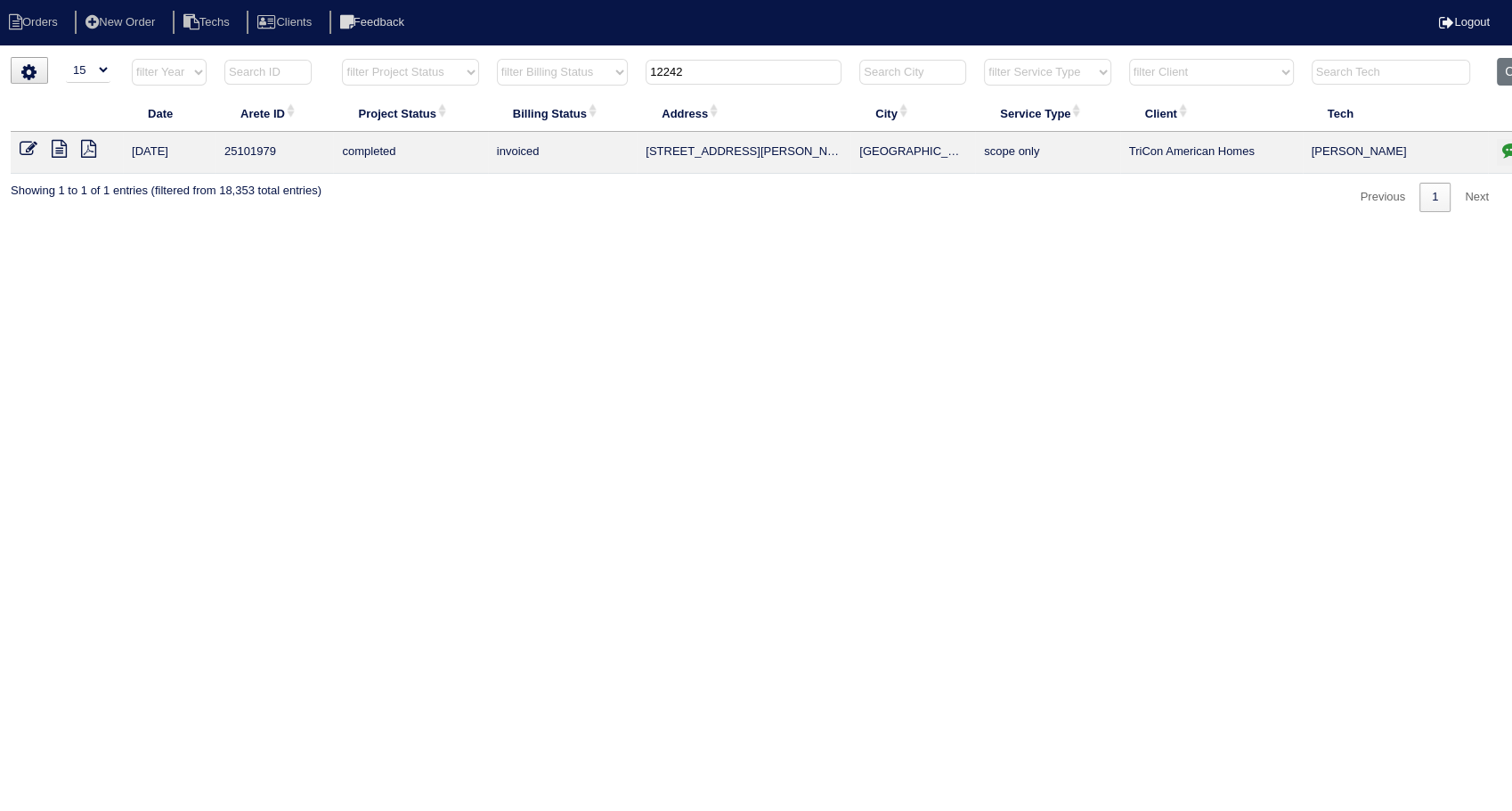
click at [24, 146] on icon at bounding box center [29, 149] width 18 height 18
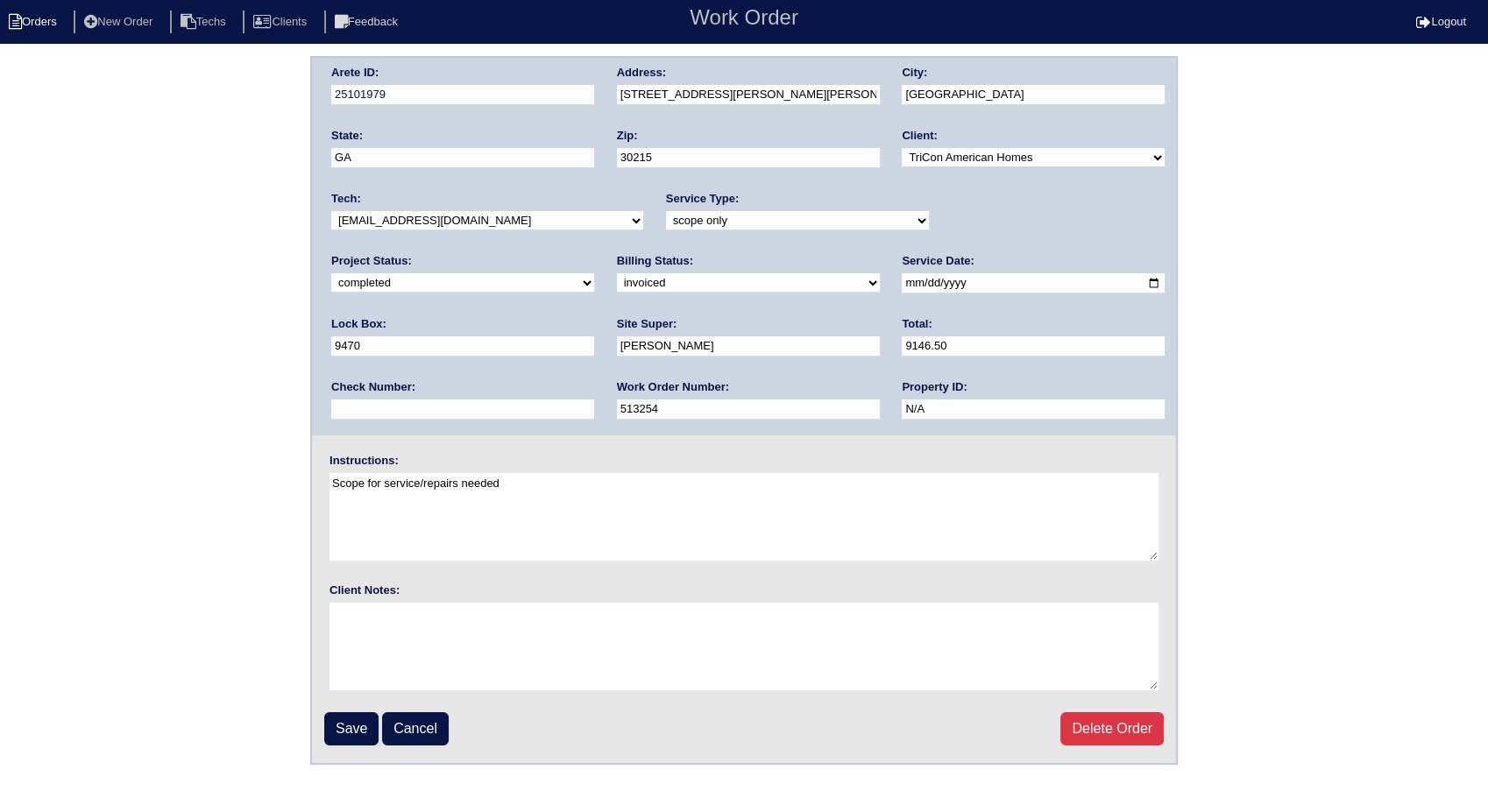
click at [35, 14] on li "Orders" at bounding box center [35, 22] width 71 height 23
select select "15"
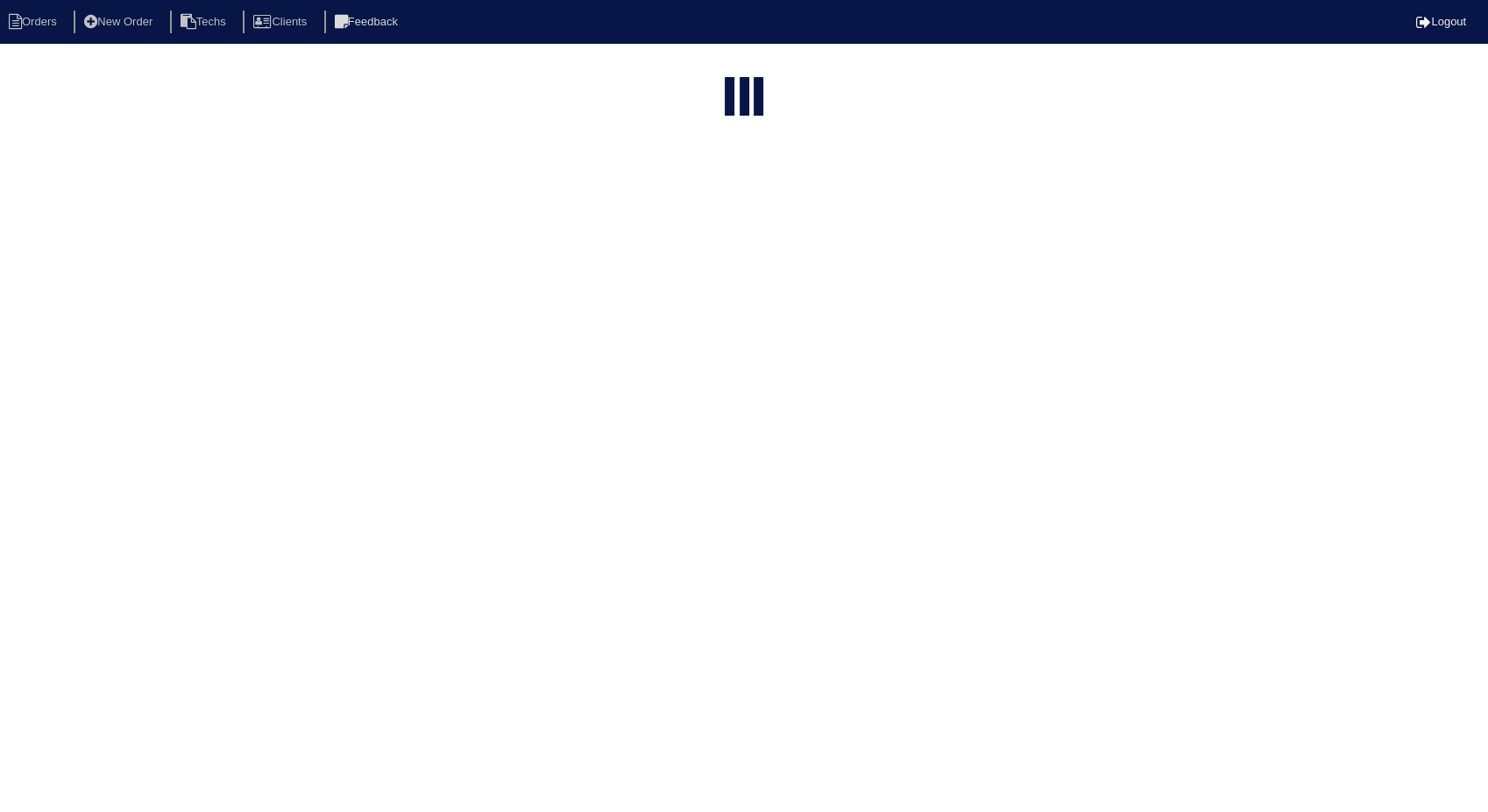
type input "12242"
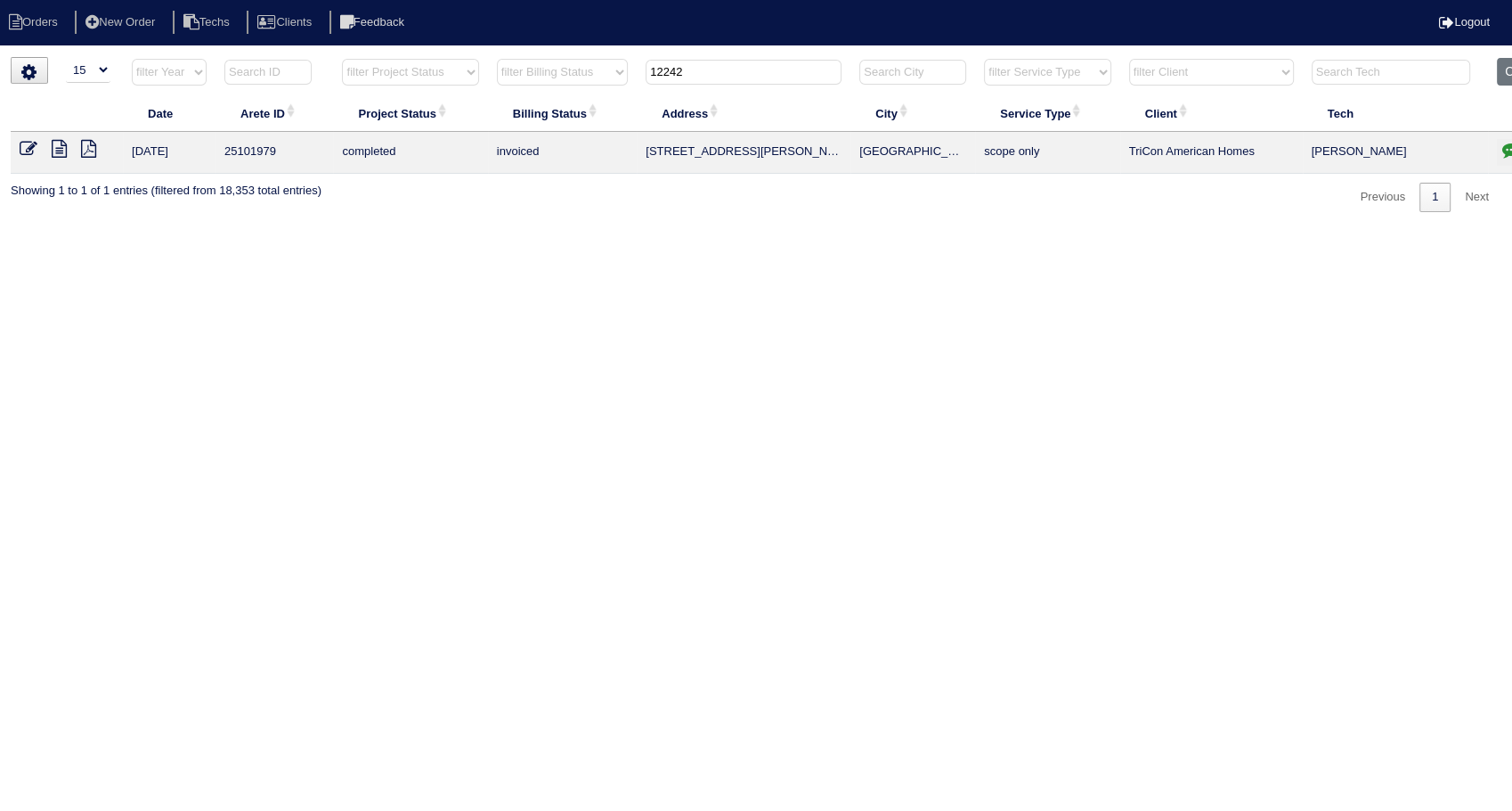
click at [1509, 145] on icon "button" at bounding box center [1511, 150] width 18 height 18
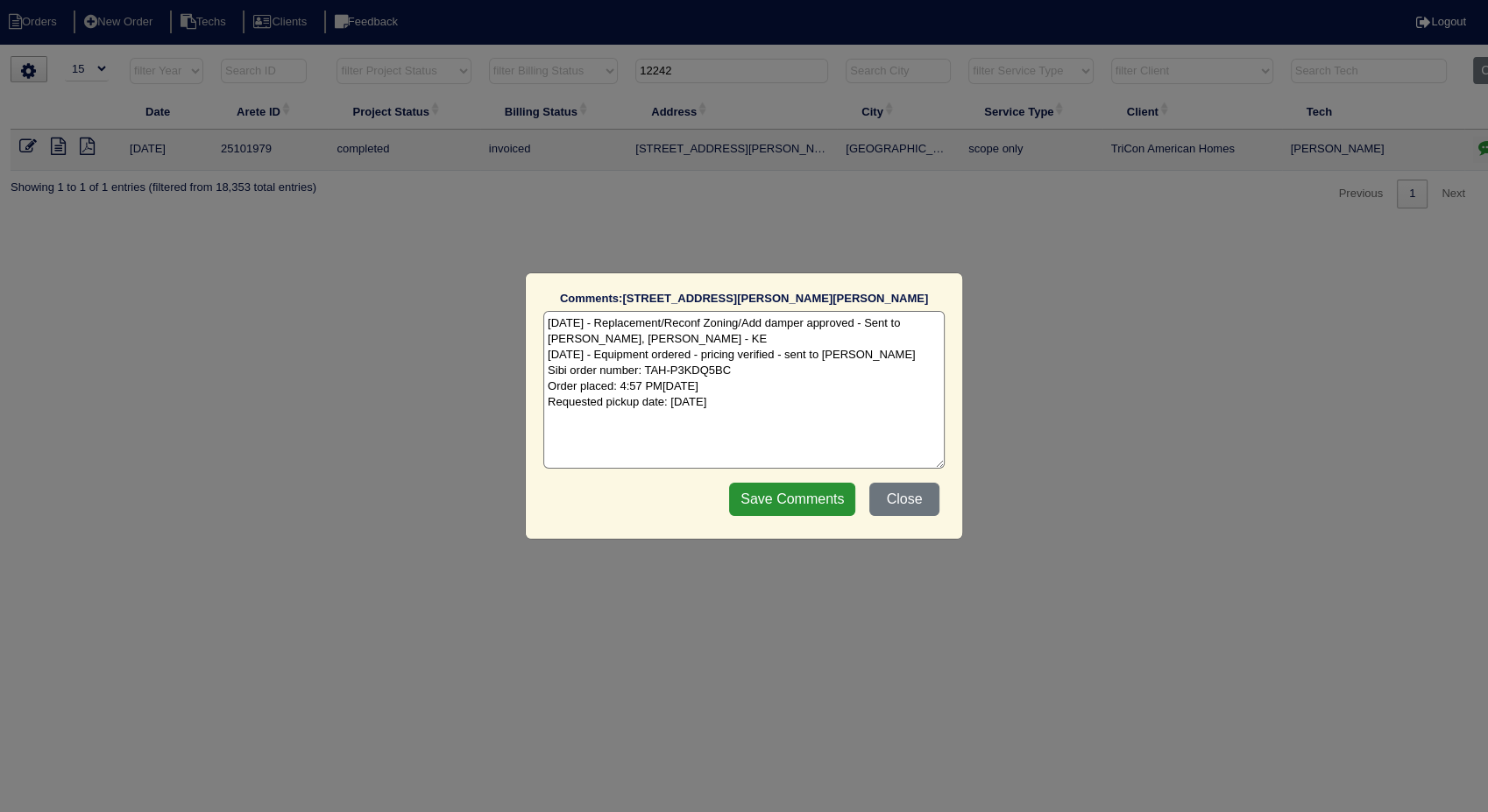
click at [757, 410] on textarea "[DATE] - Replacement/Reconf Zoning/Add damper approved - Sent to [PERSON_NAME],…" at bounding box center [744, 390] width 402 height 157
type textarea "[DATE] - Replacement/Reconf Zoning/Add damper approved - Sent to [PERSON_NAME],…"
click at [765, 501] on input "Save Comments" at bounding box center [791, 499] width 126 height 33
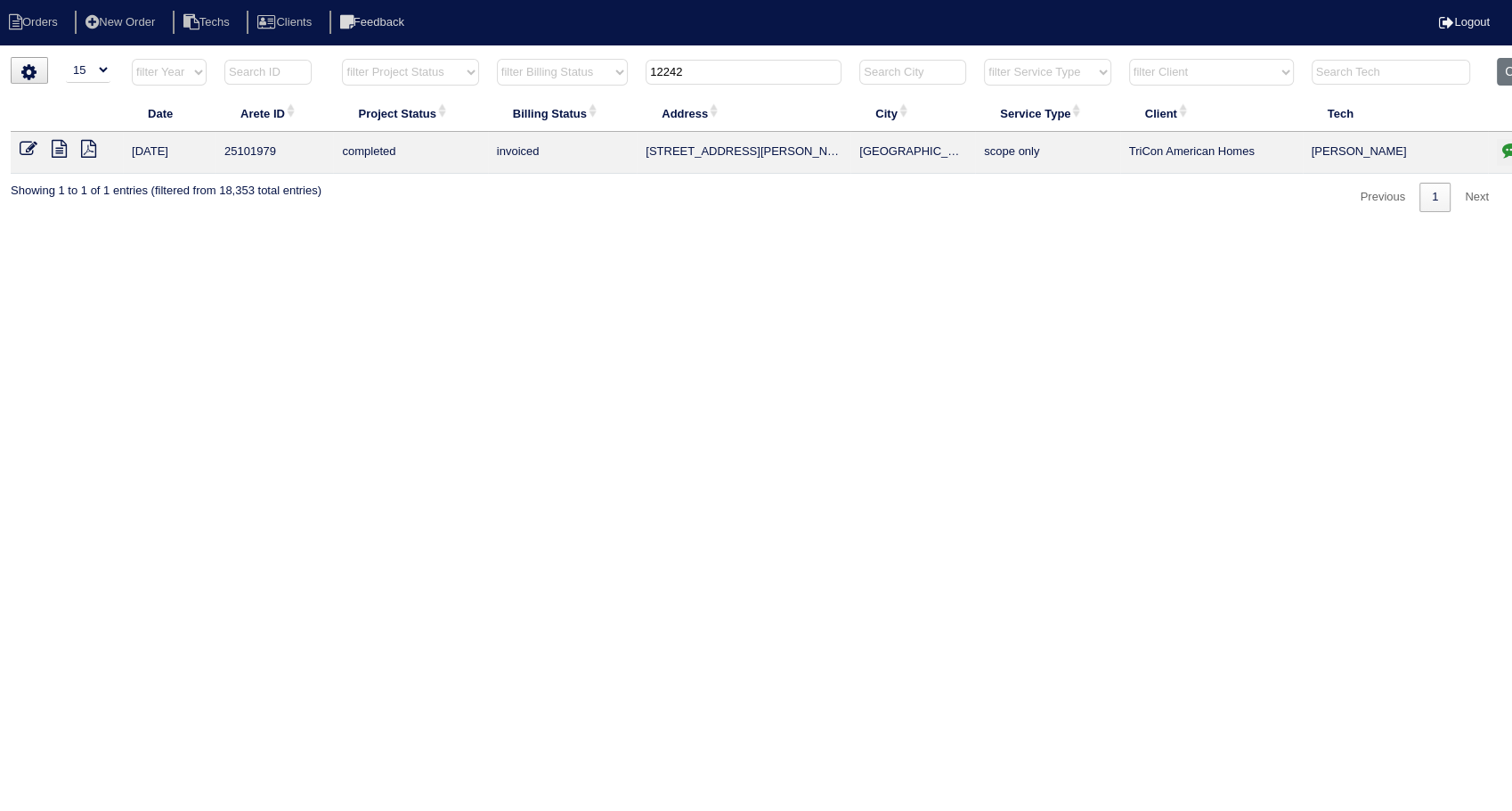
drag, startPoint x: 1096, startPoint y: 235, endPoint x: 1227, endPoint y: 148, distance: 157.3
click at [1107, 230] on html "Orders New Order Techs Clients Feedback Logout Orders New Order Users Clients M…" at bounding box center [756, 115] width 1512 height 230
click at [1505, 74] on button "Clear" at bounding box center [1519, 72] width 45 height 27
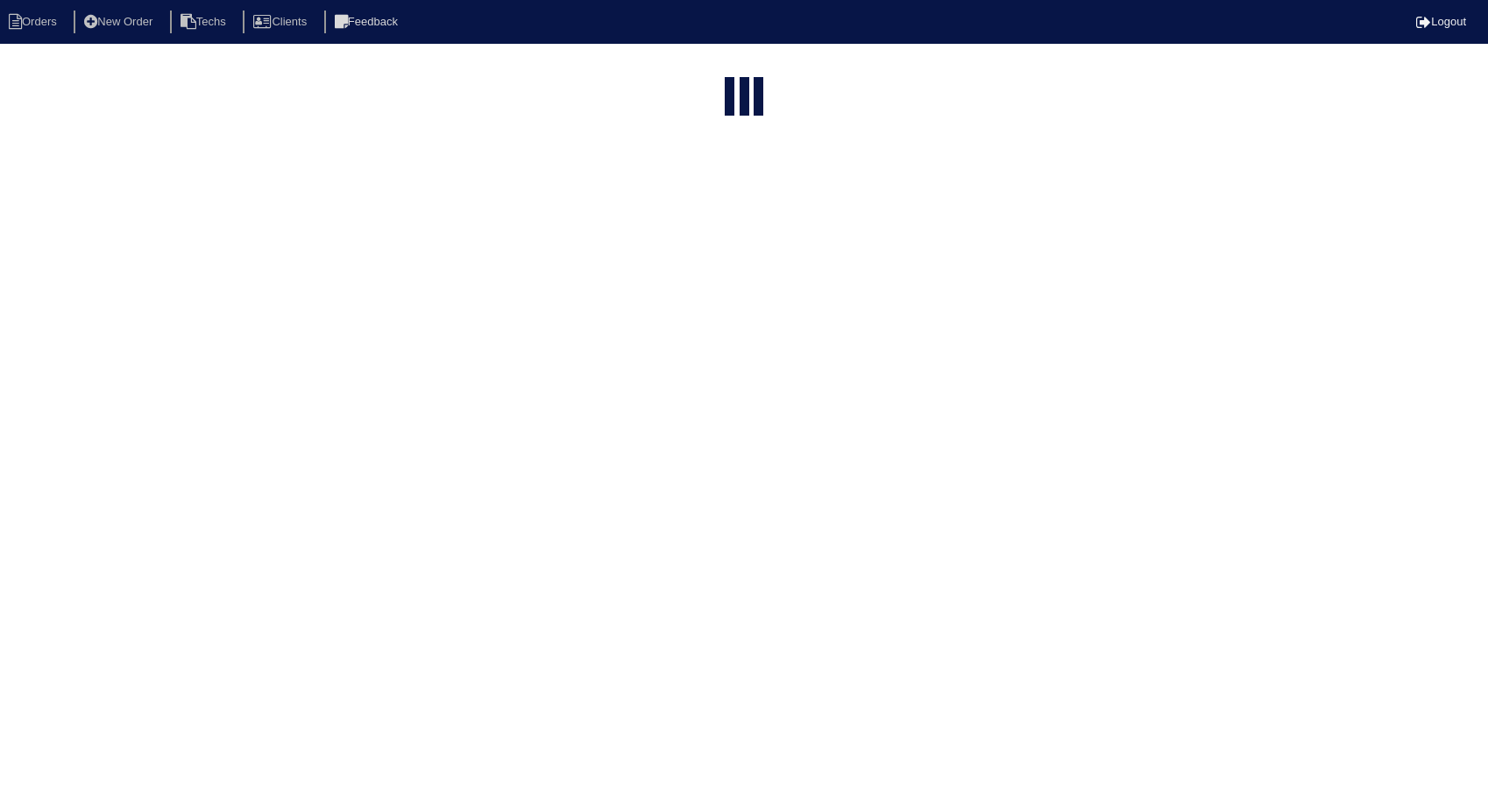
select select "15"
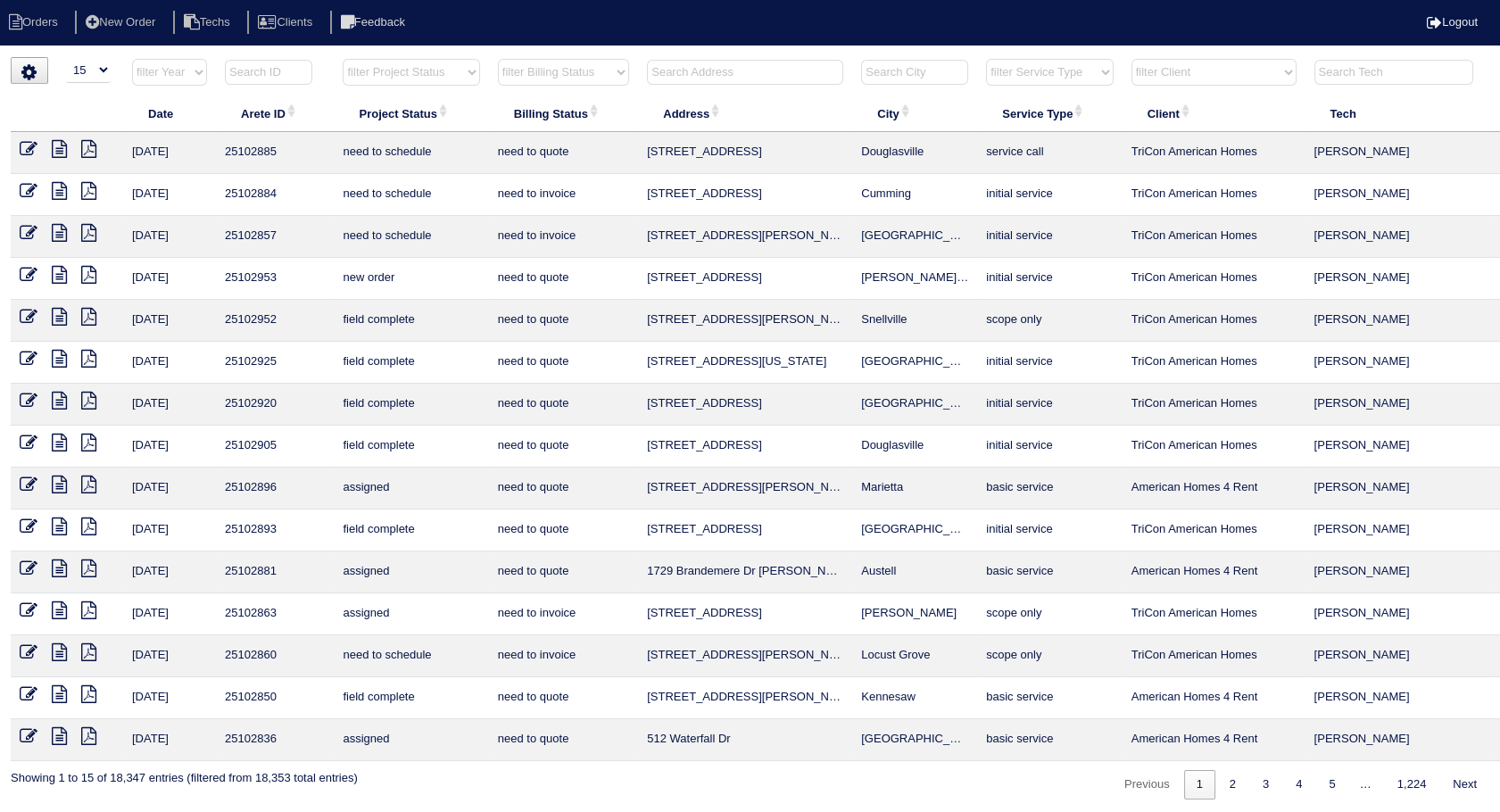
click at [757, 70] on input "text" at bounding box center [746, 72] width 197 height 25
type input "948"
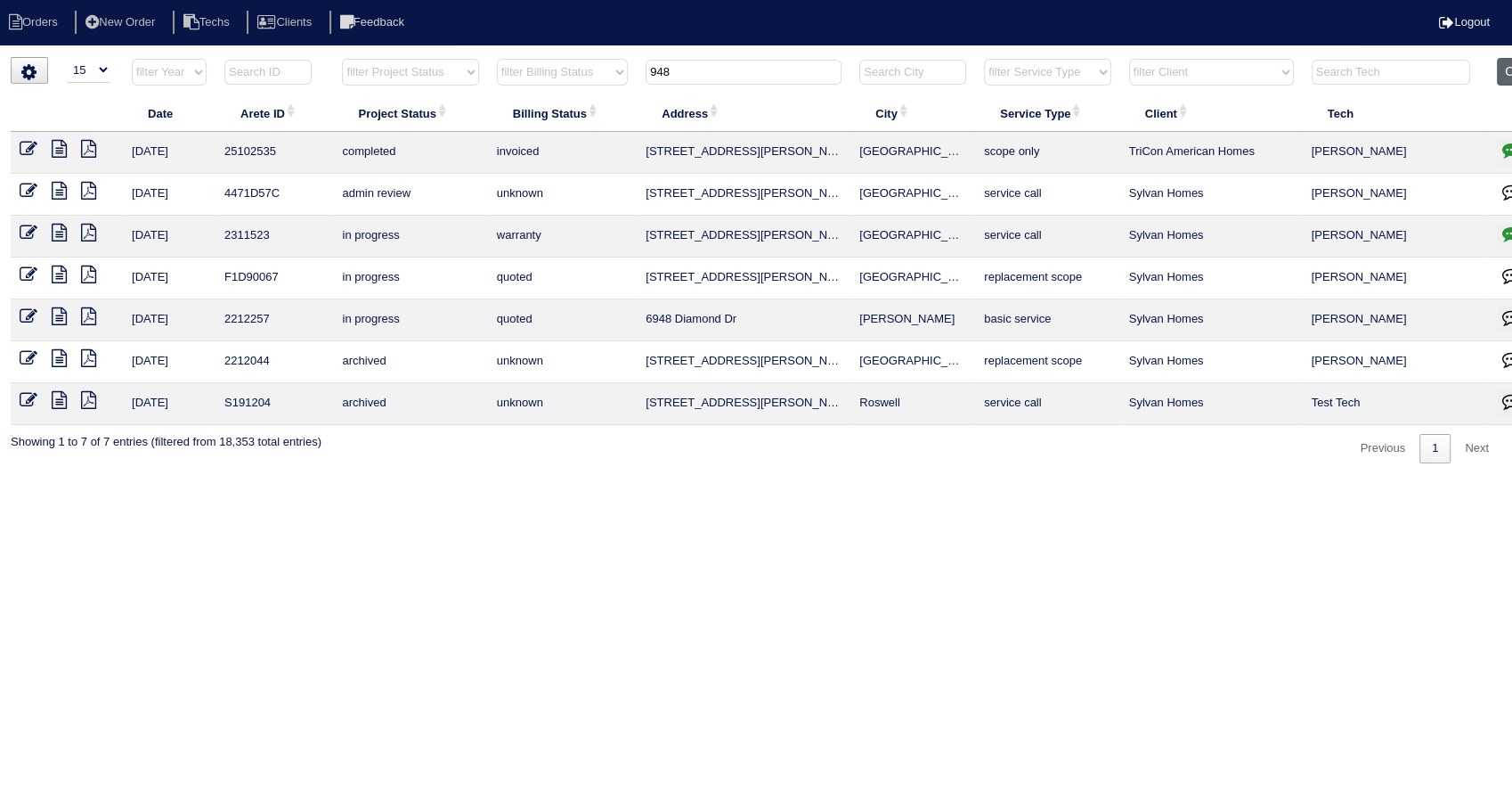
click at [1508, 71] on button "Clear" at bounding box center [1519, 72] width 45 height 27
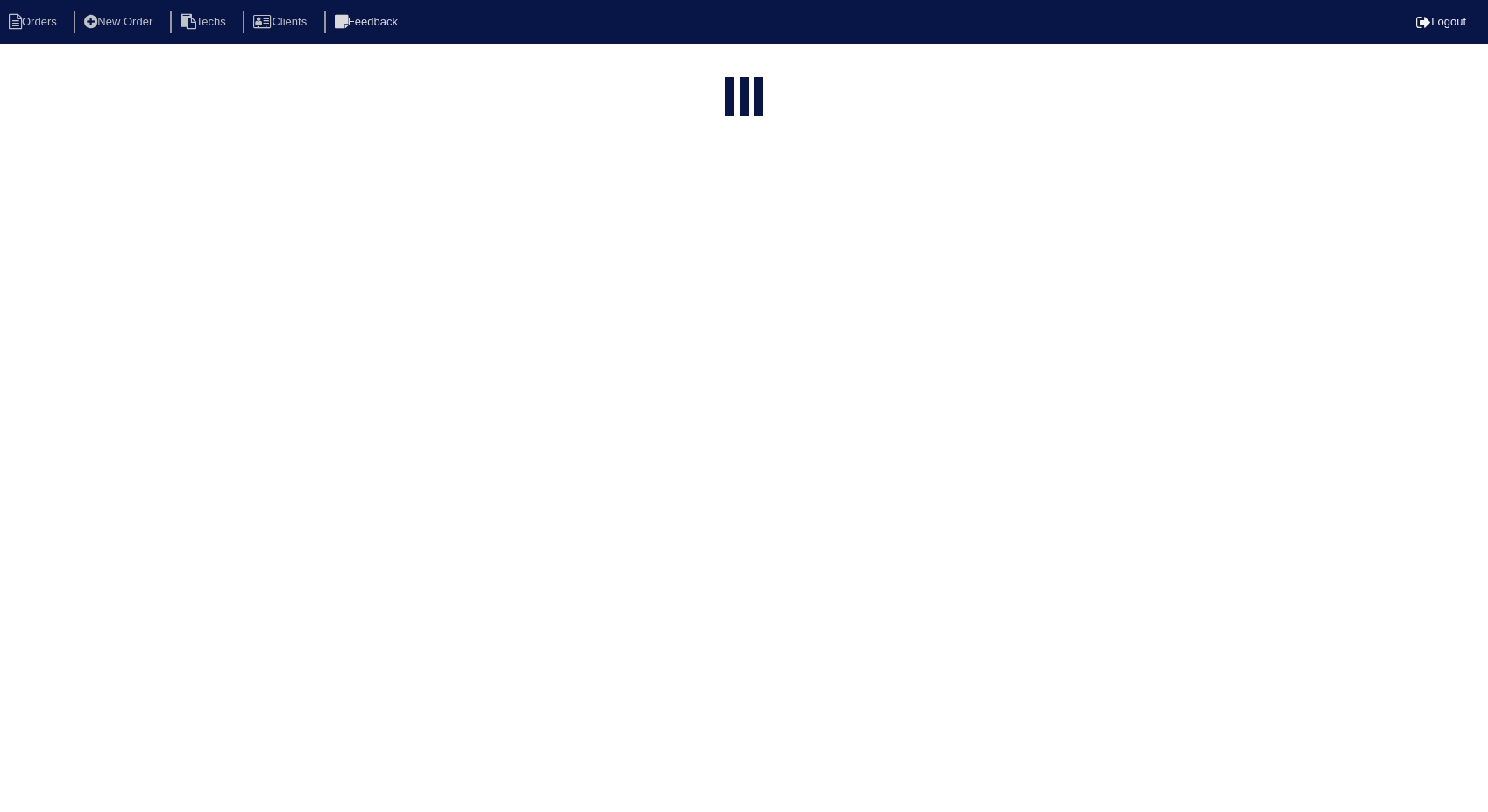
select select "15"
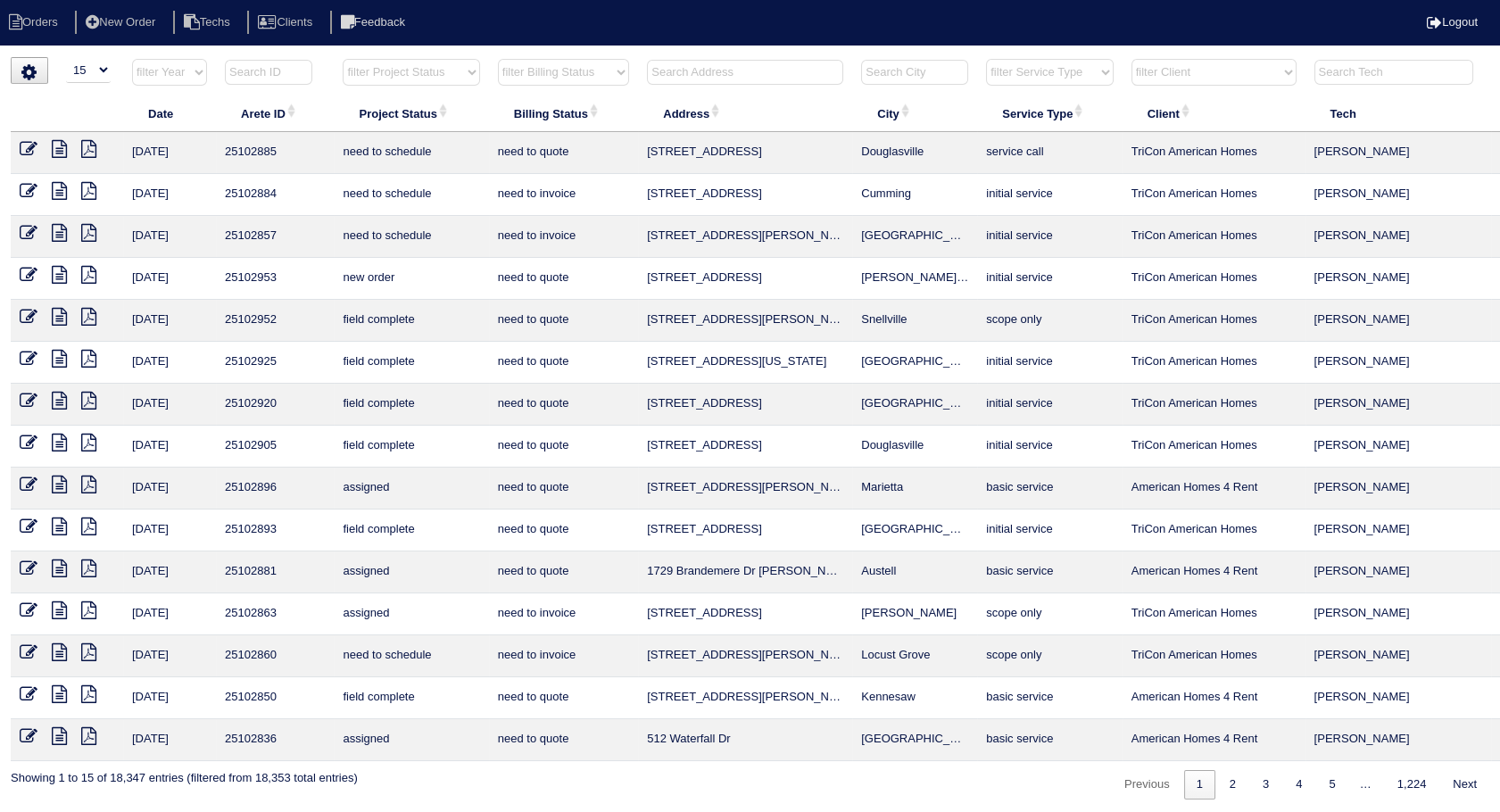
click at [540, 66] on select "filter Billing Status -- Any Billing Status -- need to quote quoted need to inv…" at bounding box center [564, 72] width 131 height 26
click at [498, 59] on select "filter Billing Status -- Any Billing Status -- need to quote quoted need to inv…" at bounding box center [564, 72] width 131 height 26
select select "need to invoice"
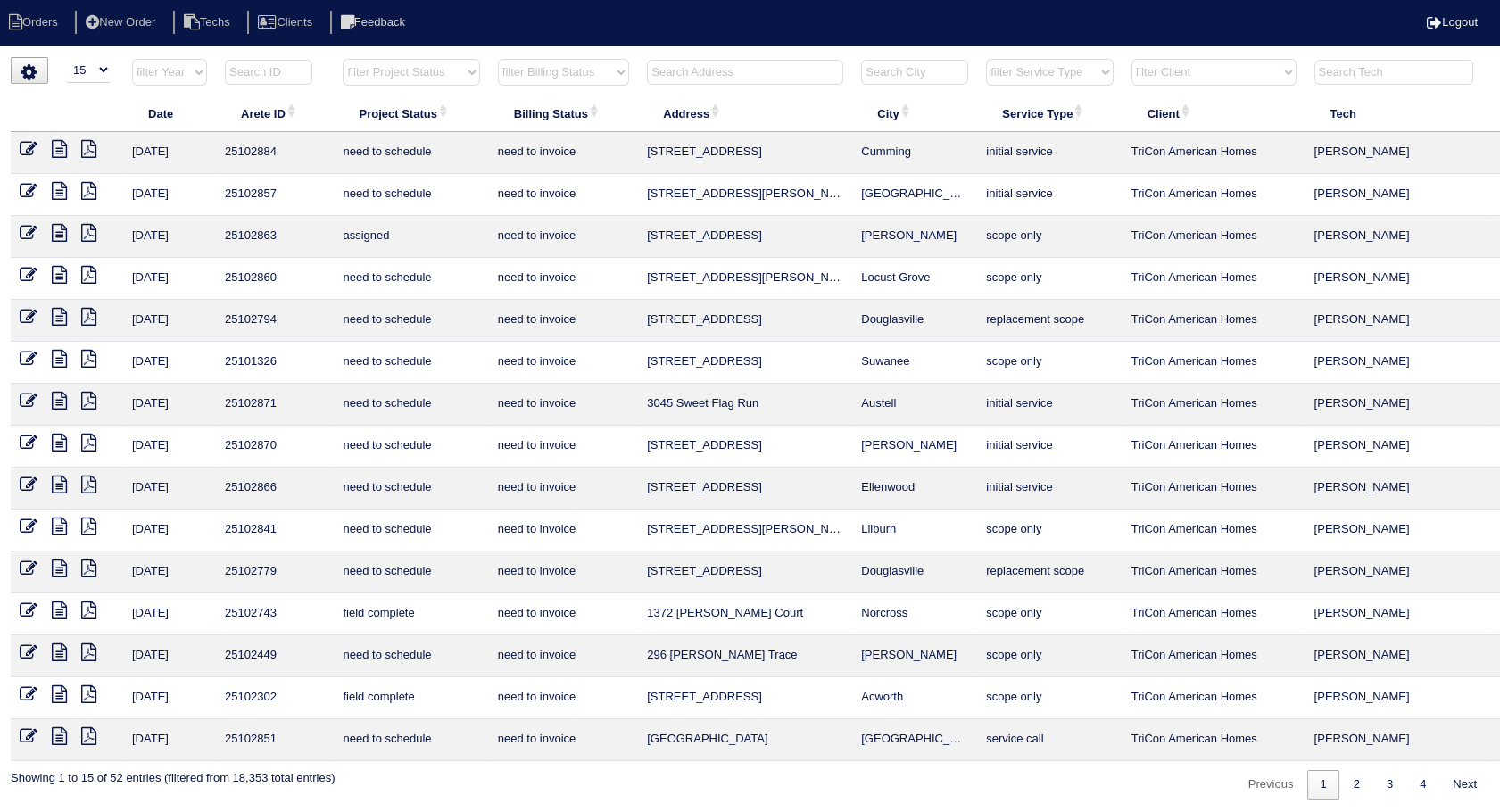
click at [29, 613] on icon at bounding box center [29, 611] width 18 height 18
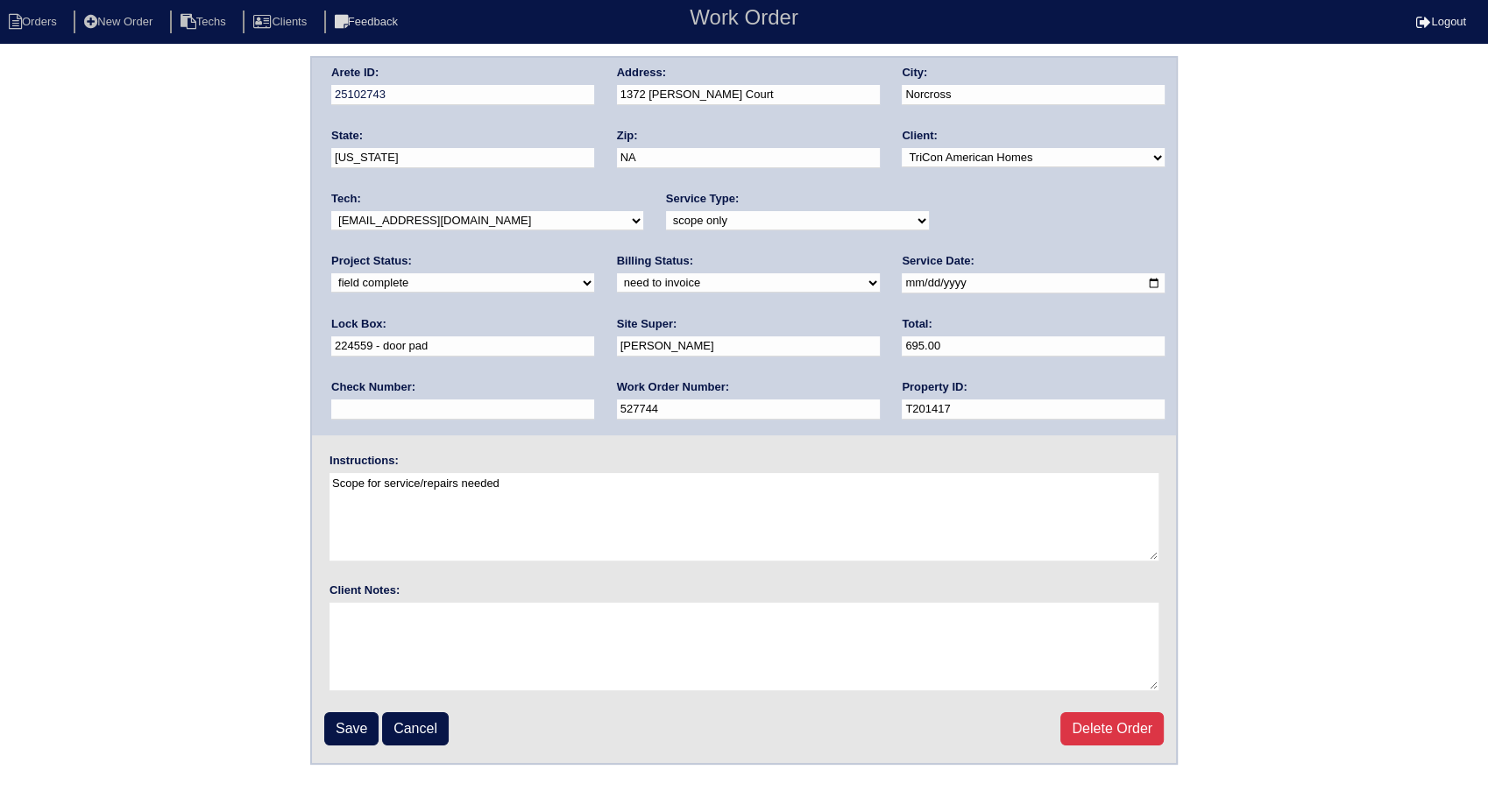
click at [617, 283] on select "need to quote quoted need to invoice invoiced paid warranty purchase order need…" at bounding box center [748, 283] width 263 height 20
select select "invoiced"
click at [617, 274] on select "need to quote quoted need to invoice invoiced paid warranty purchase order need…" at bounding box center [748, 283] width 263 height 20
click at [354, 715] on input "Save" at bounding box center [351, 729] width 55 height 33
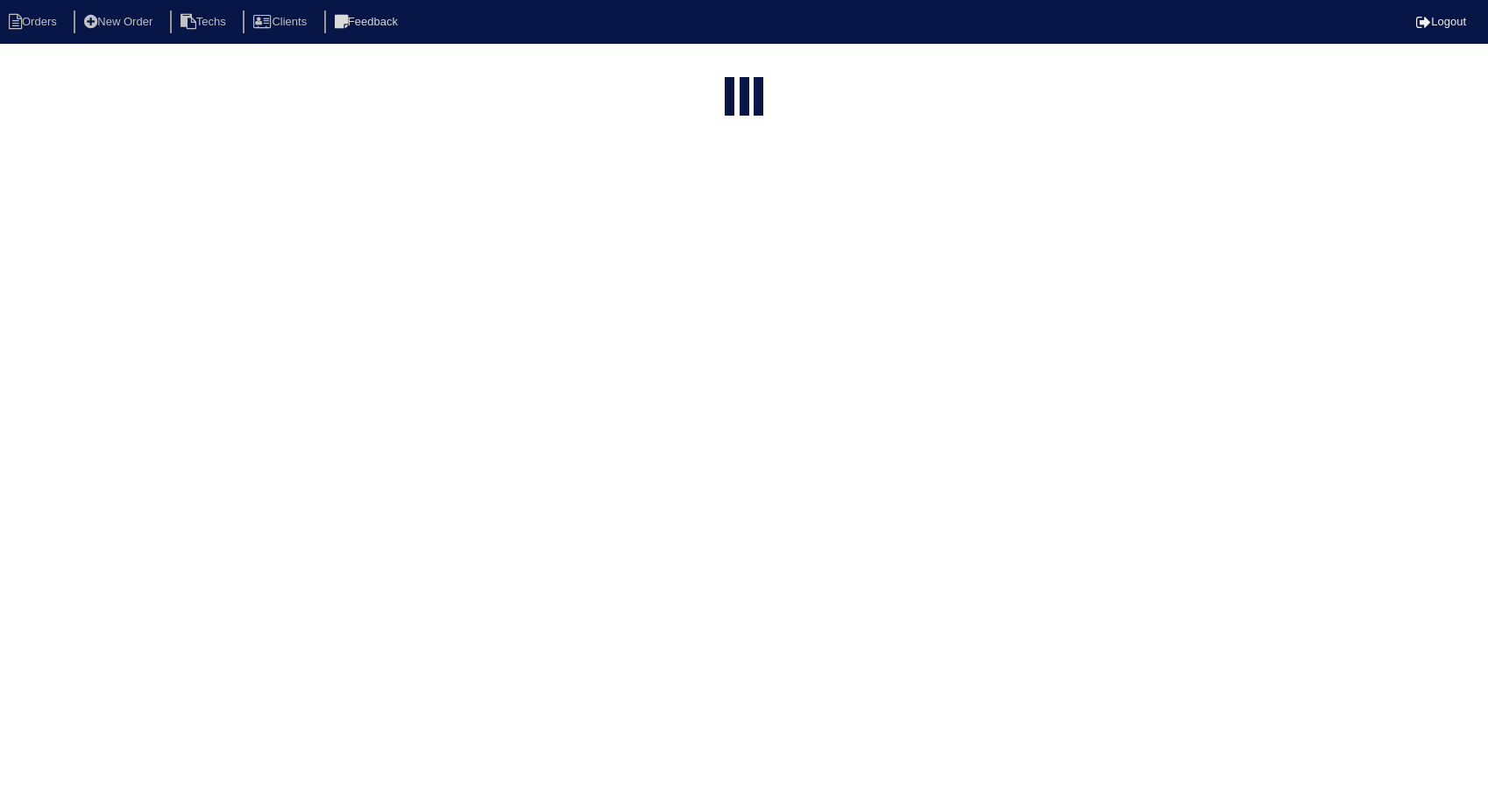
select select "15"
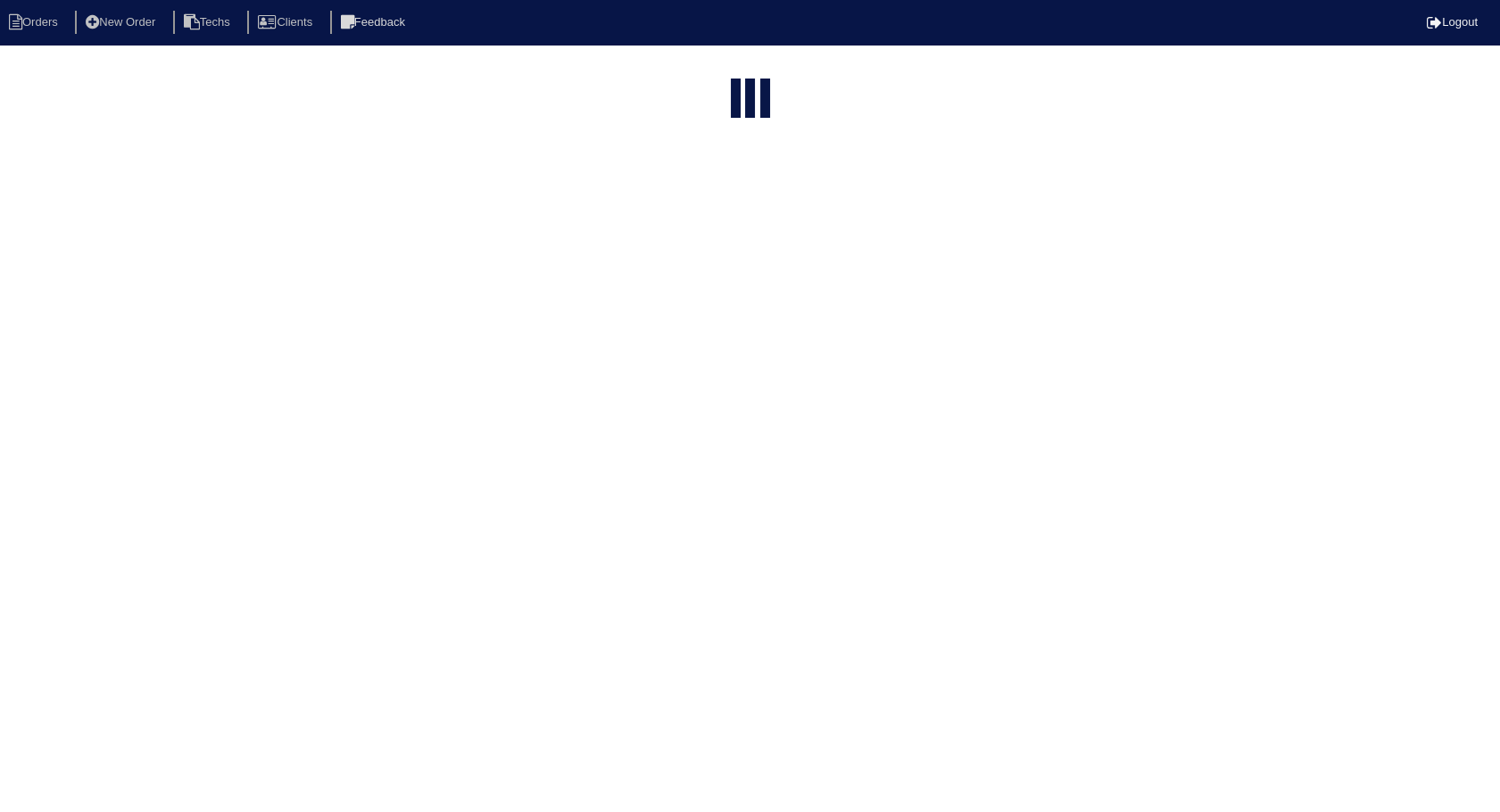
select select "need to invoice"
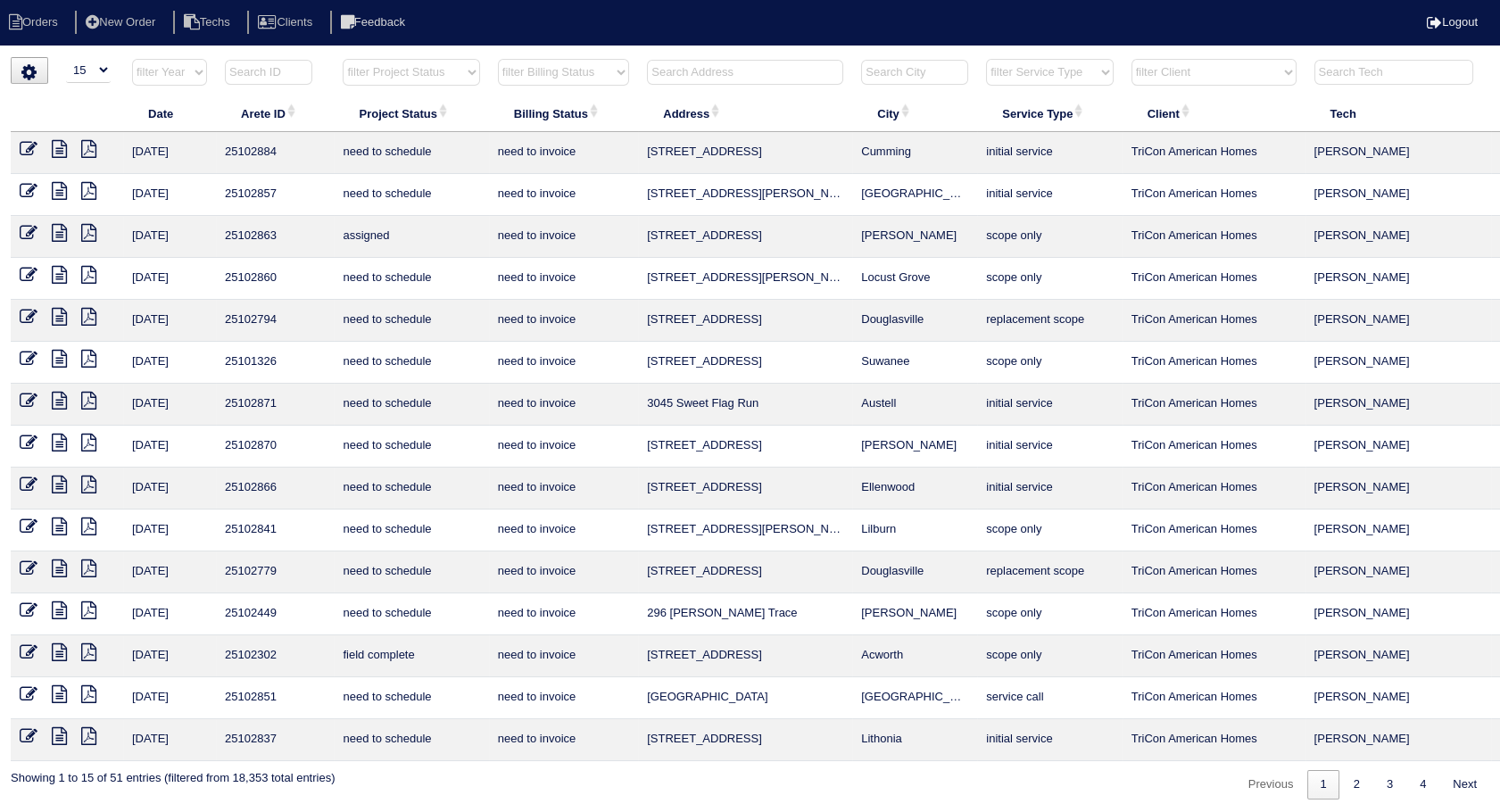
click at [69, 651] on link at bounding box center [66, 655] width 29 height 14
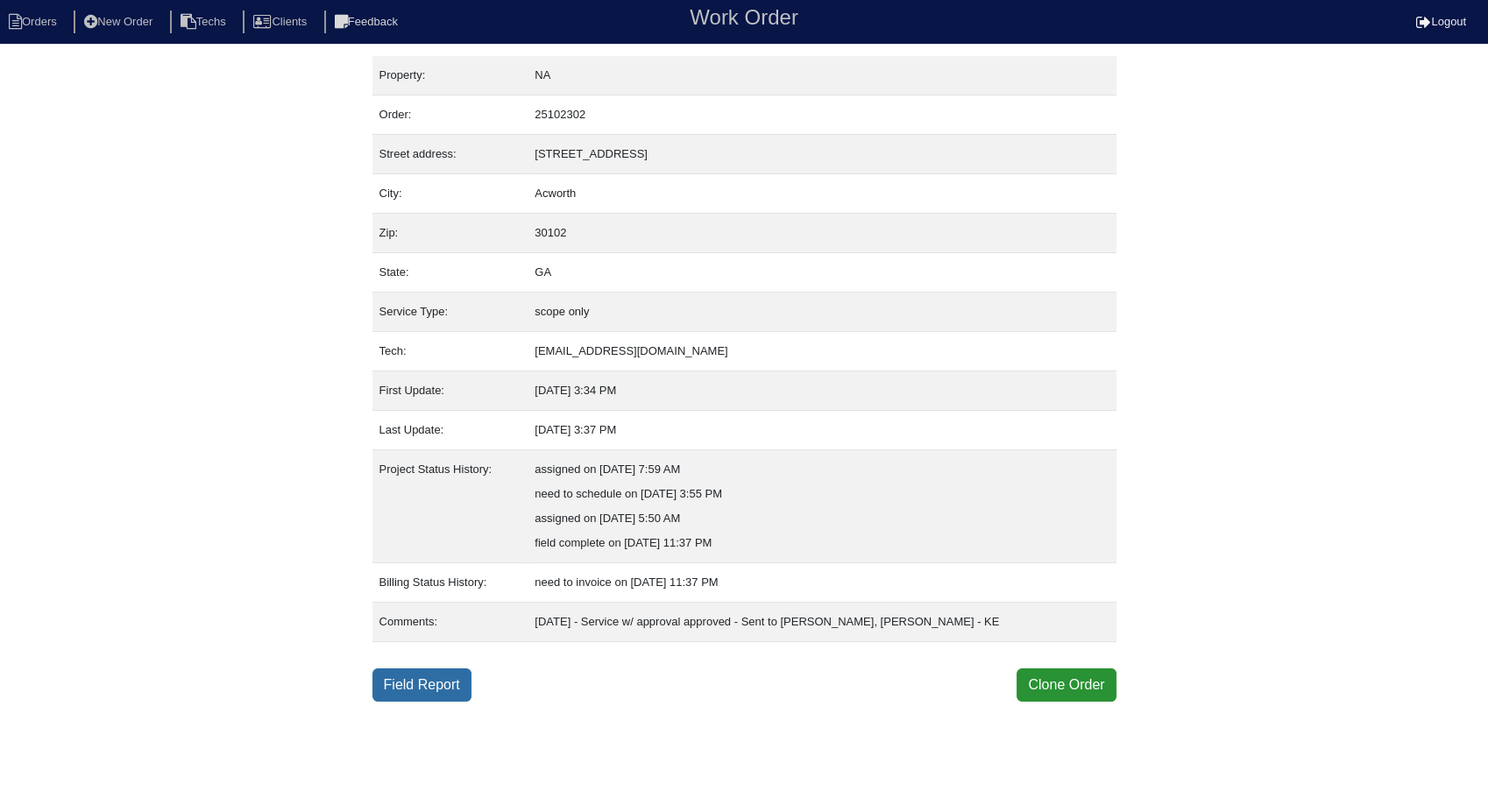
click at [435, 681] on link "Field Report" at bounding box center [422, 685] width 99 height 33
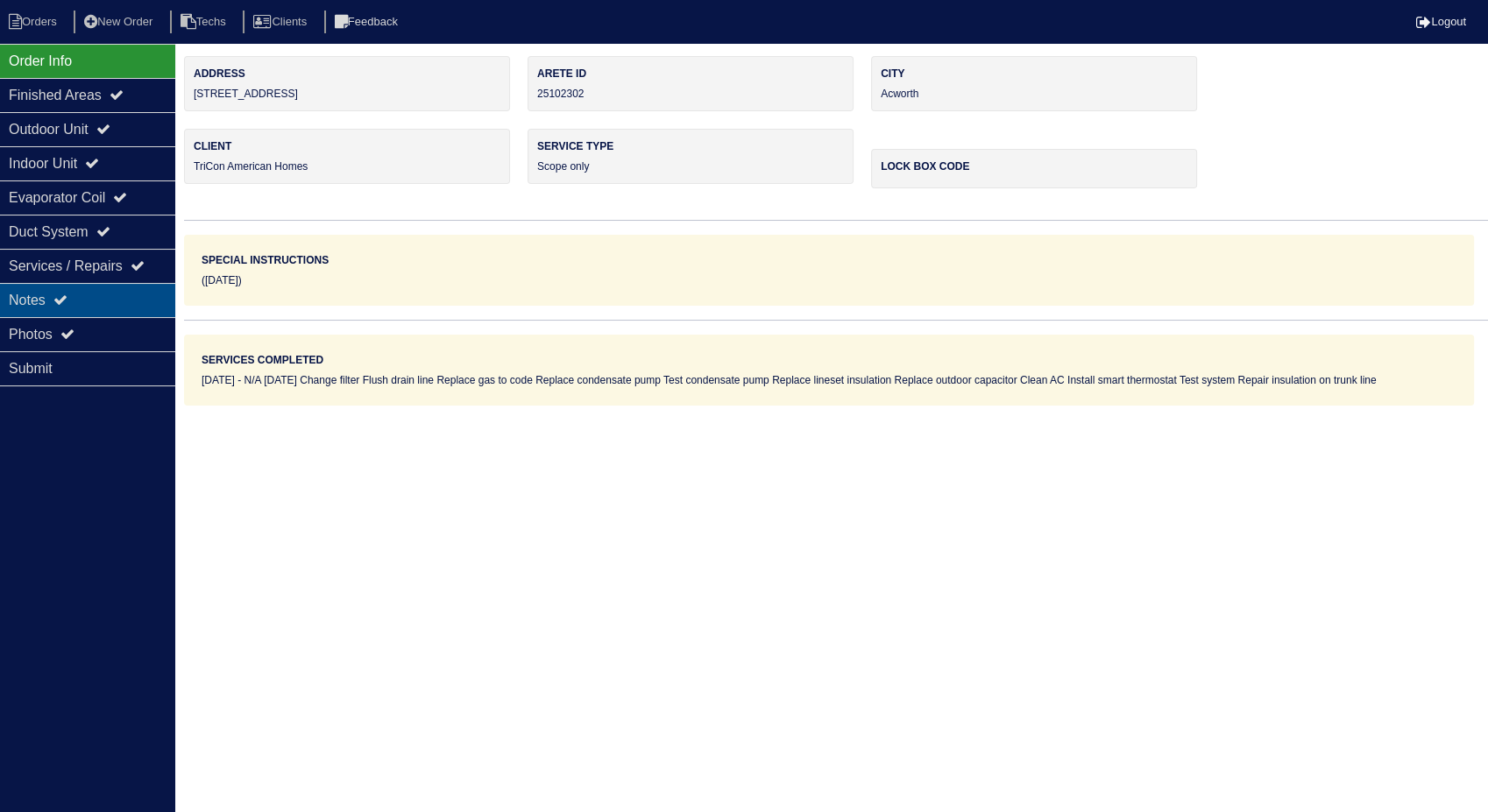
drag, startPoint x: 25, startPoint y: 305, endPoint x: 97, endPoint y: 304, distance: 72.0
click at [25, 305] on div "Notes" at bounding box center [88, 300] width 175 height 34
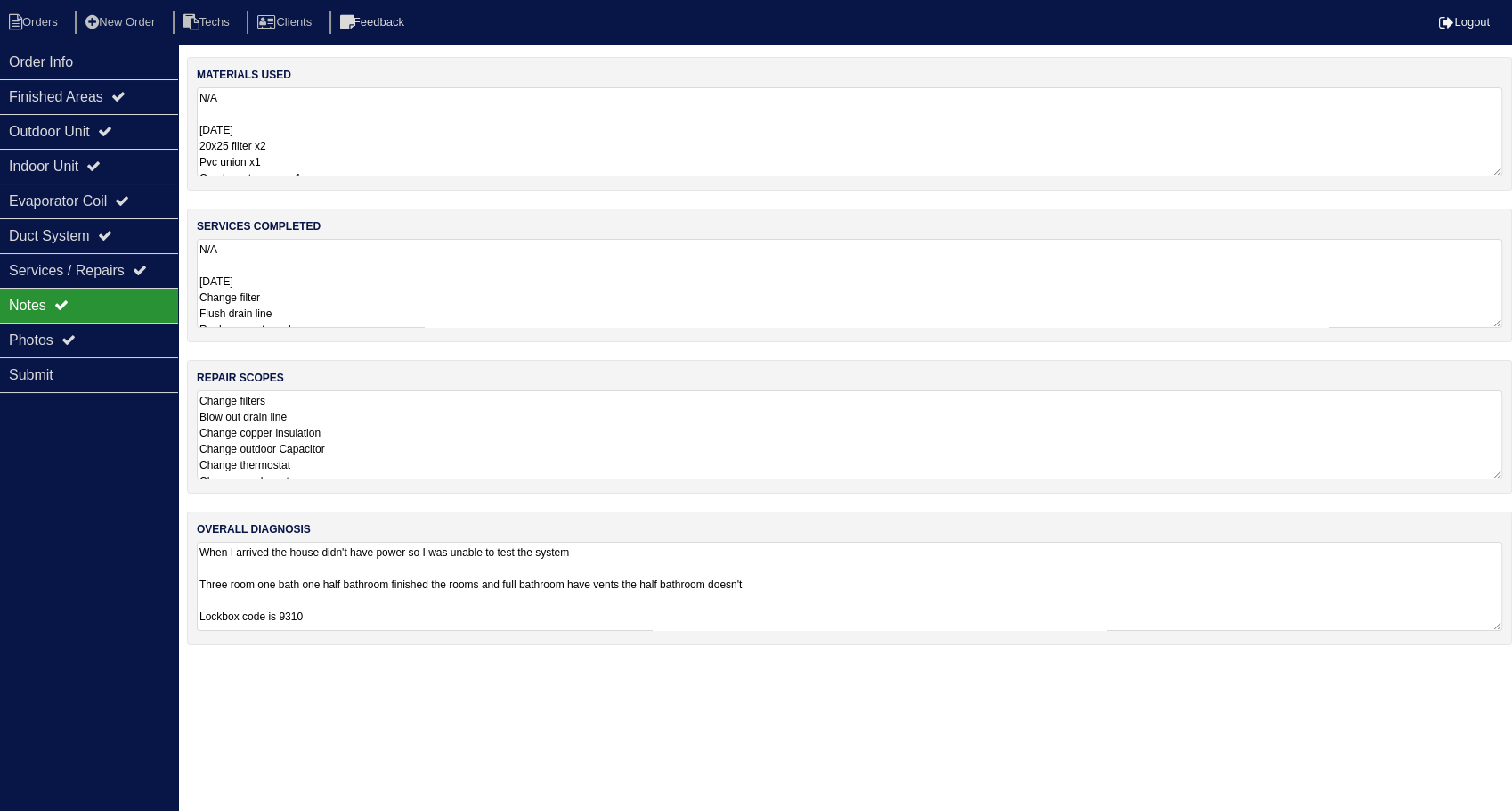
click at [343, 148] on textarea "N/A 8/8/25 20x25 filter x2 Pvc union x1 Condensate pump x1 Smart thermostat x1 …" at bounding box center [850, 132] width 1306 height 89
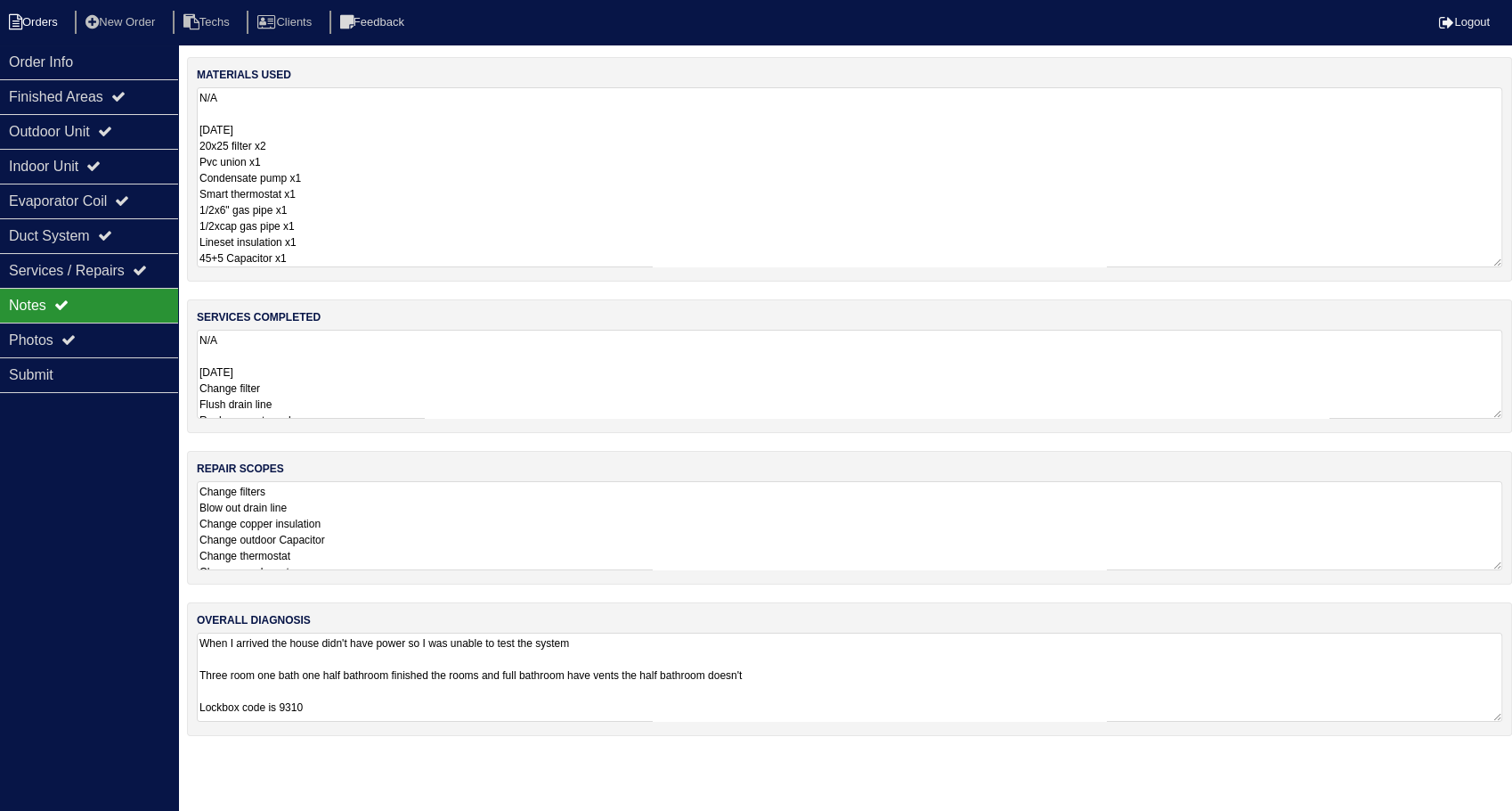
click at [43, 20] on li "Orders" at bounding box center [35, 23] width 72 height 24
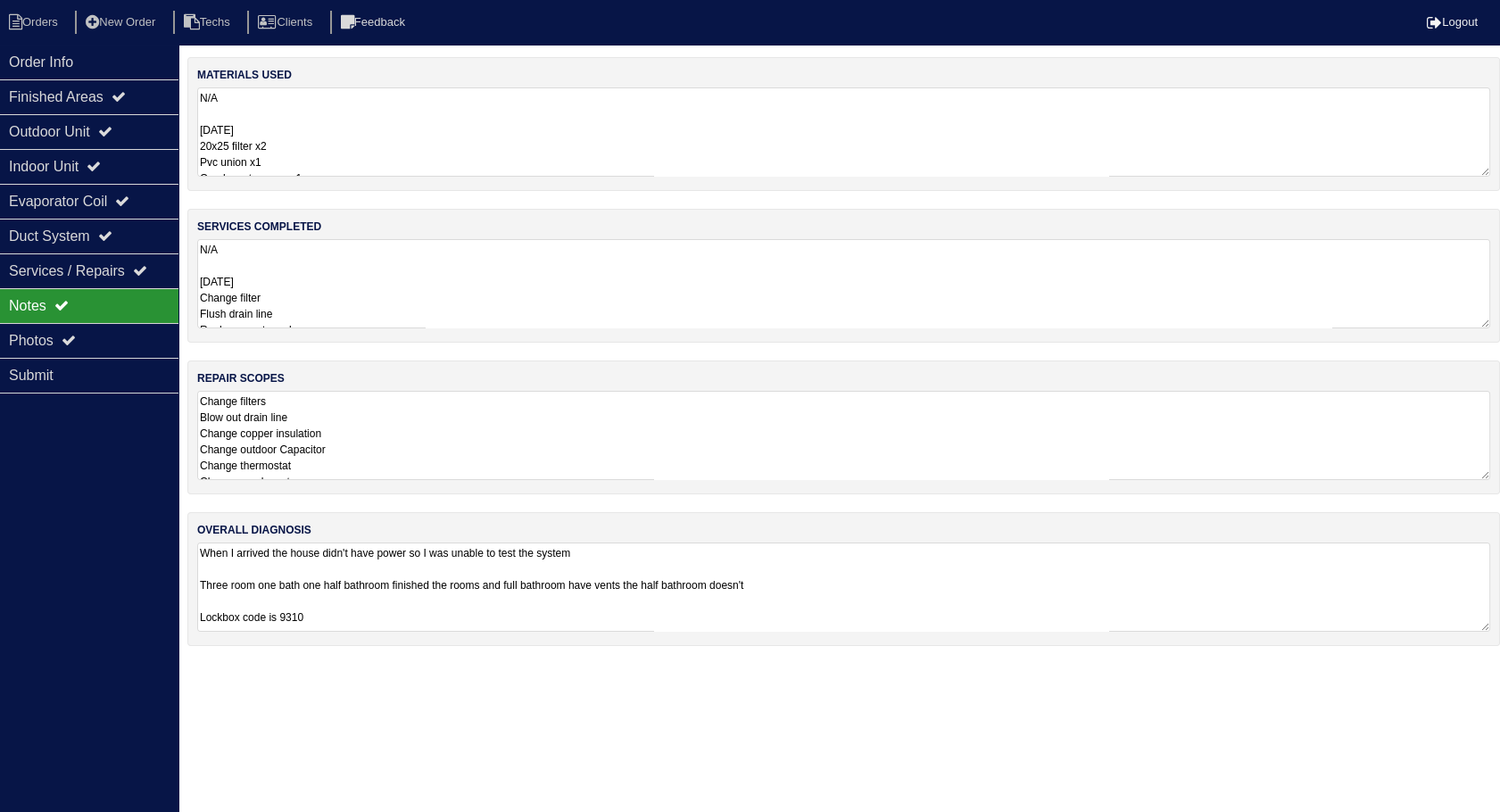
select select "15"
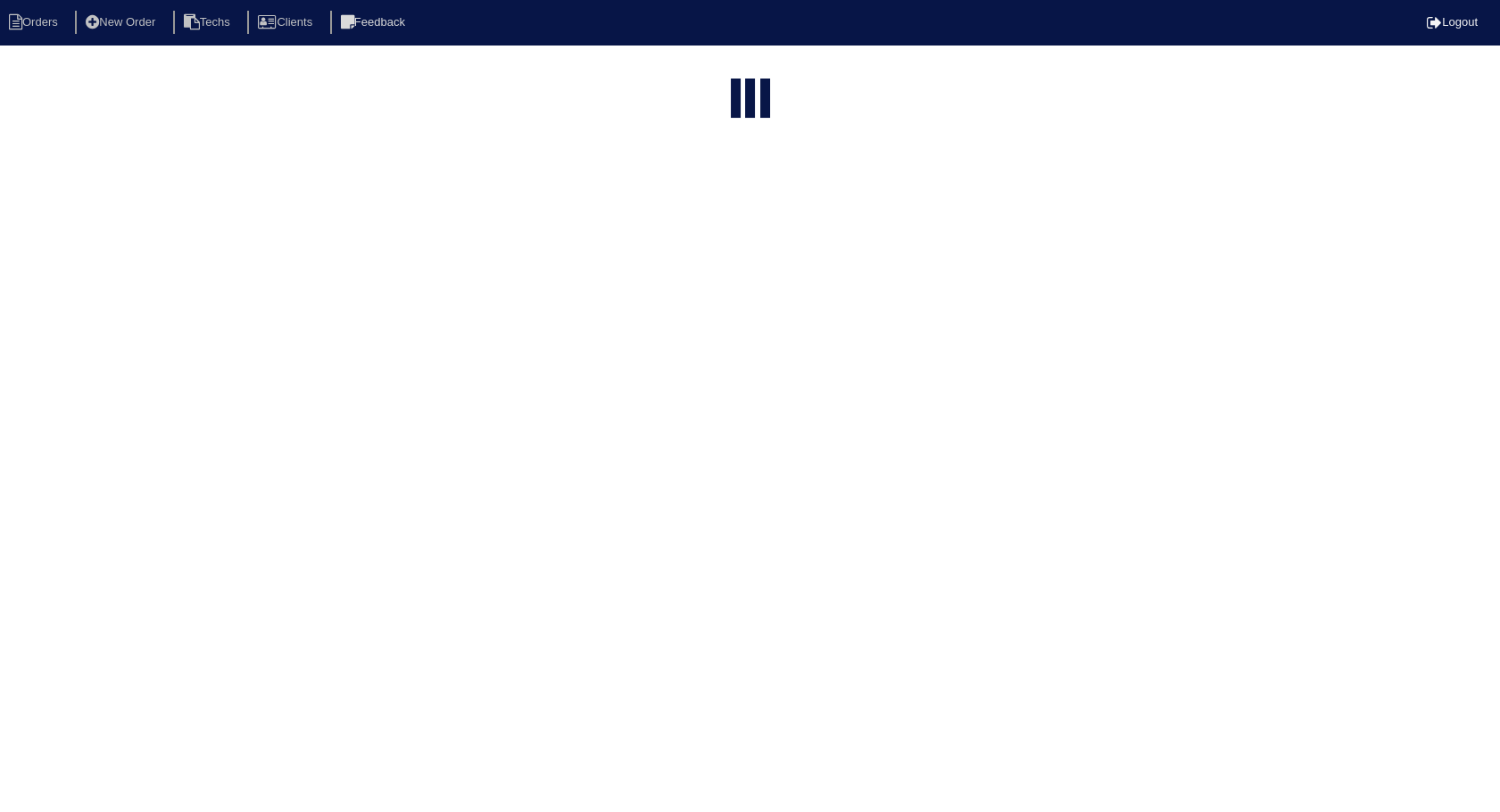
select select "need to invoice"
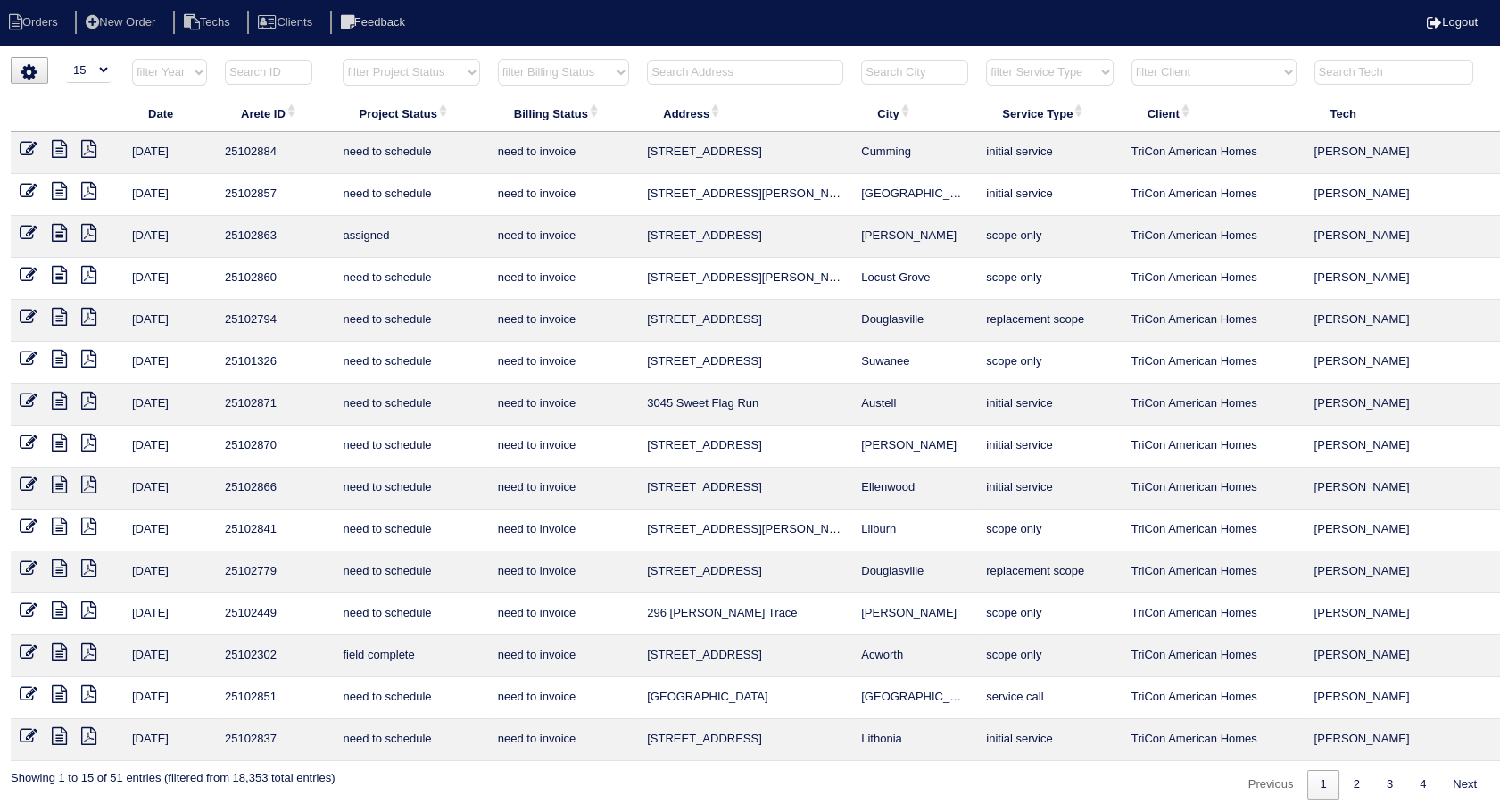
click at [23, 649] on icon at bounding box center [29, 653] width 18 height 18
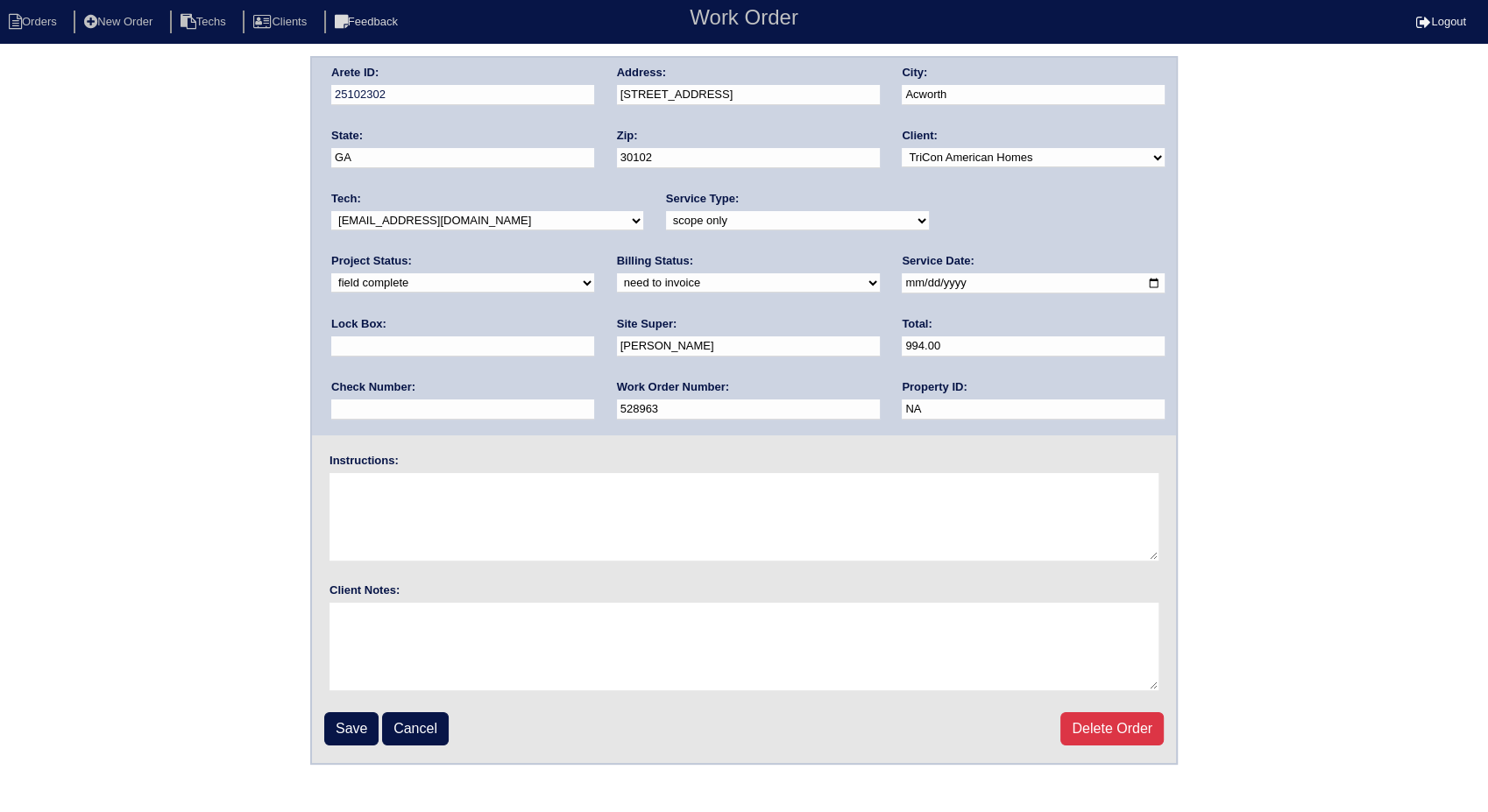
click at [617, 283] on select "need to quote quoted need to invoice invoiced paid warranty purchase order need…" at bounding box center [748, 283] width 263 height 20
select select "invoiced"
click at [617, 274] on select "need to quote quoted need to invoice invoiced paid warranty purchase order need…" at bounding box center [748, 283] width 263 height 20
drag, startPoint x: 352, startPoint y: 725, endPoint x: 585, endPoint y: 256, distance: 523.7
click at [352, 722] on input "Save" at bounding box center [351, 729] width 55 height 33
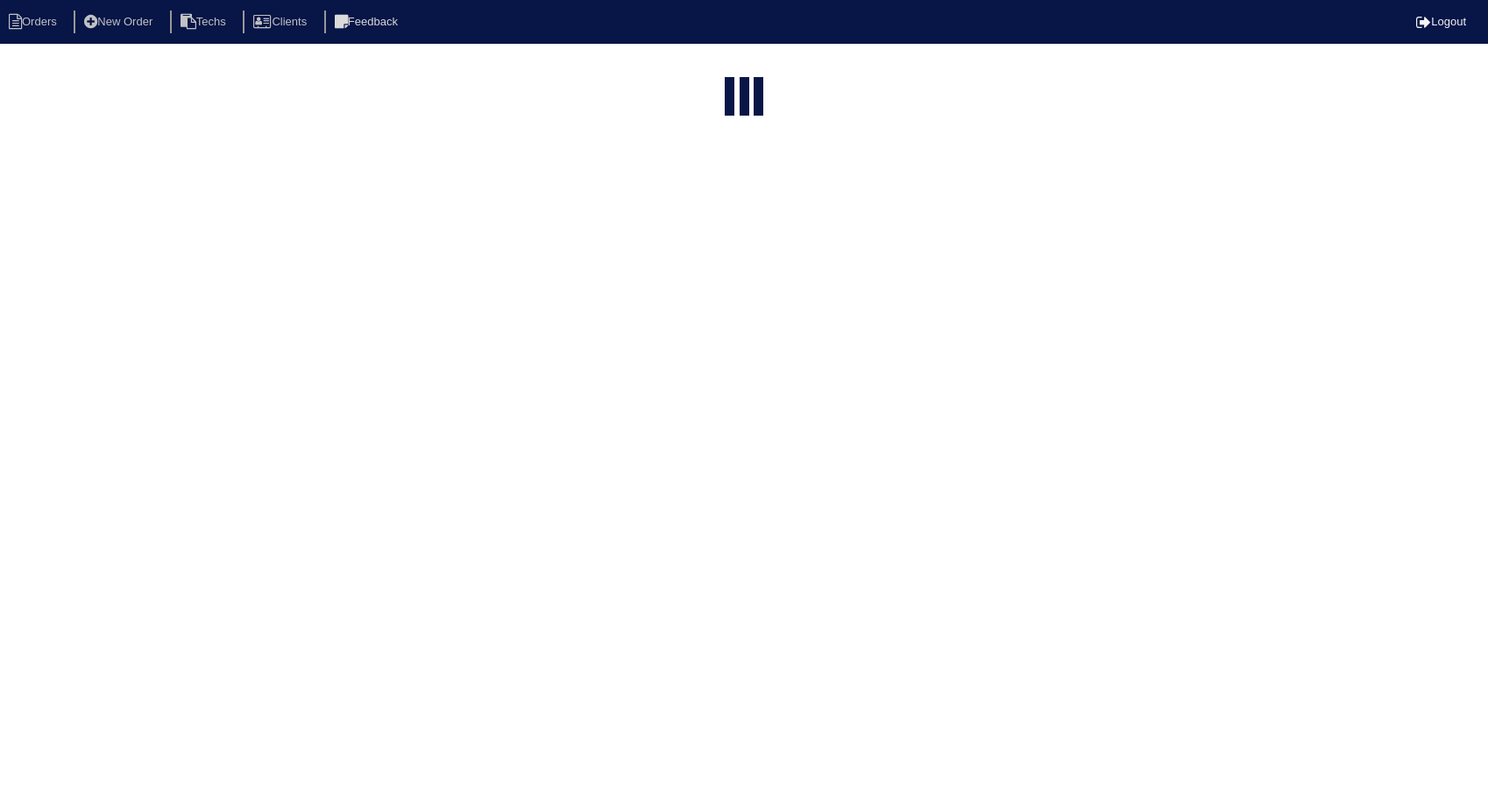
select select "15"
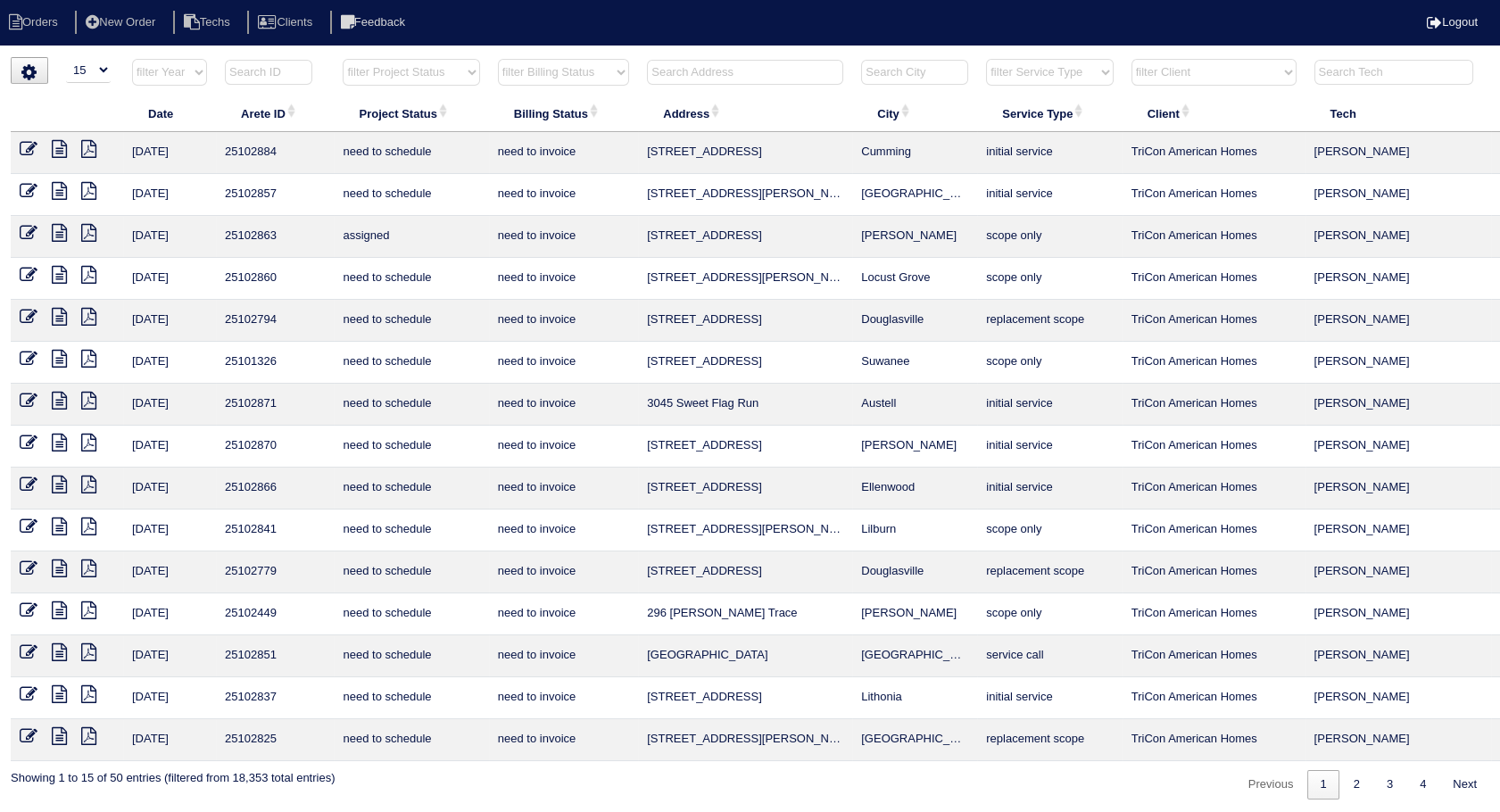
scroll to position [1, 0]
drag, startPoint x: 1350, startPoint y: 782, endPoint x: 1279, endPoint y: 755, distance: 76.0
click at [1349, 782] on link "2" at bounding box center [1357, 784] width 31 height 29
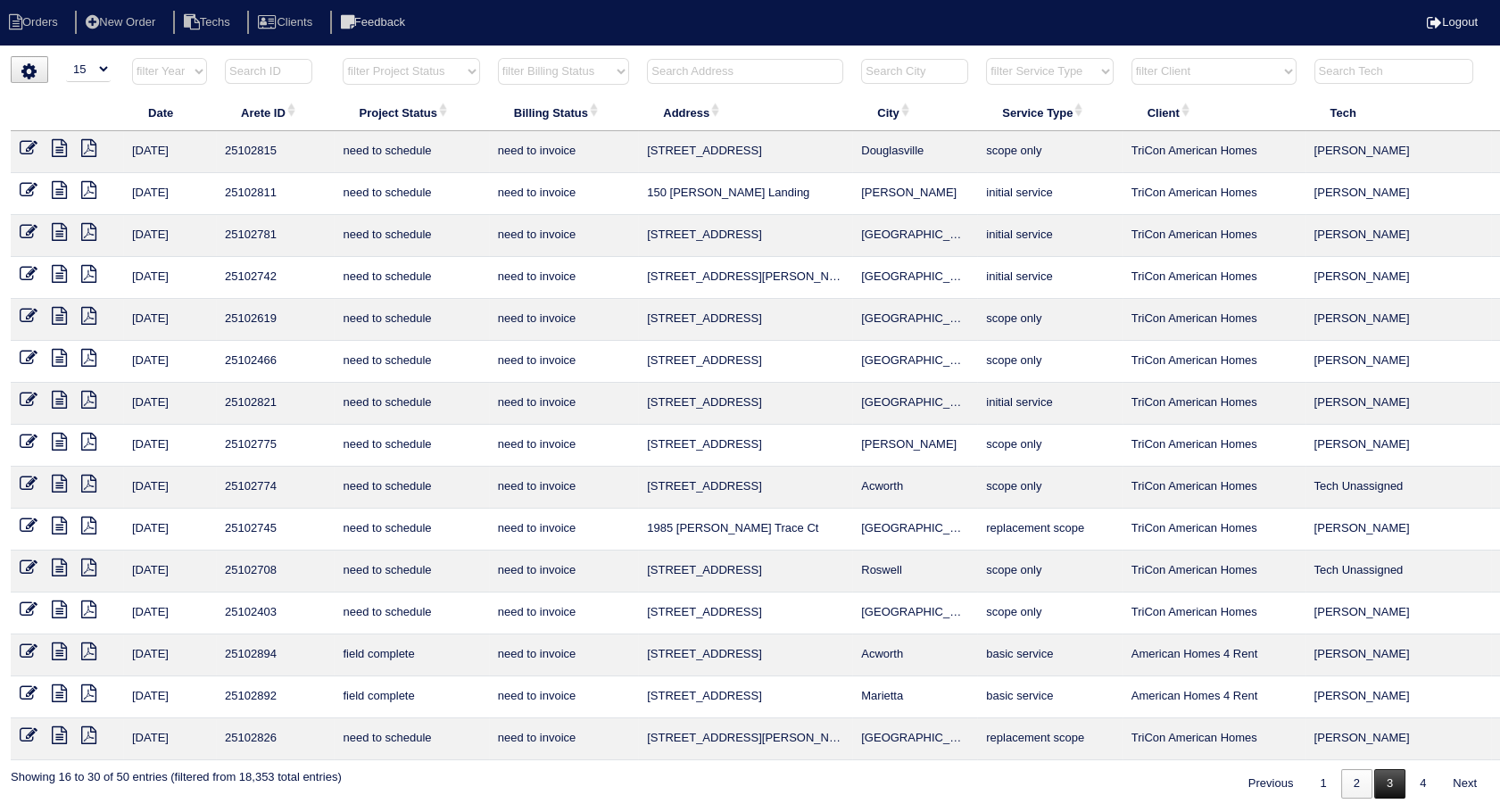
click at [1382, 784] on link "3" at bounding box center [1390, 784] width 31 height 29
select select "need to invoice"
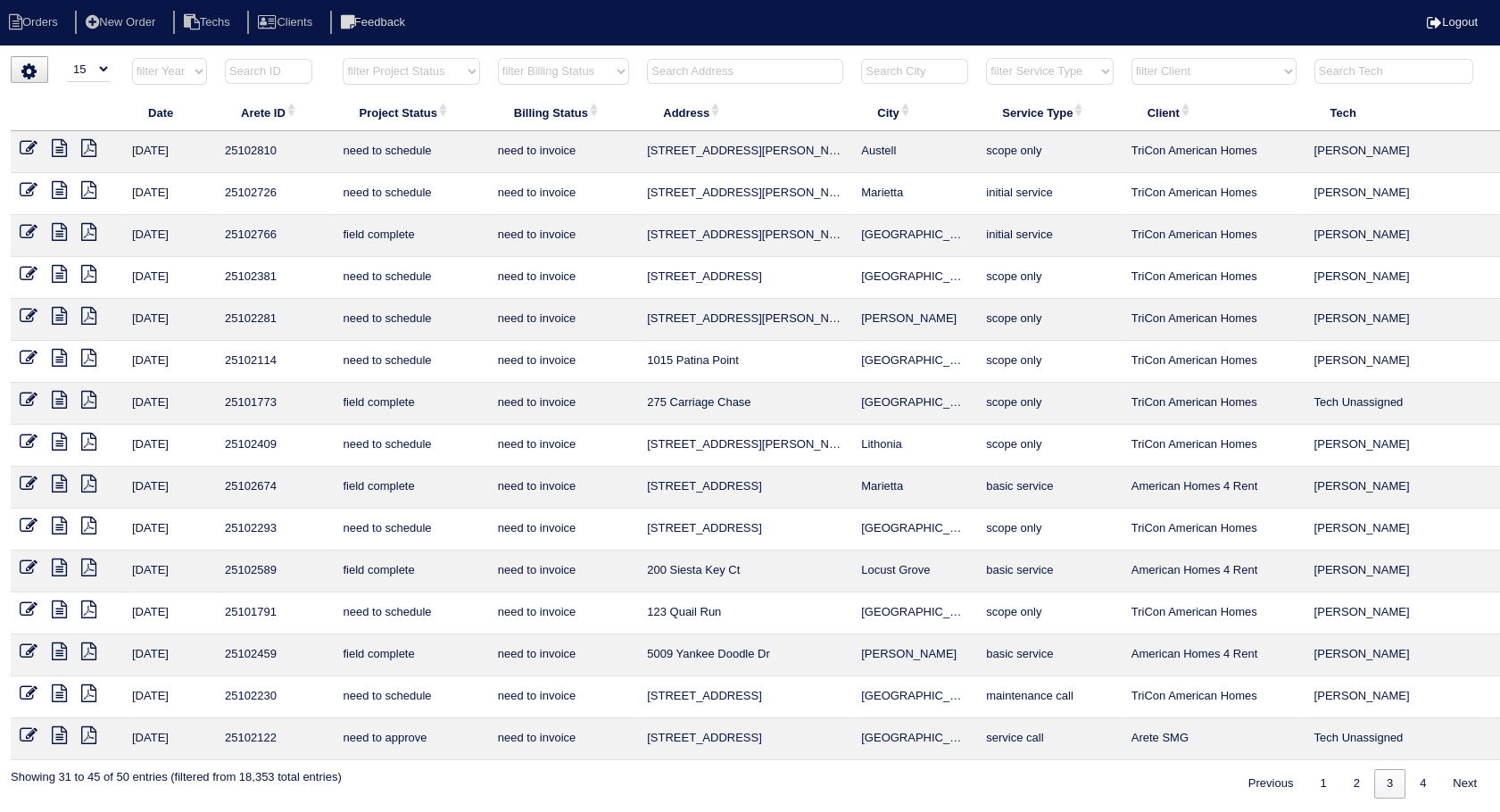
click at [61, 226] on icon at bounding box center [59, 232] width 15 height 18
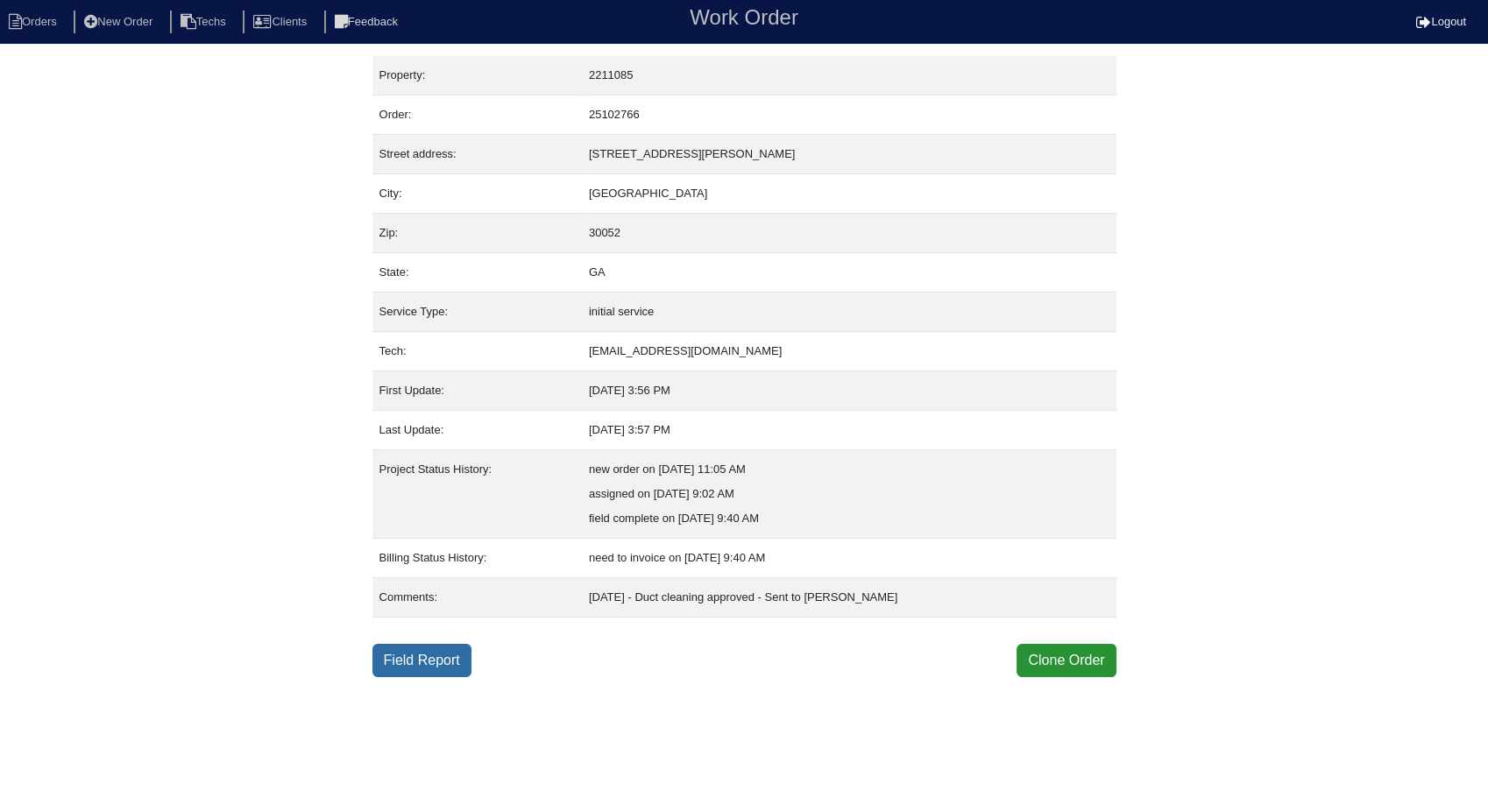
click at [433, 658] on link "Field Report" at bounding box center [422, 660] width 99 height 33
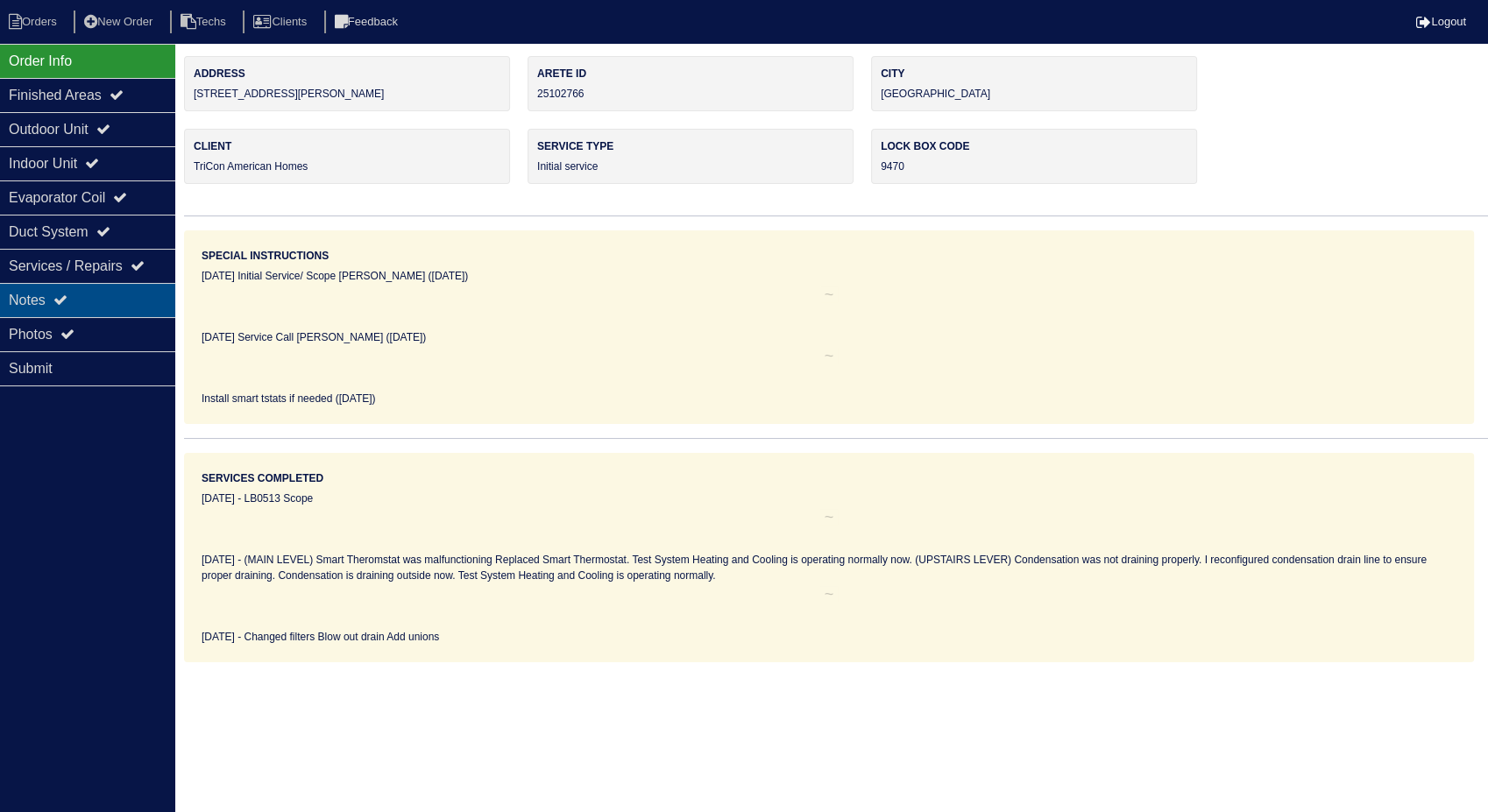
drag, startPoint x: 55, startPoint y: 305, endPoint x: 197, endPoint y: 110, distance: 241.2
click at [55, 305] on div "Notes" at bounding box center [88, 300] width 175 height 34
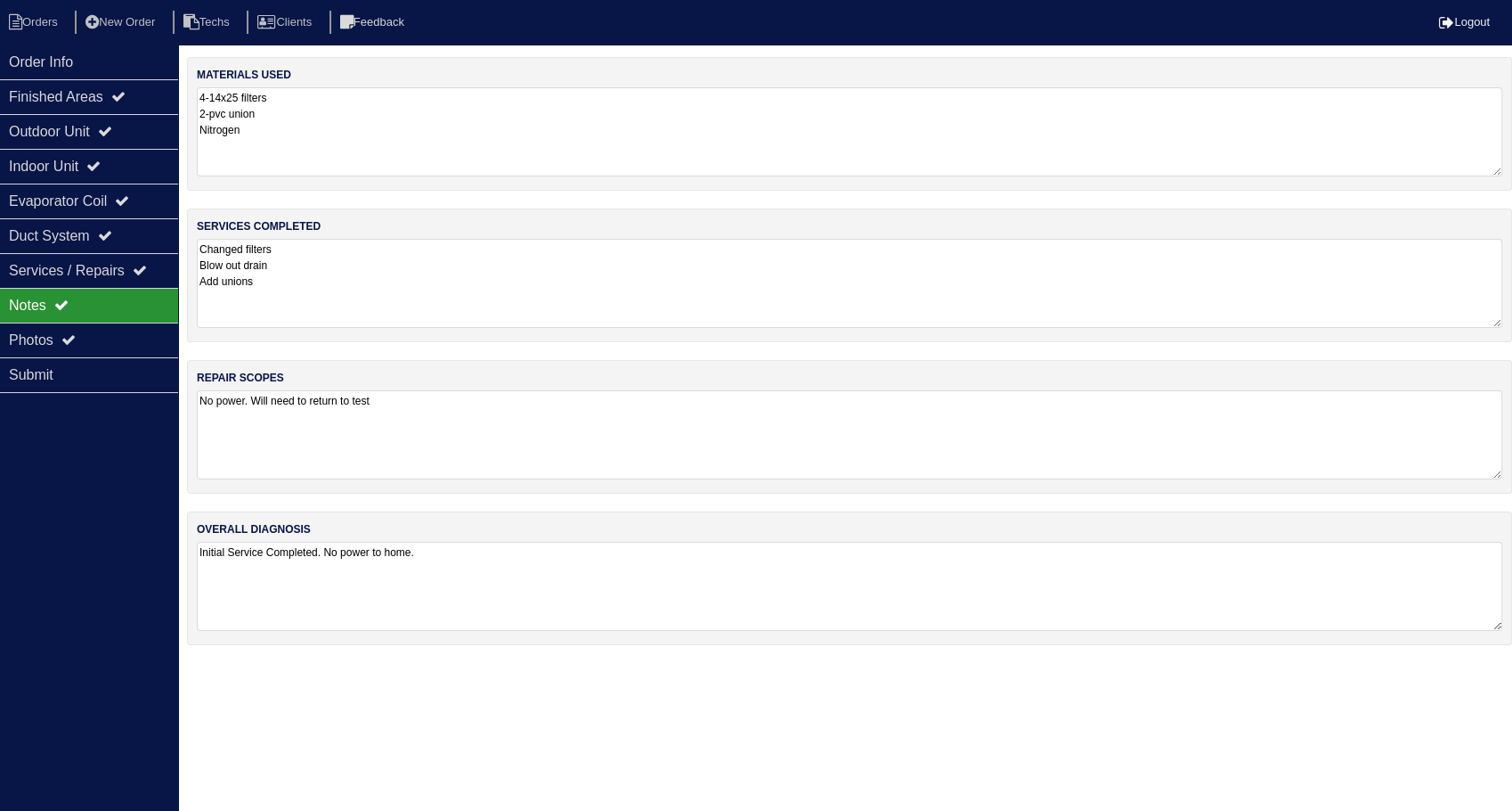
click at [317, 118] on textarea "4-14x25 filters 2-pvc union Nitrogen" at bounding box center [850, 132] width 1306 height 89
click at [349, 247] on textarea "Changed filters Blow out drain Add unions" at bounding box center [850, 282] width 1306 height 89
click at [426, 411] on textarea "No power. Will need to return to test" at bounding box center [850, 433] width 1306 height 89
click at [445, 559] on textarea "Initial Service Completed. No power to home." at bounding box center [850, 585] width 1306 height 89
click at [57, 32] on li "Orders" at bounding box center [35, 23] width 72 height 24
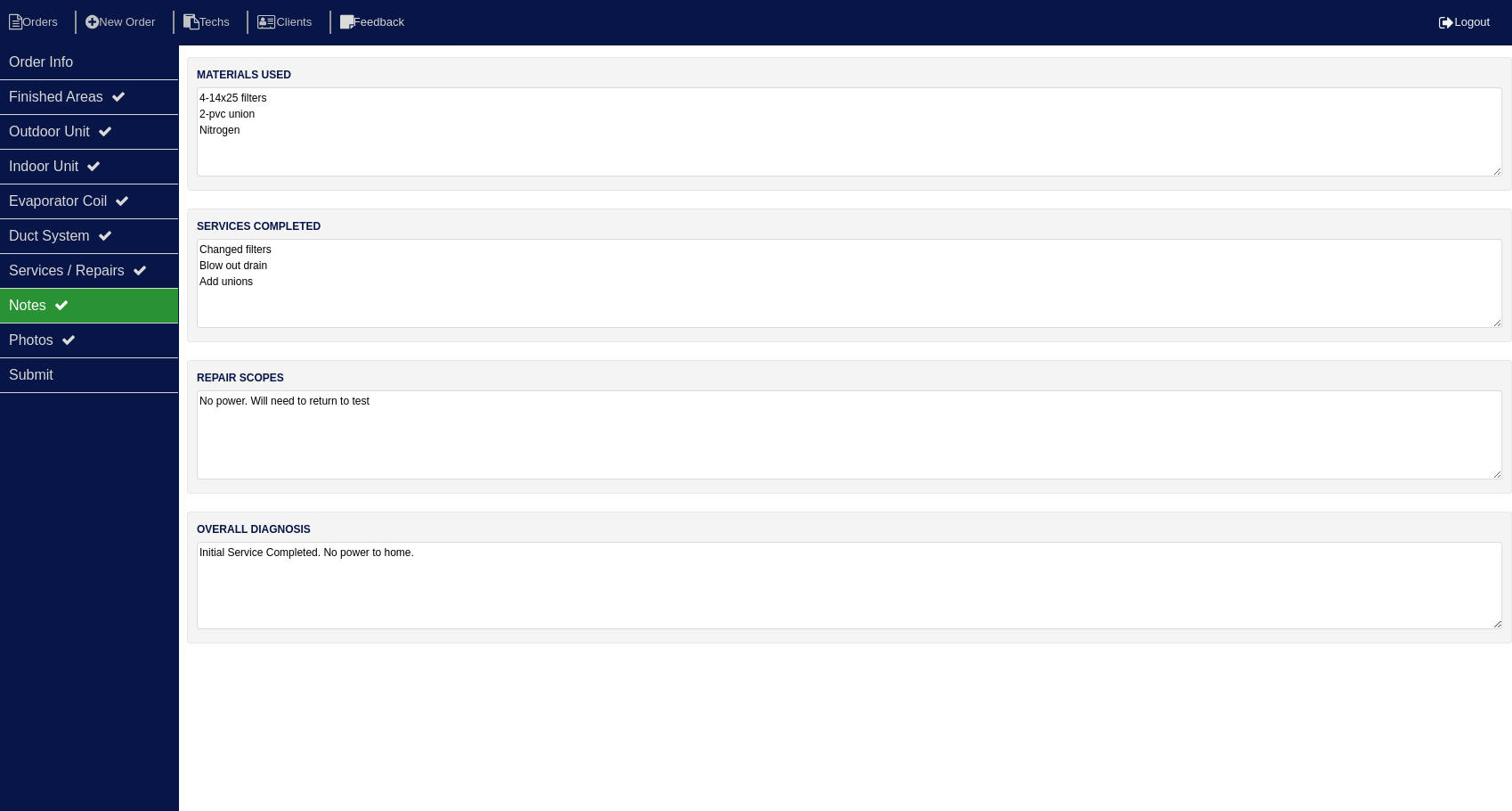
select select "15"
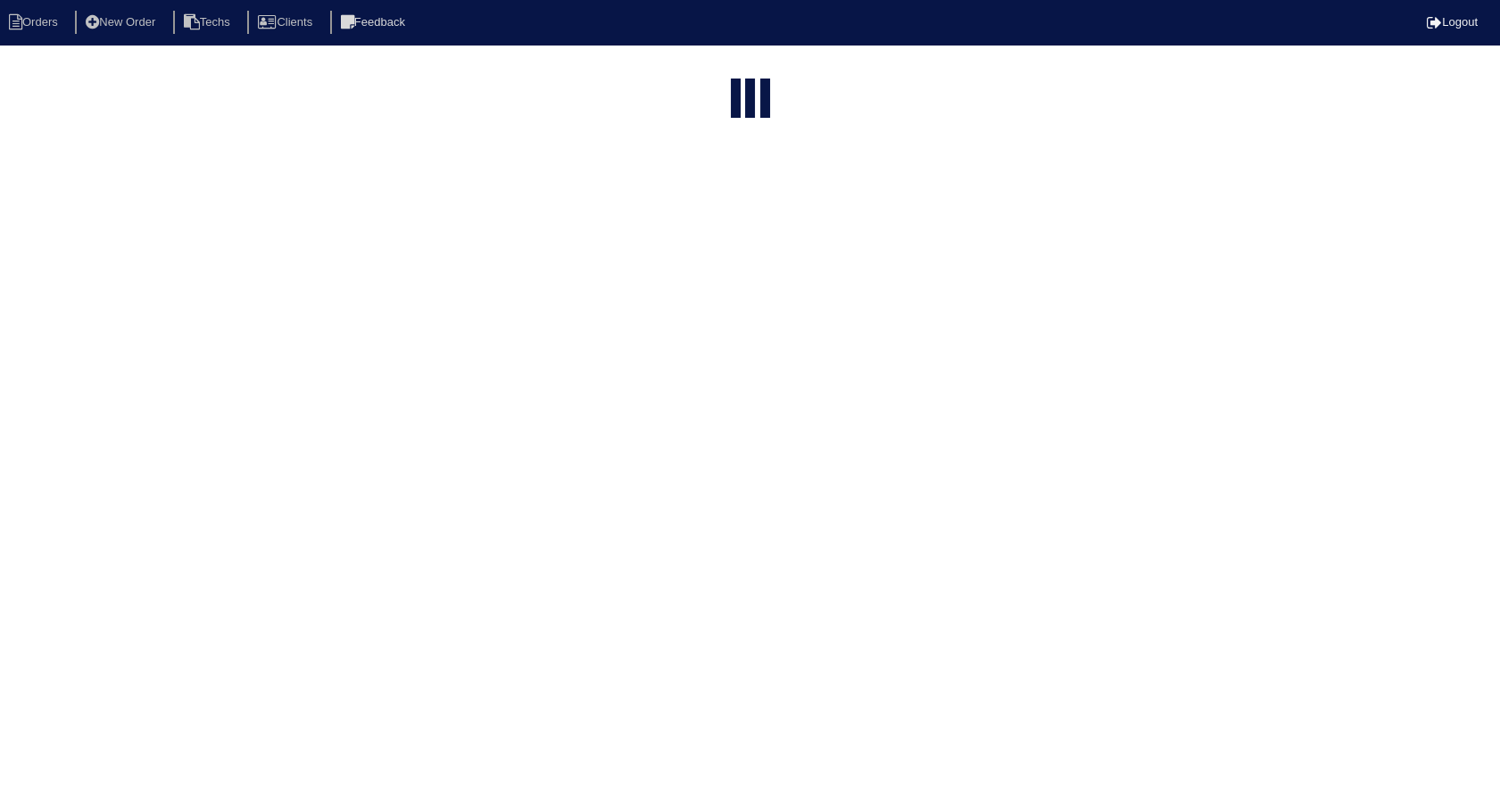
select select "need to invoice"
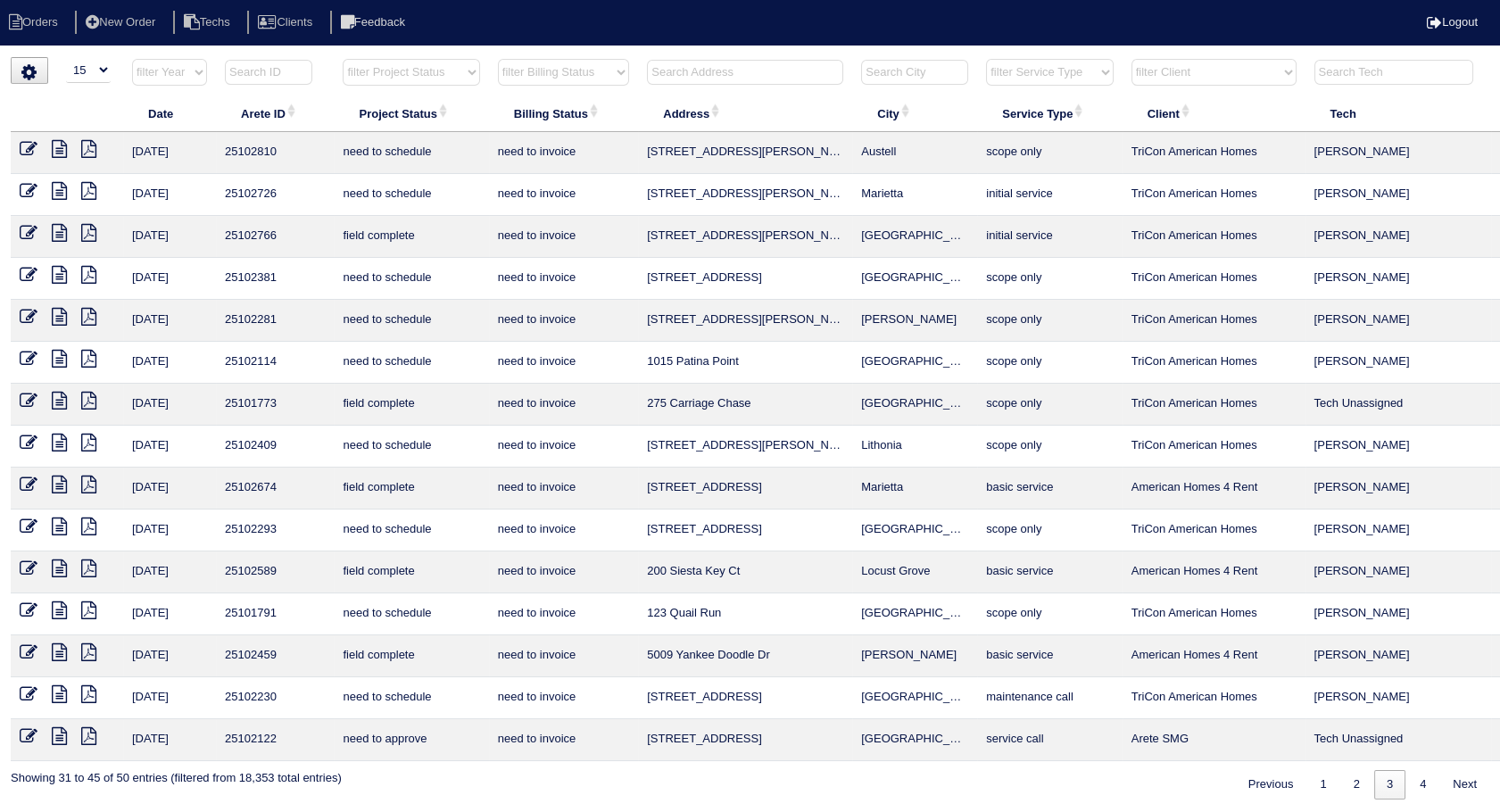
click at [29, 229] on icon at bounding box center [29, 233] width 18 height 18
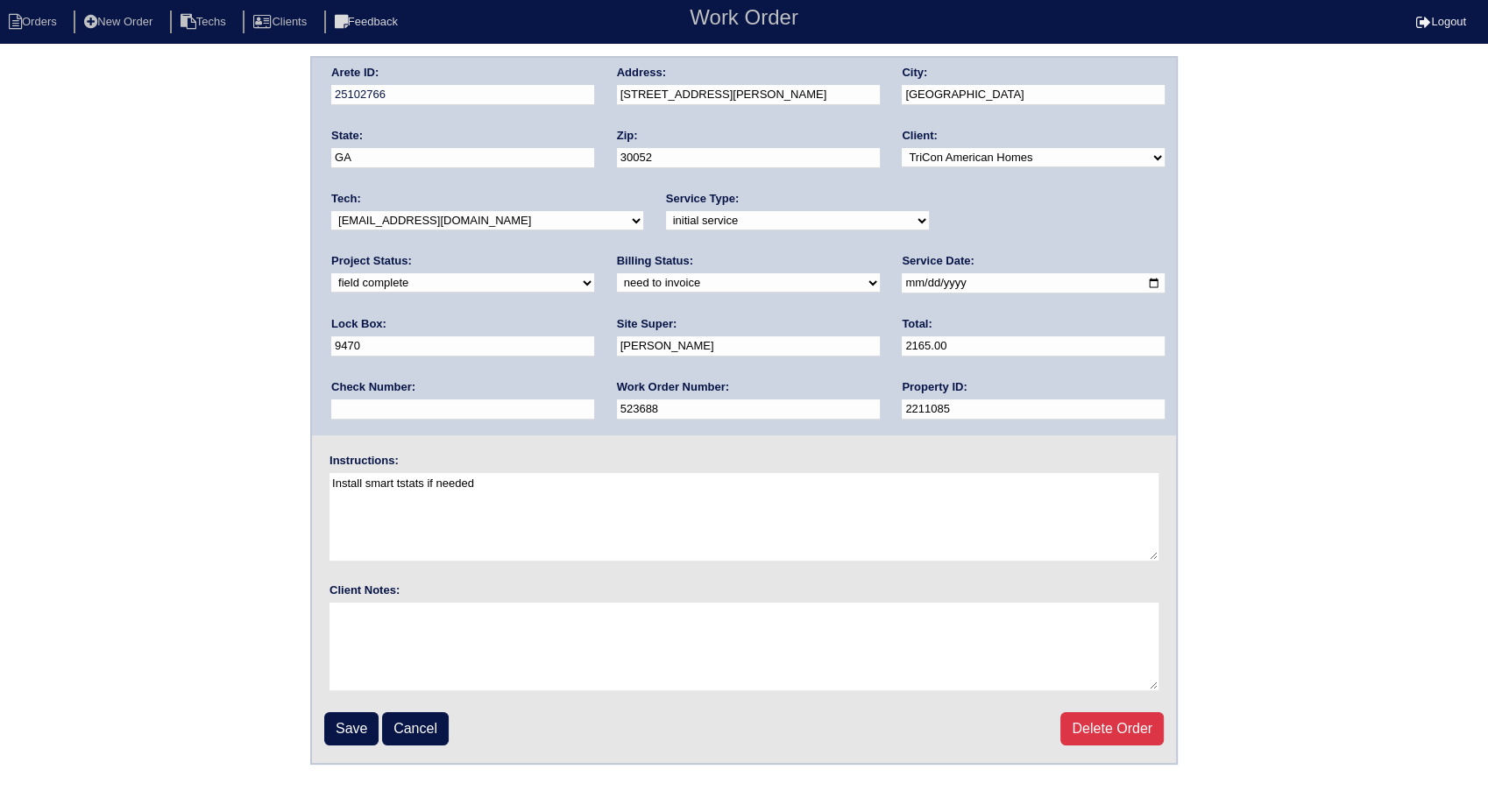
click at [617, 286] on select "need to quote quoted need to invoice invoiced paid warranty purchase order need…" at bounding box center [748, 283] width 263 height 20
select select "invoiced"
click at [617, 274] on select "need to quote quoted need to invoice invoiced paid warranty purchase order need…" at bounding box center [748, 283] width 263 height 20
click at [355, 725] on input "Save" at bounding box center [351, 729] width 55 height 33
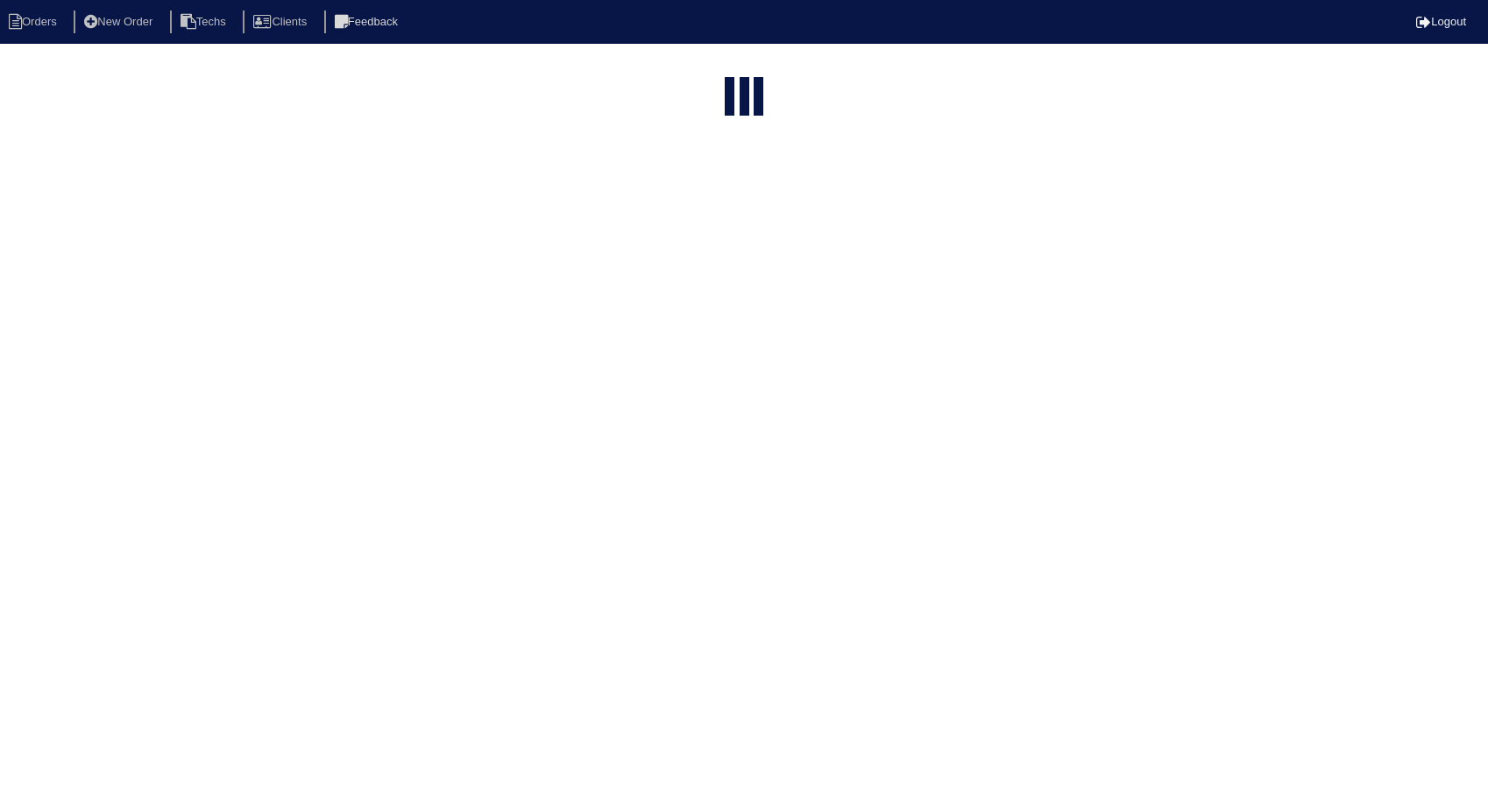
select select "15"
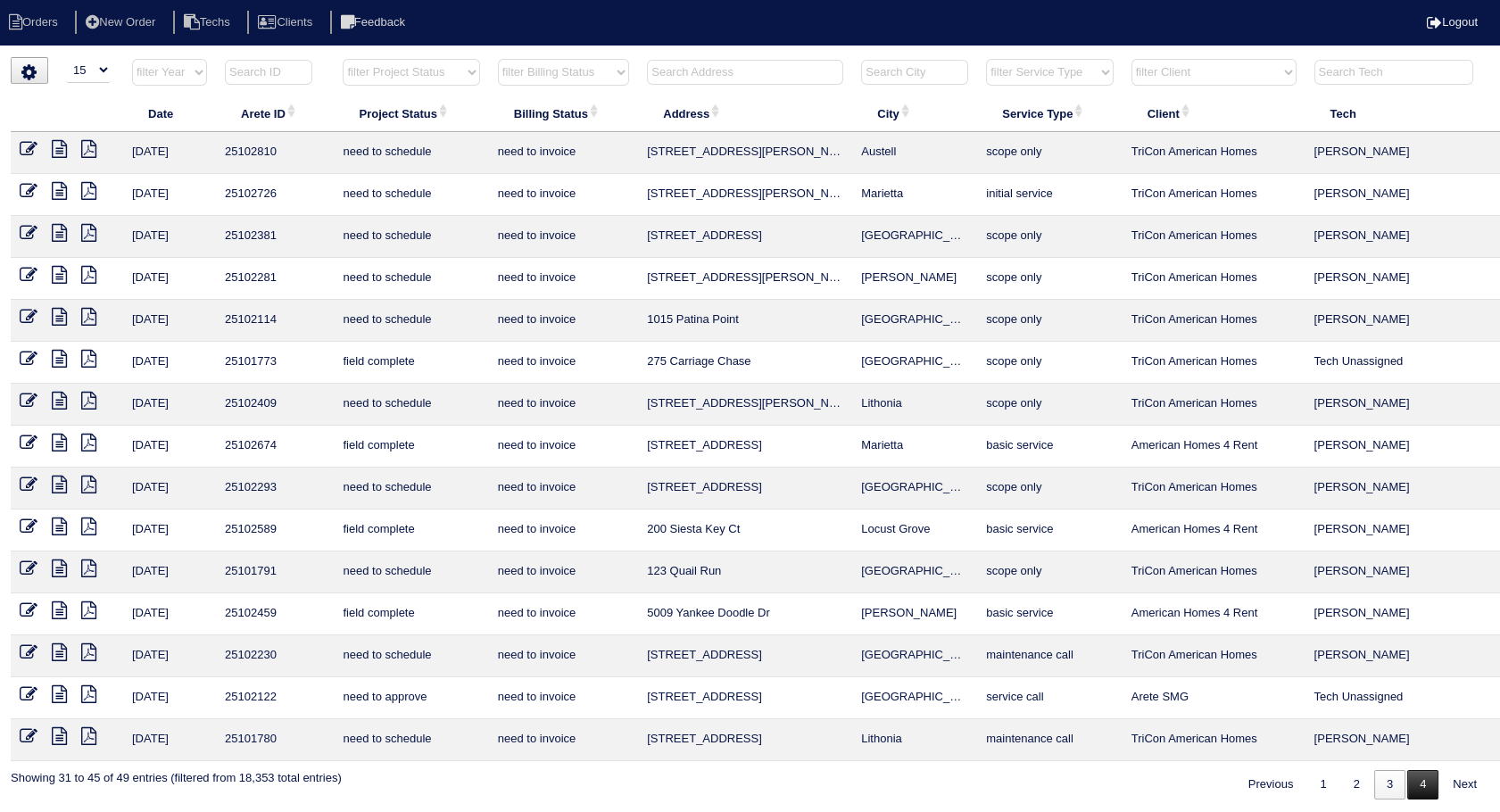
click at [1415, 786] on link "4" at bounding box center [1423, 785] width 31 height 29
select select "need to invoice"
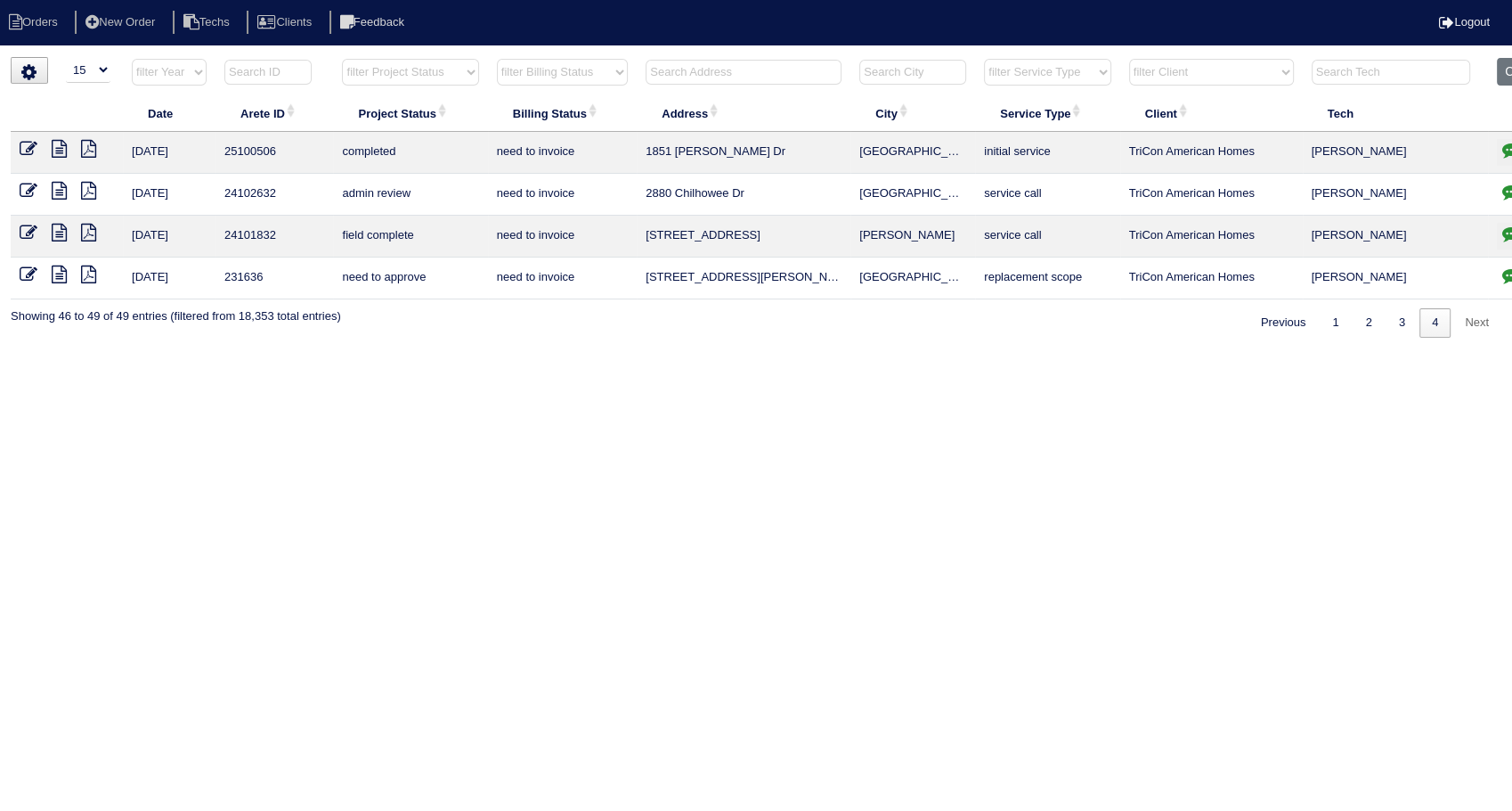
click at [719, 355] on html "Orders New Order Techs Clients Feedback Logout Orders New Order Users Clients M…" at bounding box center [756, 177] width 1512 height 355
click at [687, 75] on input "text" at bounding box center [744, 72] width 196 height 25
type input "1130"
select select "need to invoice"
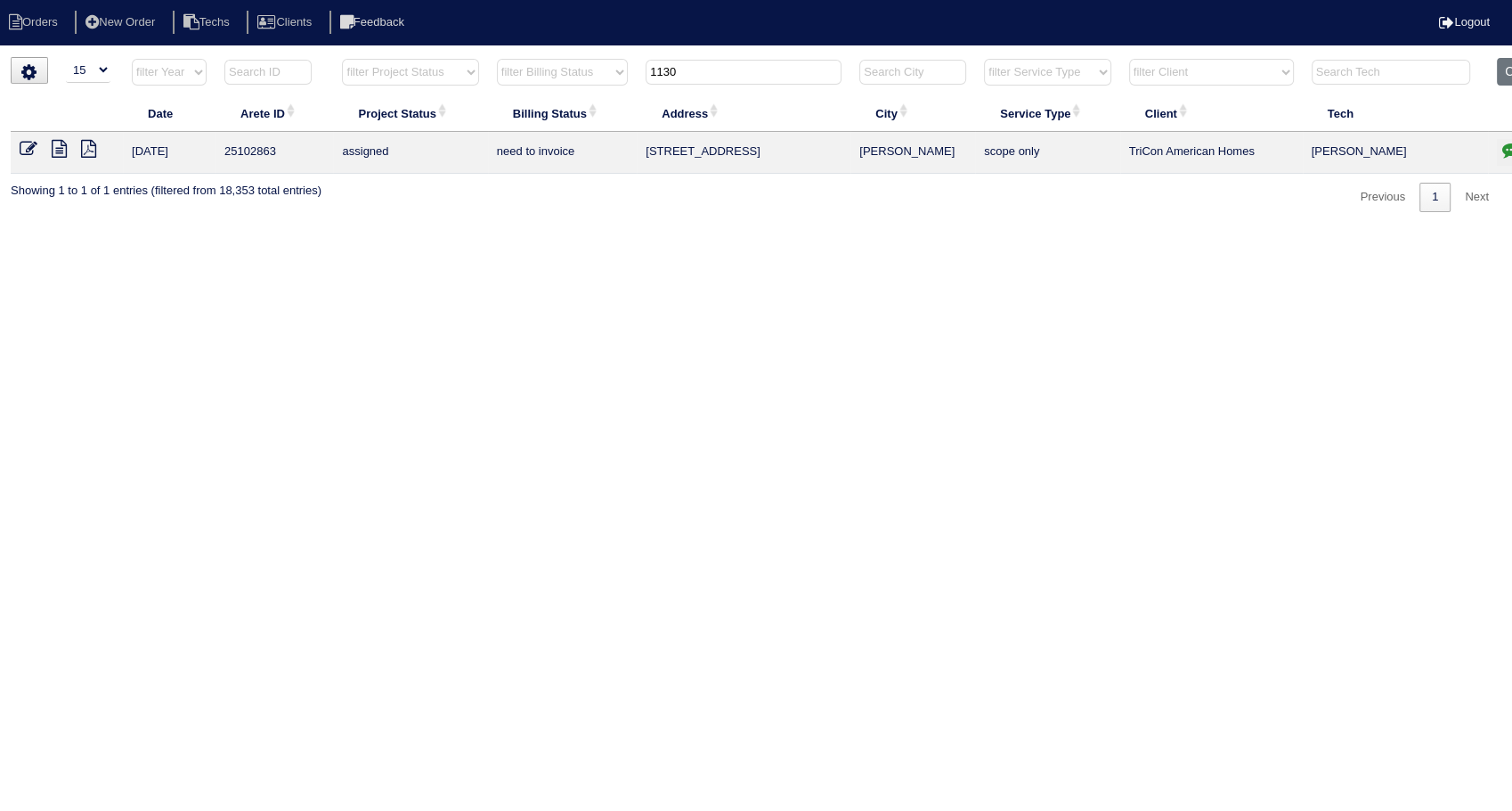
drag, startPoint x: 713, startPoint y: 75, endPoint x: 519, endPoint y: 141, distance: 204.9
click at [513, 127] on table "Date Arete ID Project Status Billing Status Address City Service Type Client Te…" at bounding box center [782, 115] width 1544 height 115
type input "1152"
select select "need to invoice"
type input "1152"
